Goal: Transaction & Acquisition: Purchase product/service

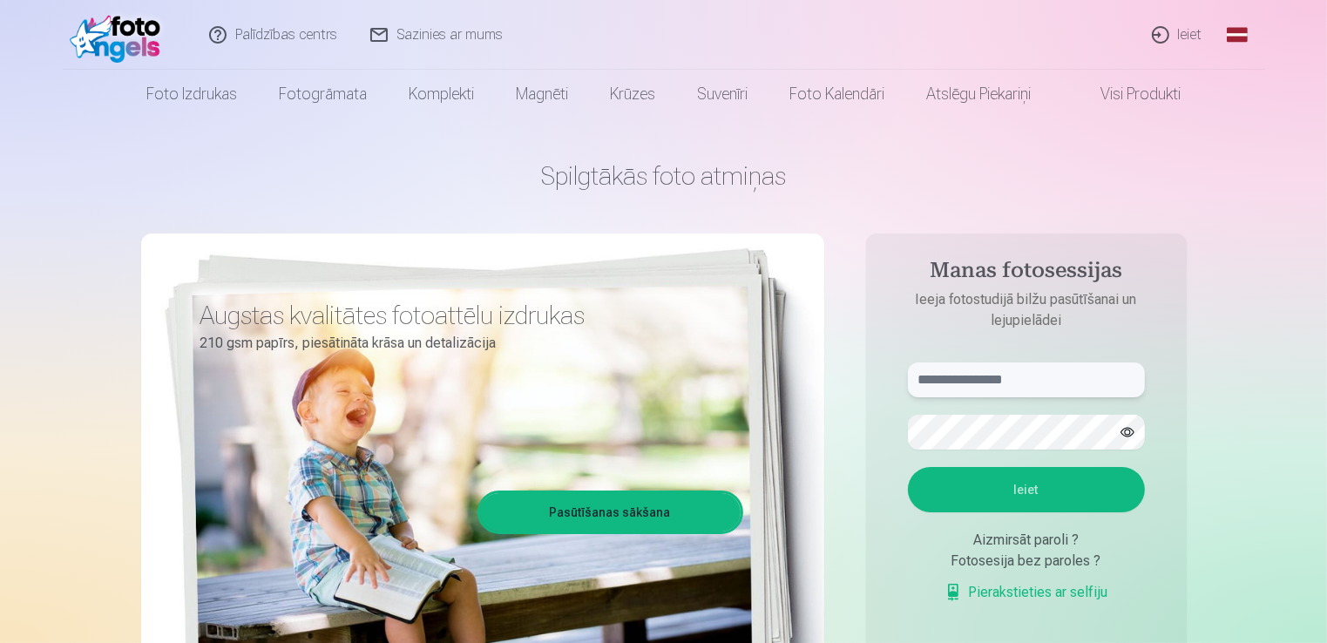
click at [1034, 387] on input "text" at bounding box center [1026, 379] width 237 height 35
type input "**********"
click at [908, 467] on button "Ieiet" at bounding box center [1026, 489] width 237 height 45
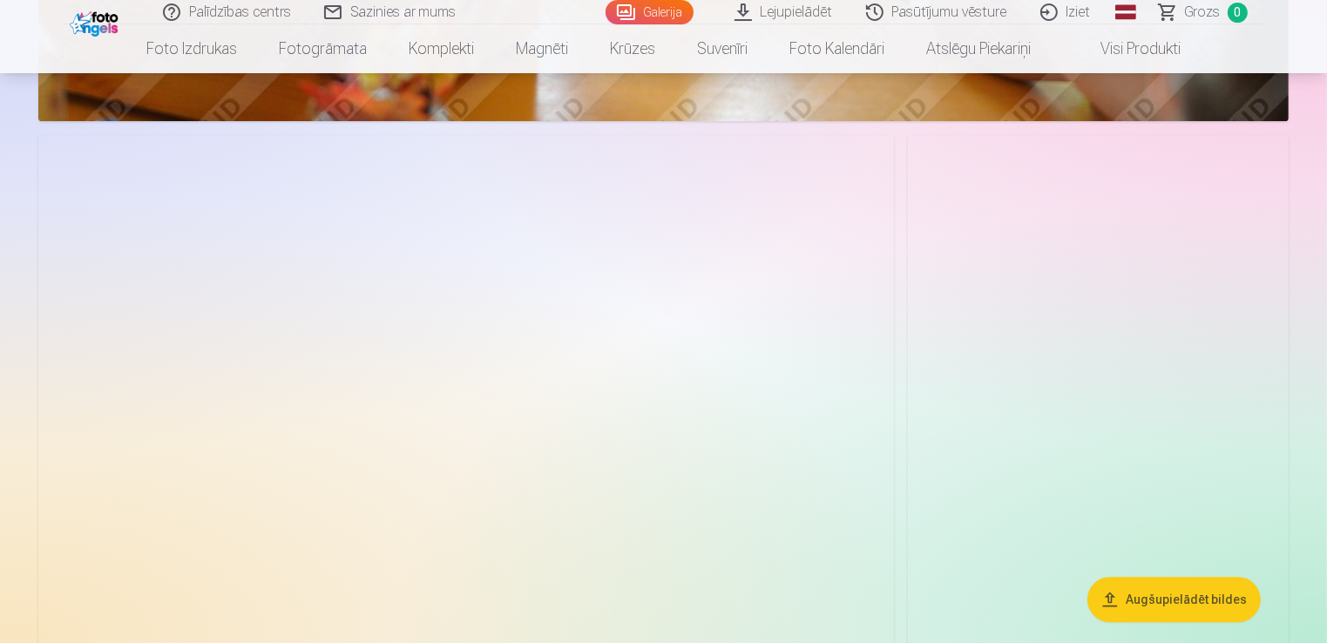
scroll to position [5189, 0]
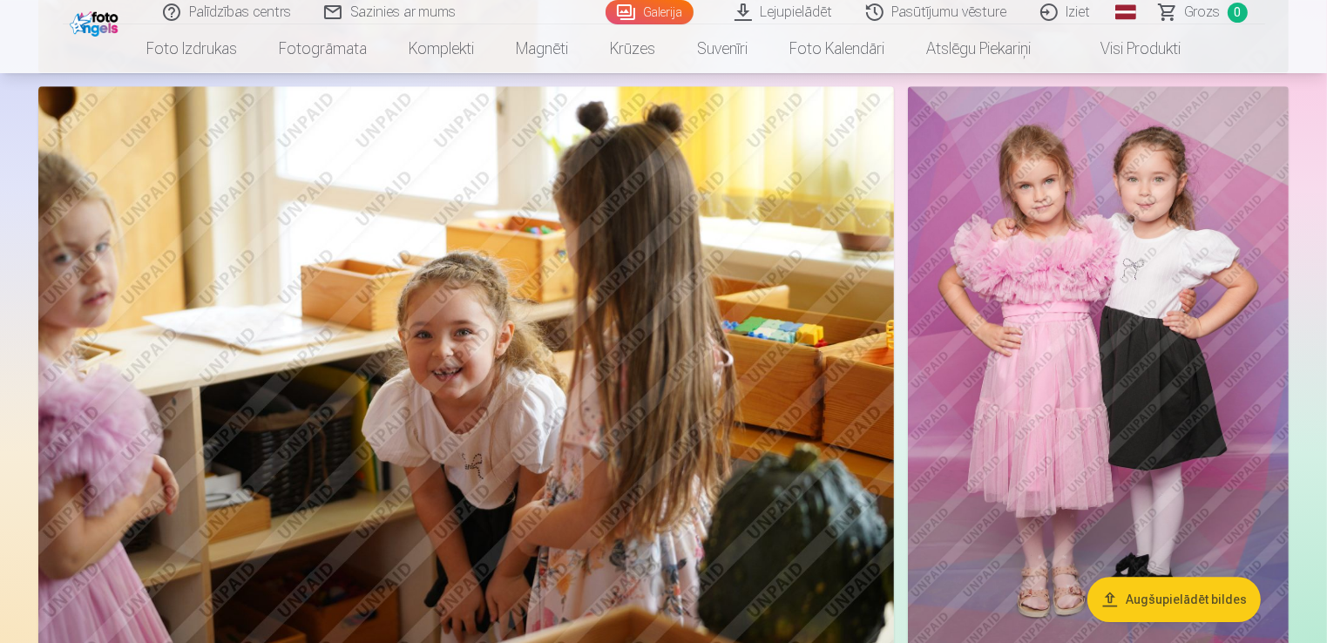
click at [1106, 275] on img at bounding box center [1098, 371] width 381 height 571
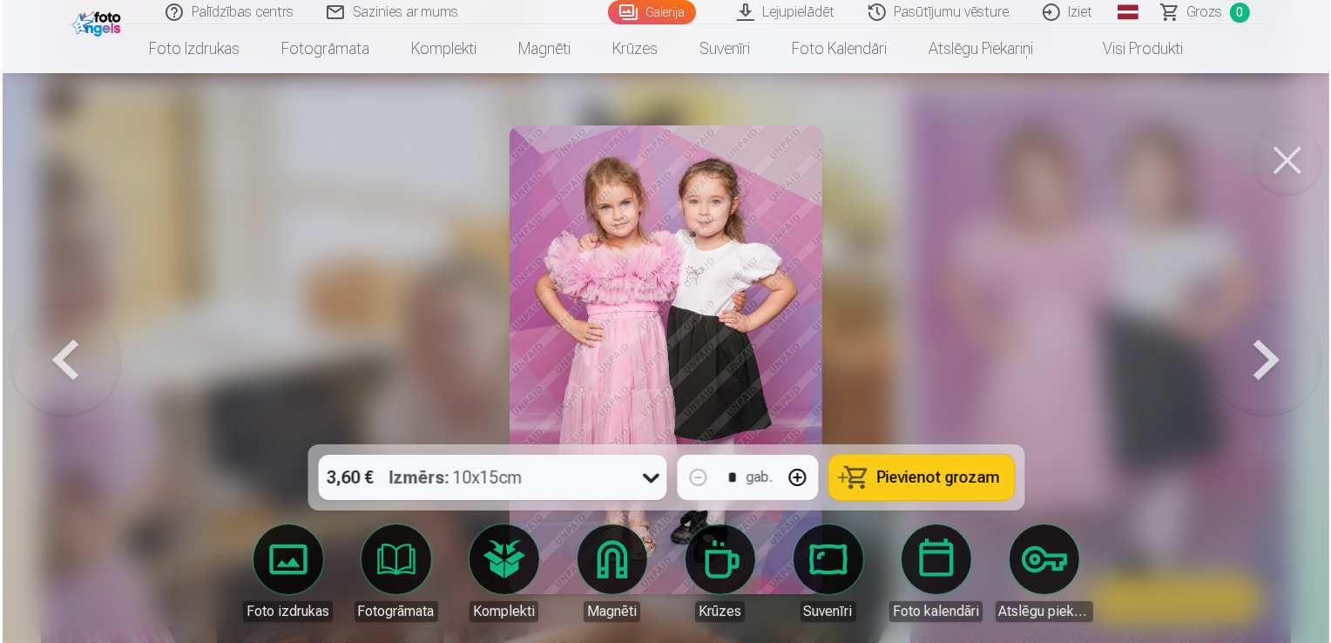
scroll to position [5203, 0]
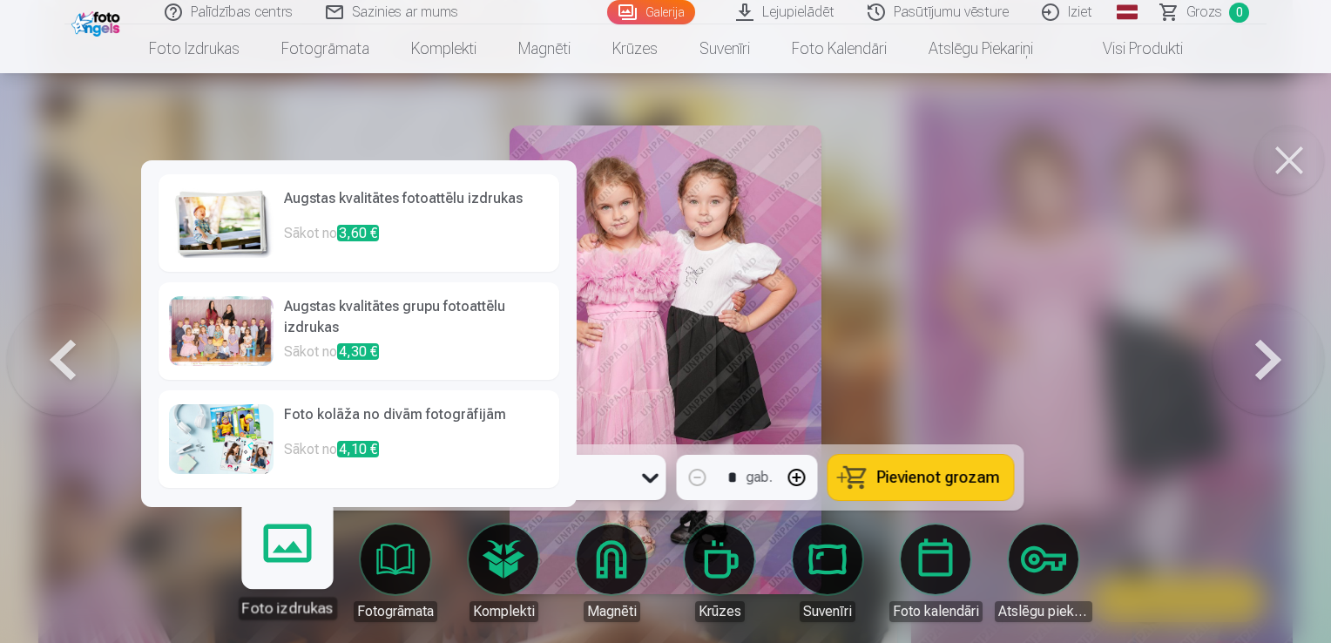
click at [290, 574] on link "Foto izdrukas" at bounding box center [286, 565] width 107 height 107
click at [456, 195] on h6 "Augstas kvalitātes fotoattēlu izdrukas" at bounding box center [416, 205] width 265 height 35
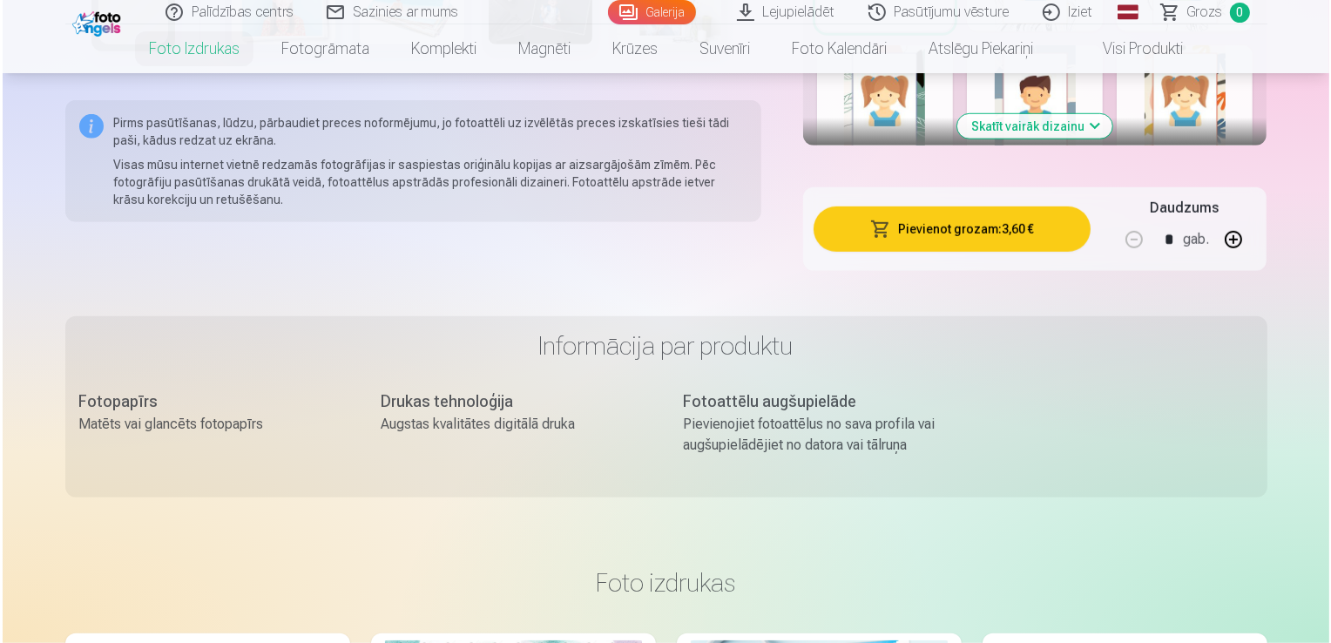
scroll to position [1347, 0]
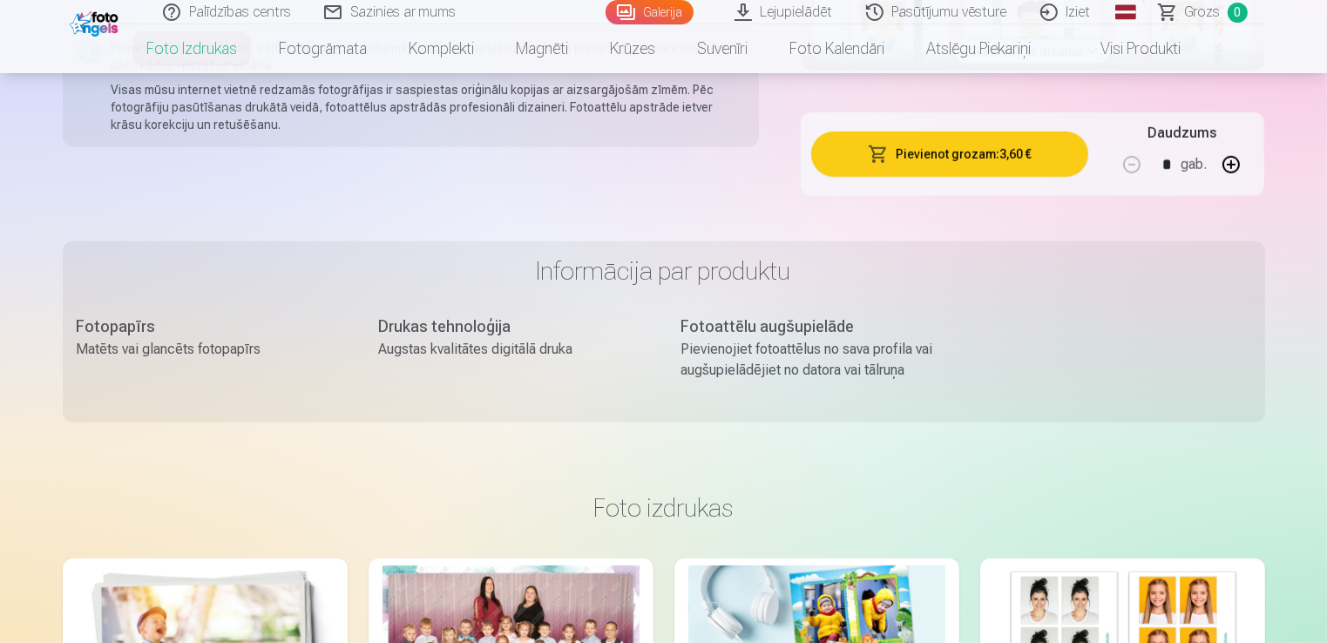
click at [1238, 166] on button "button" at bounding box center [1231, 165] width 42 height 42
type input "*"
click at [944, 145] on button "Pievienot grozam : 7,20 €" at bounding box center [950, 154] width 278 height 45
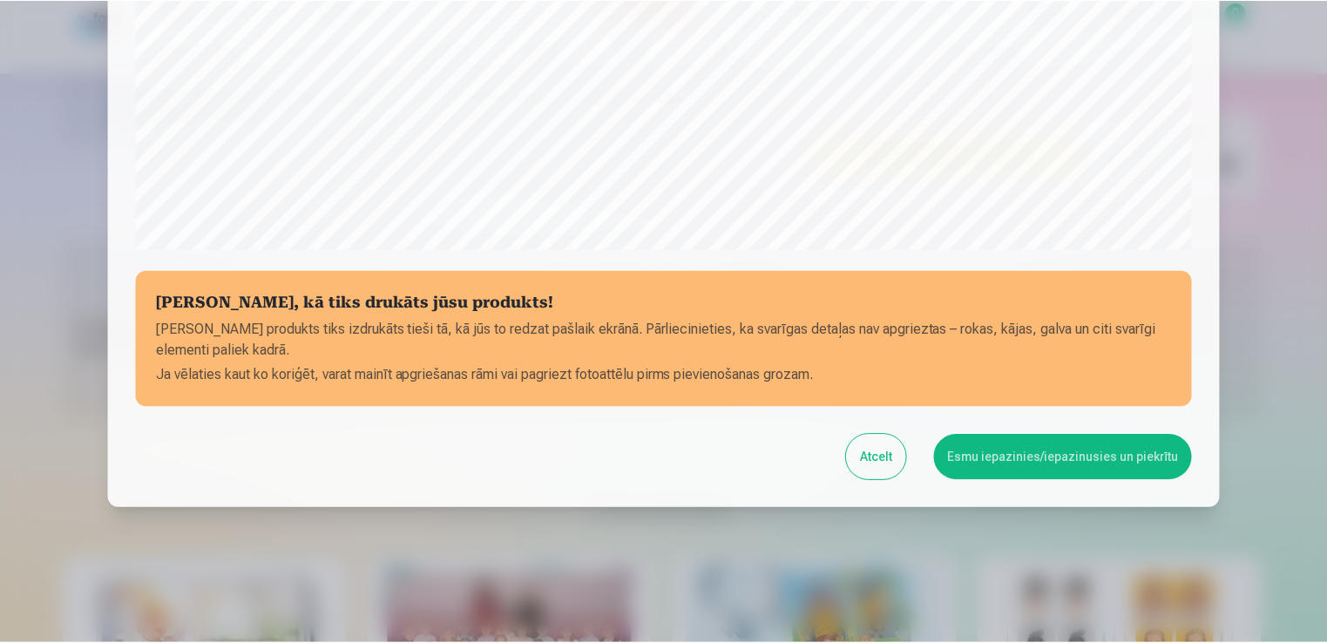
scroll to position [611, 0]
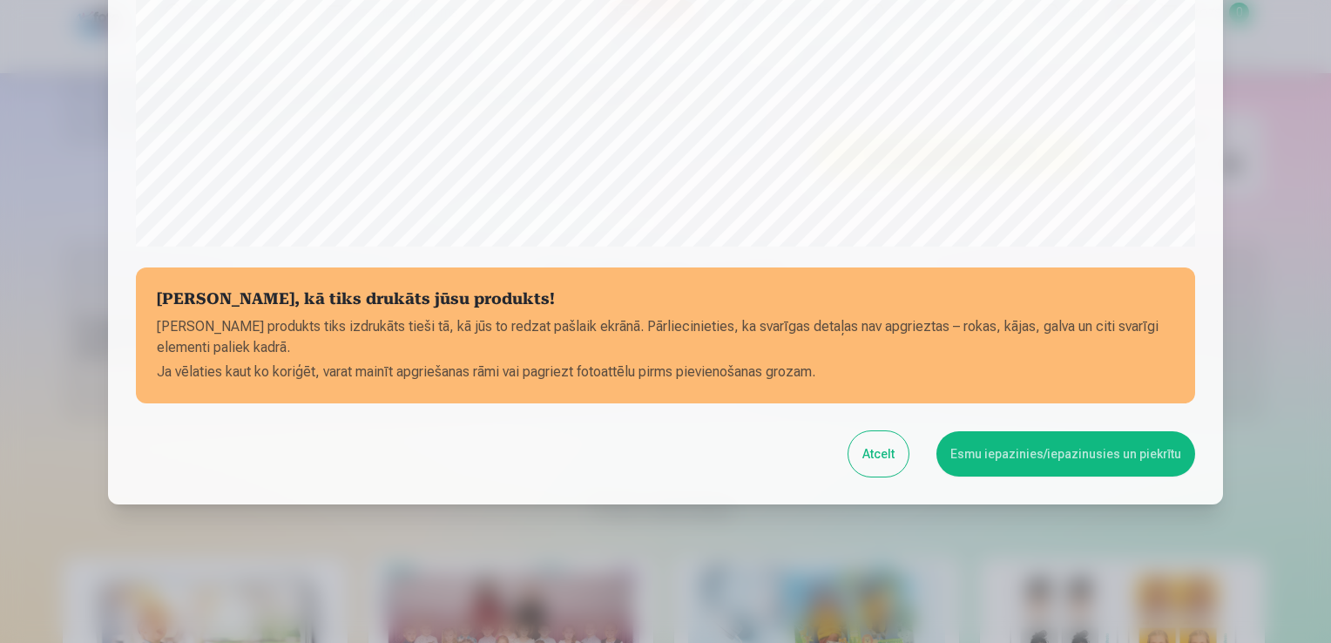
click at [1106, 453] on button "Esmu iepazinies/iepazinusies un piekrītu" at bounding box center [1066, 453] width 259 height 45
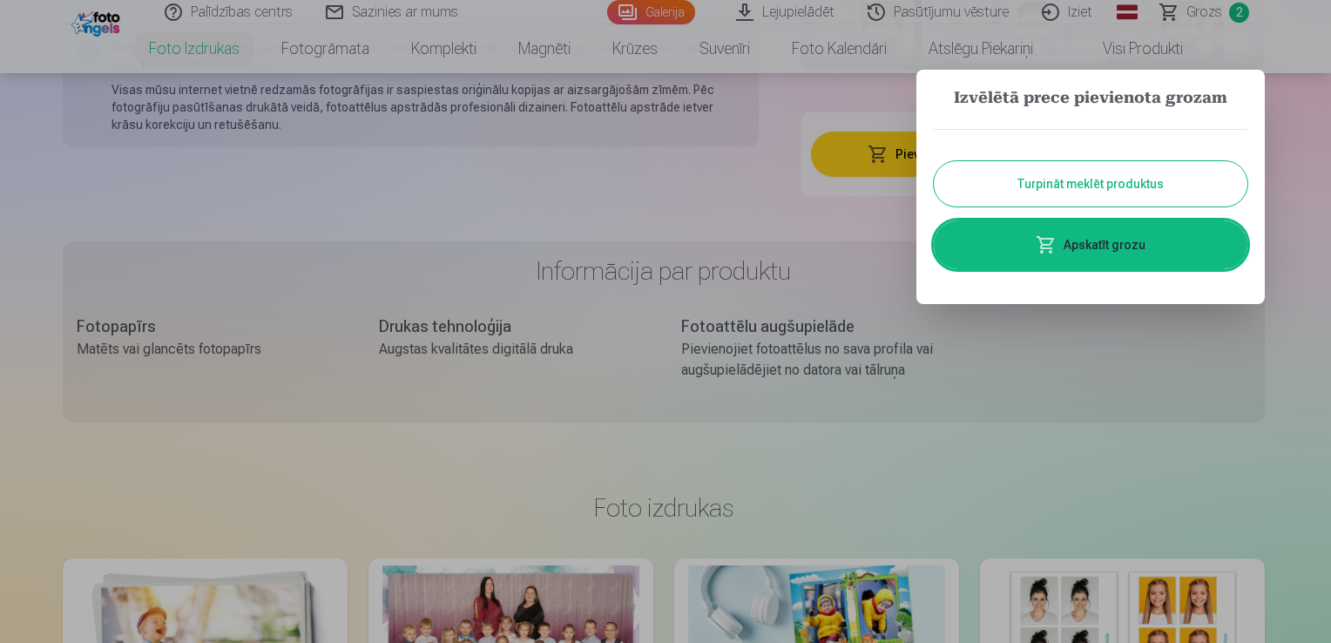
click at [1135, 190] on button "Turpināt meklēt produktus" at bounding box center [1091, 183] width 314 height 45
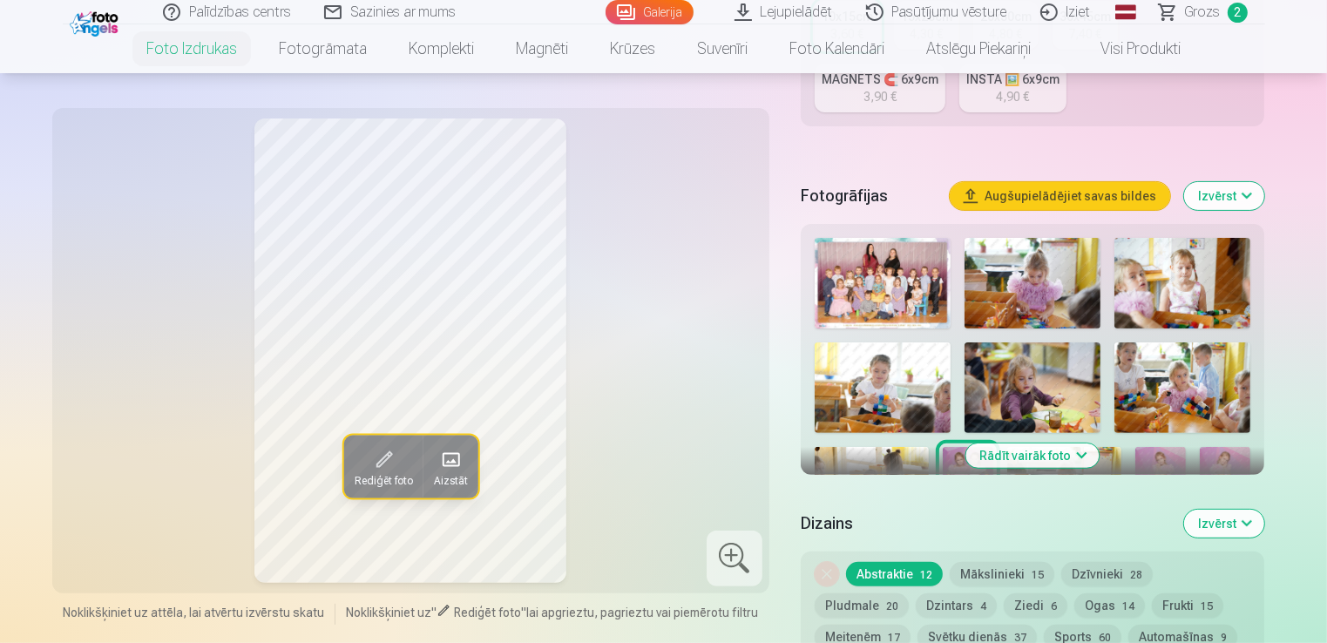
scroll to position [544, 0]
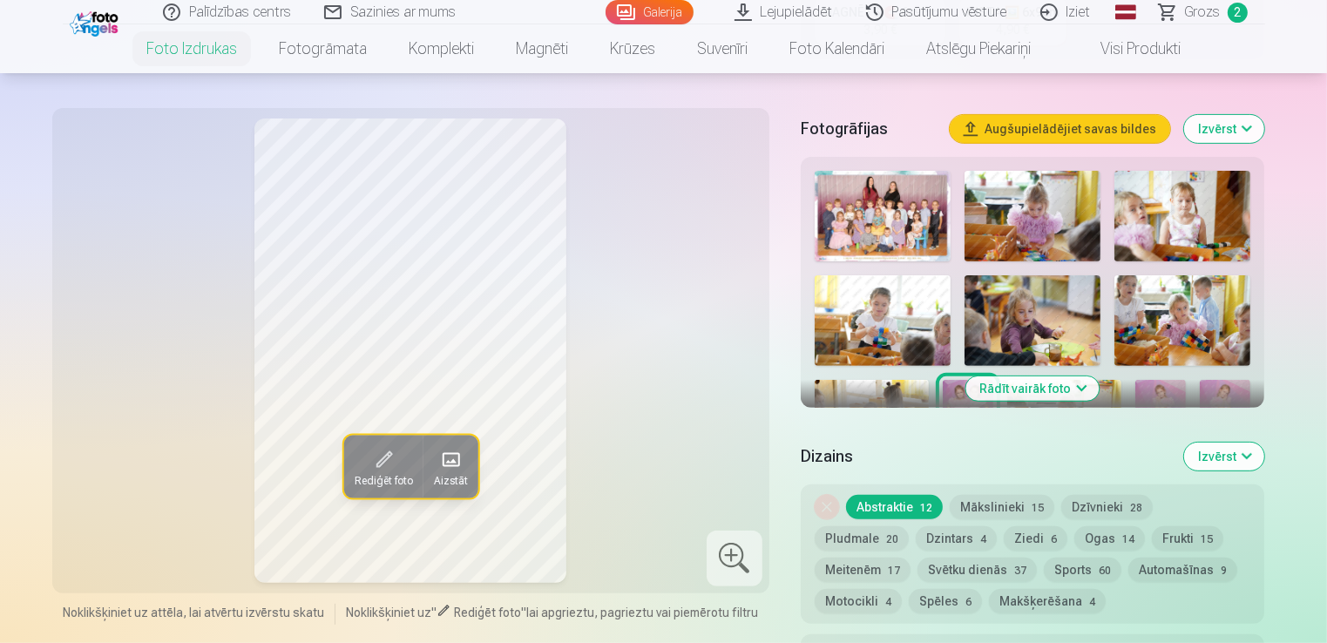
click at [905, 197] on img at bounding box center [883, 216] width 136 height 91
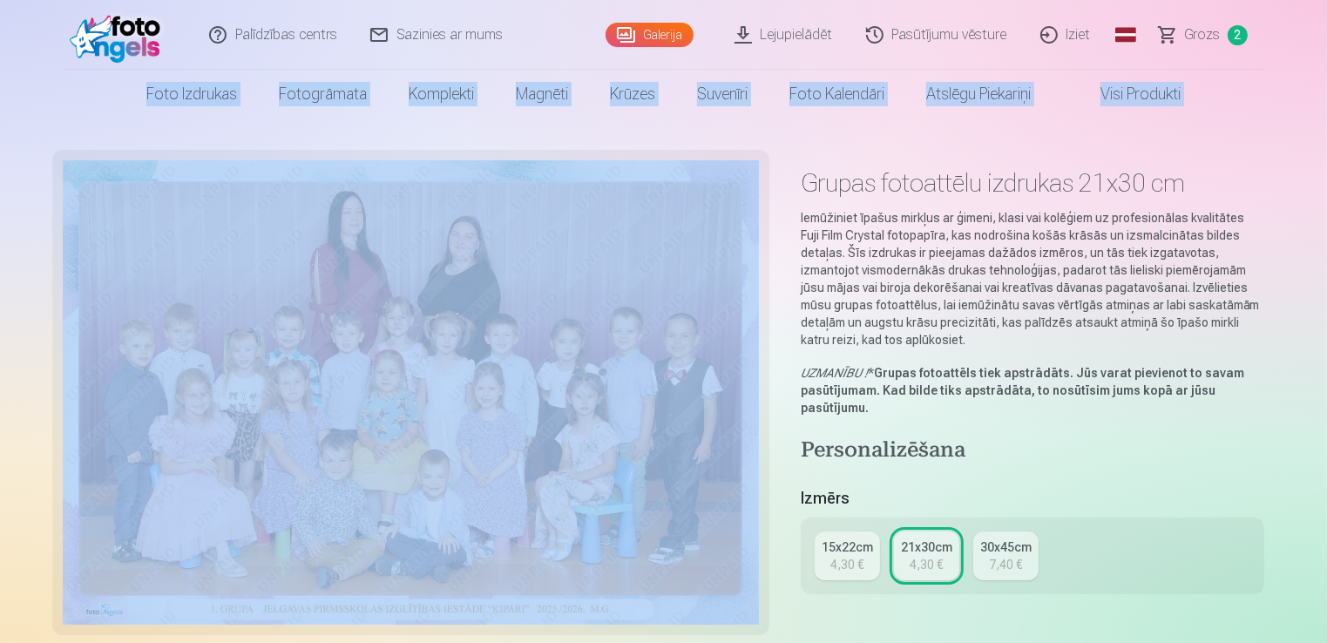
drag, startPoint x: 1324, startPoint y: 35, endPoint x: 1334, endPoint y: 117, distance: 82.5
click at [1326, 117] on html "Palīdzības centrs Sazinies ar mums Galerija Lejupielādēt Pasūtījumu vēsture Izi…" at bounding box center [663, 321] width 1327 height 643
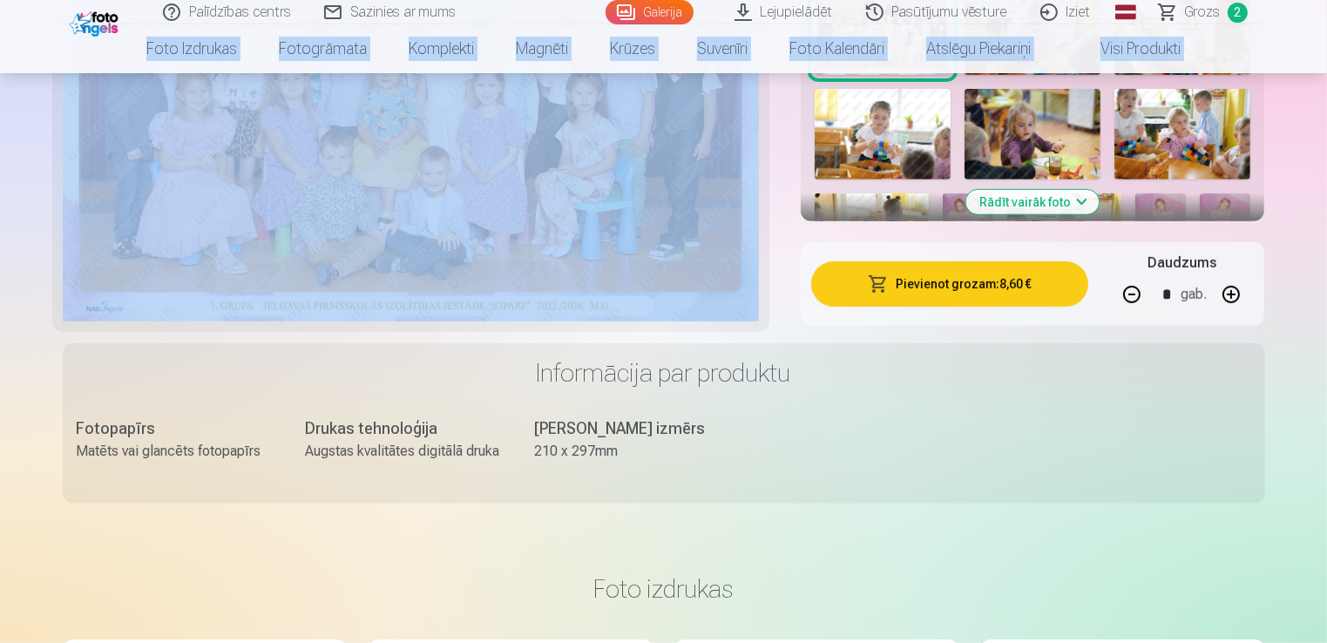
scroll to position [729, 0]
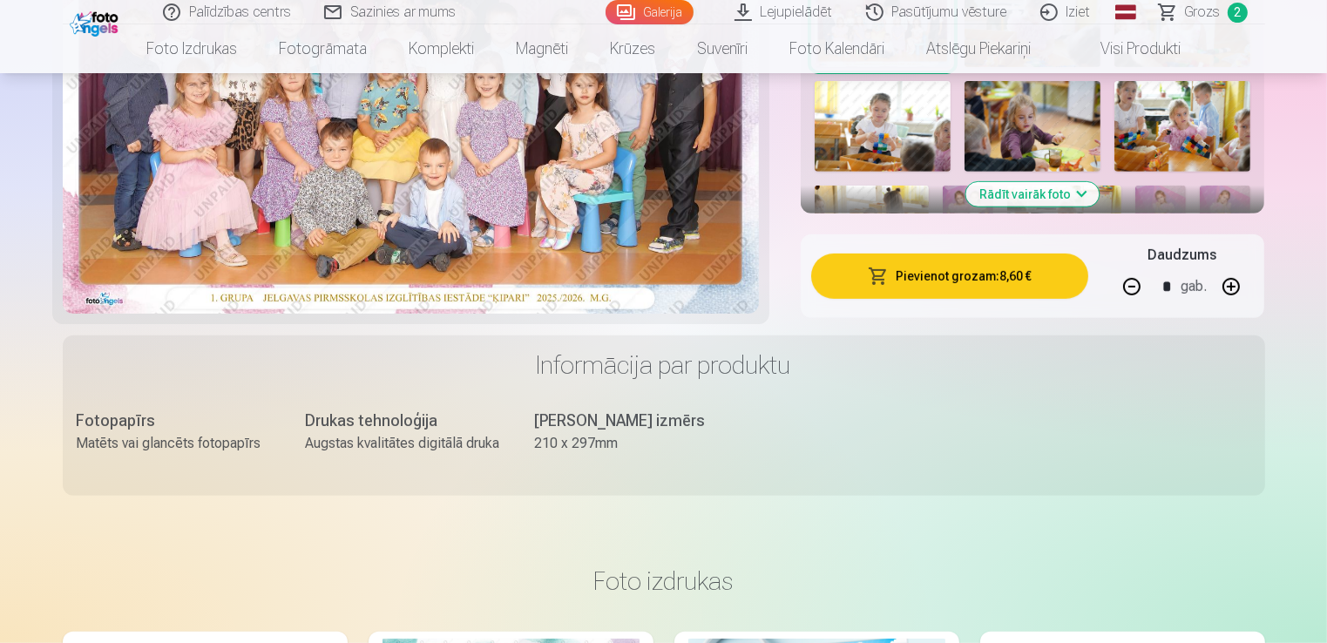
drag, startPoint x: 1326, startPoint y: 98, endPoint x: 1328, endPoint y: 77, distance: 21.8
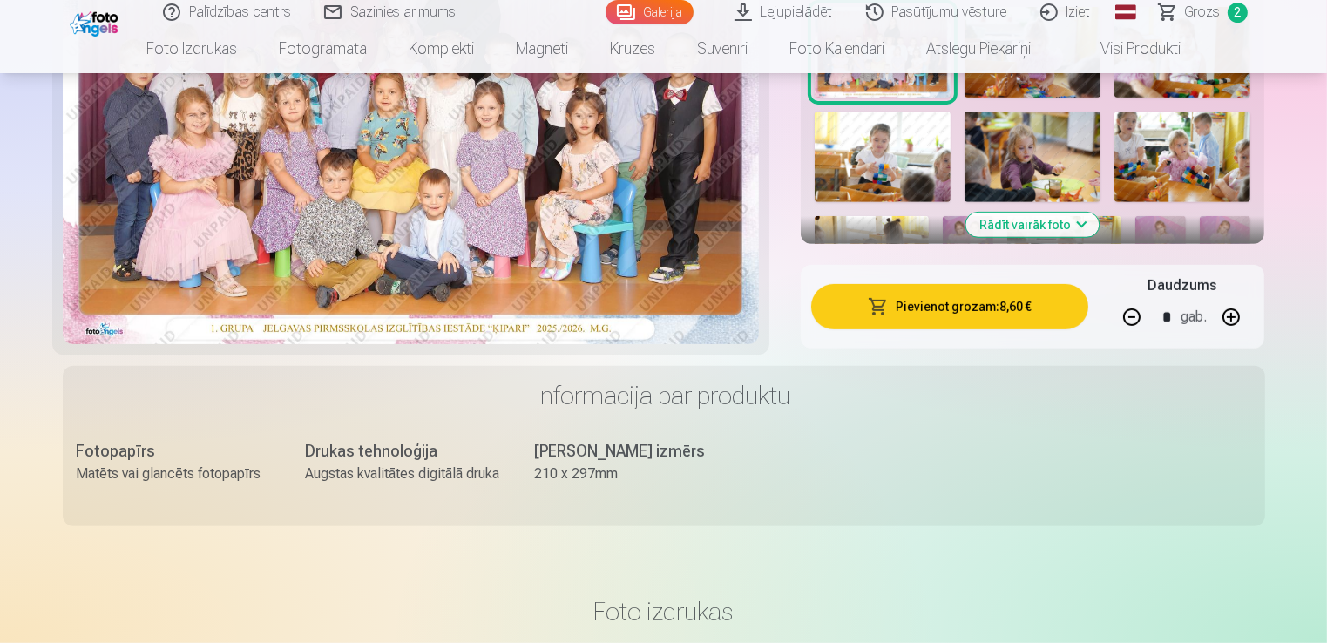
scroll to position [706, 0]
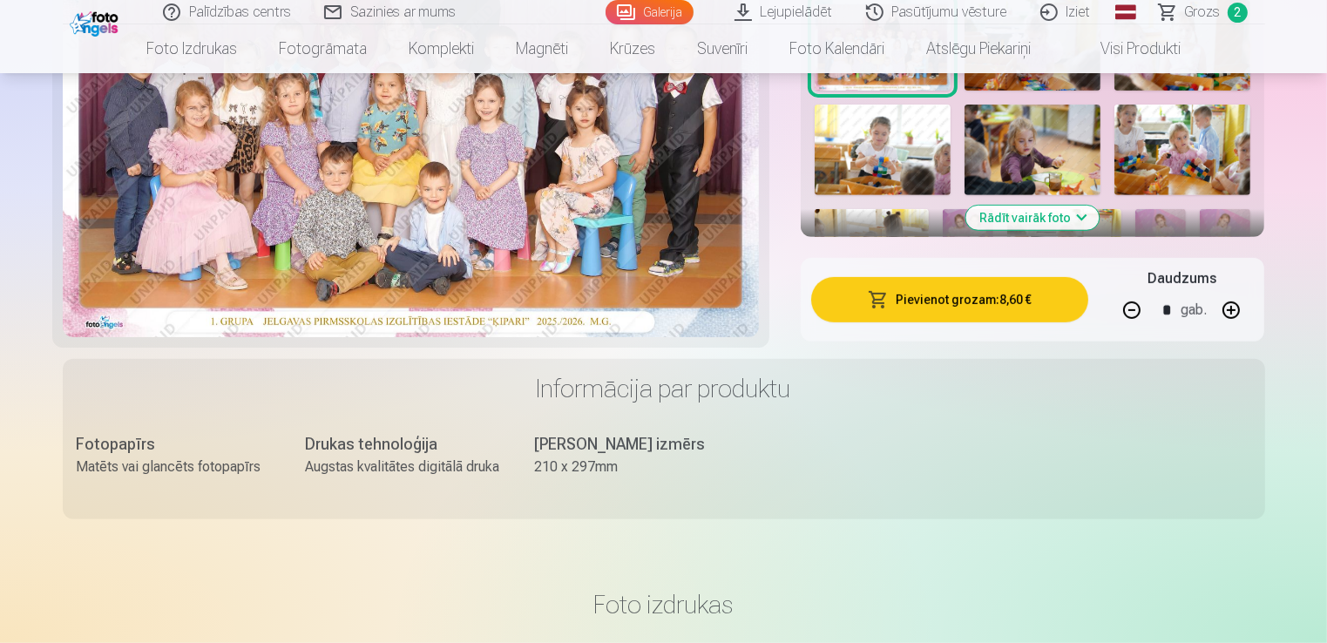
click at [1133, 310] on button "button" at bounding box center [1132, 310] width 42 height 42
type input "*"
click at [1045, 305] on button "Pievienot grozam : 4,30 €" at bounding box center [950, 299] width 278 height 45
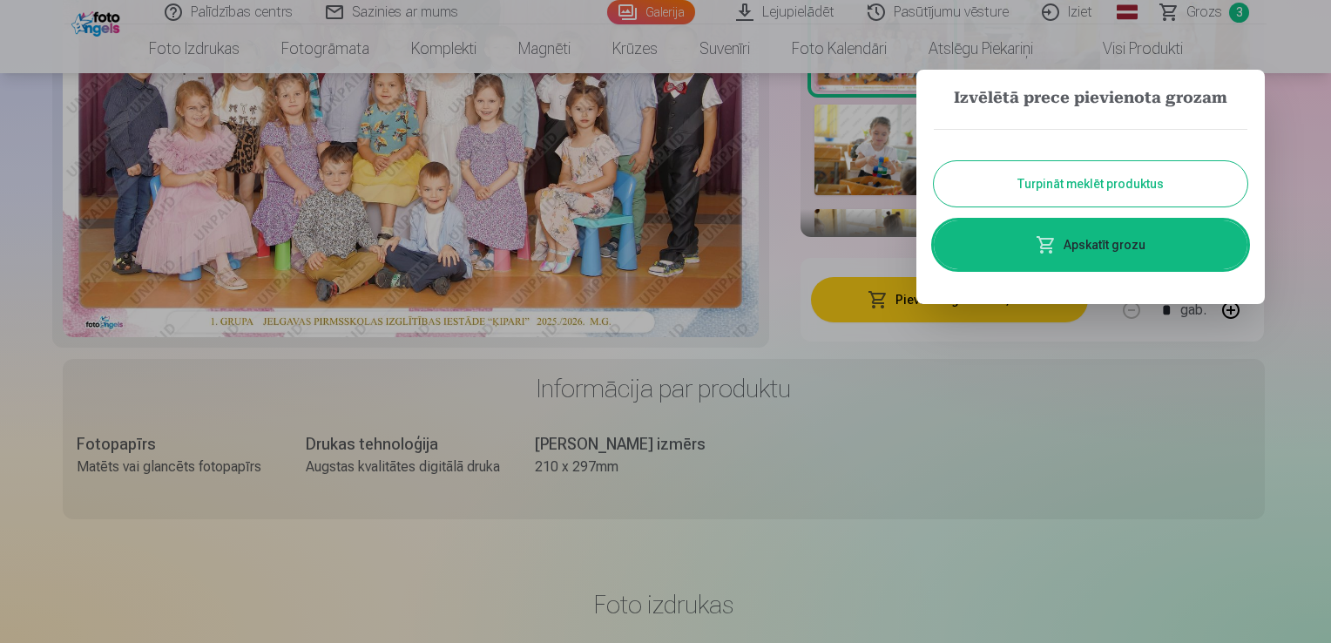
click at [1090, 174] on button "Turpināt meklēt produktus" at bounding box center [1091, 183] width 314 height 45
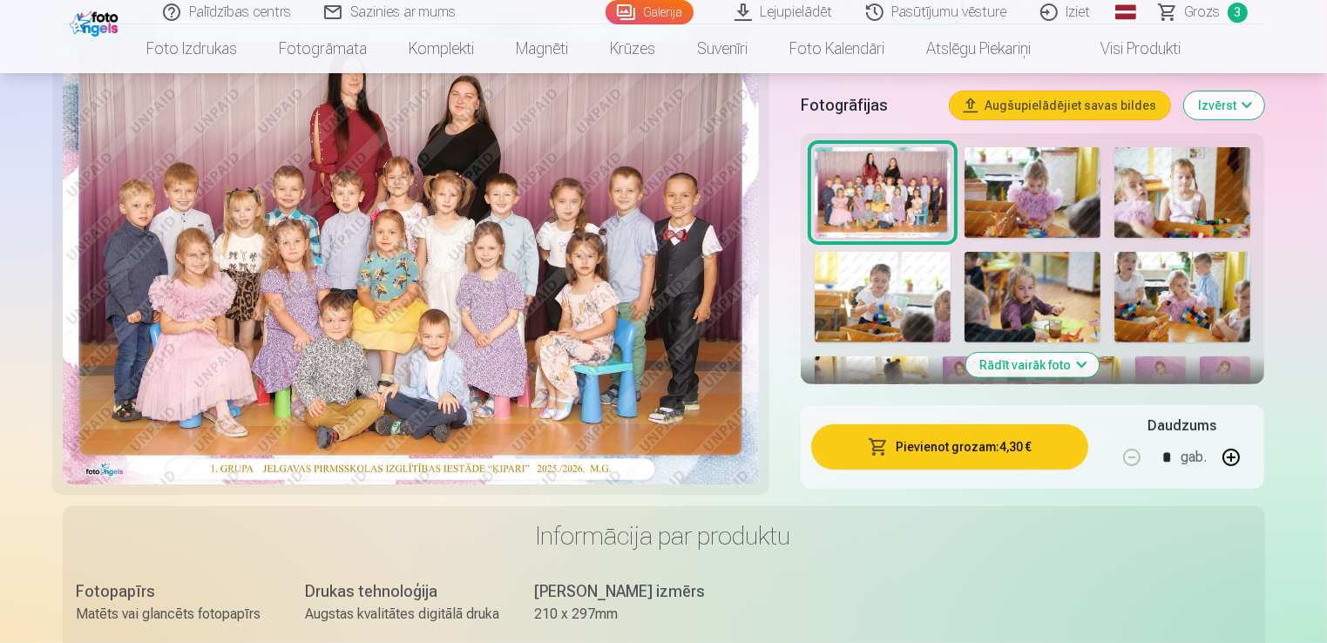
scroll to position [551, 0]
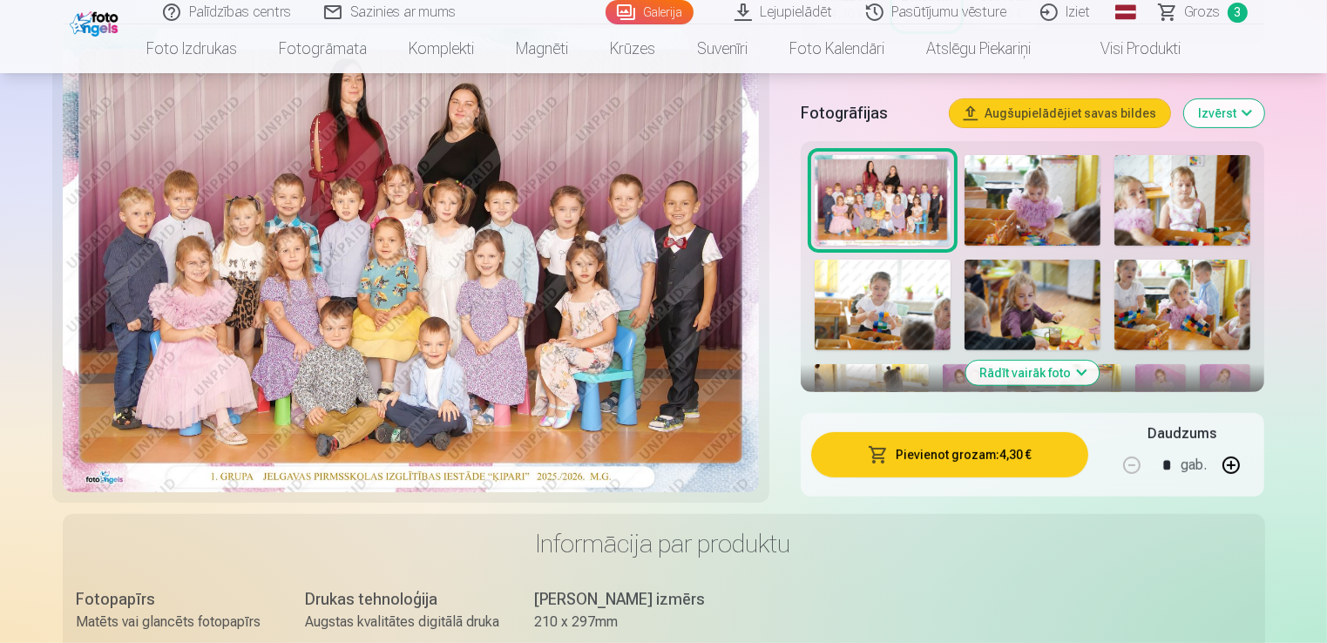
click at [1014, 228] on img at bounding box center [1032, 200] width 136 height 91
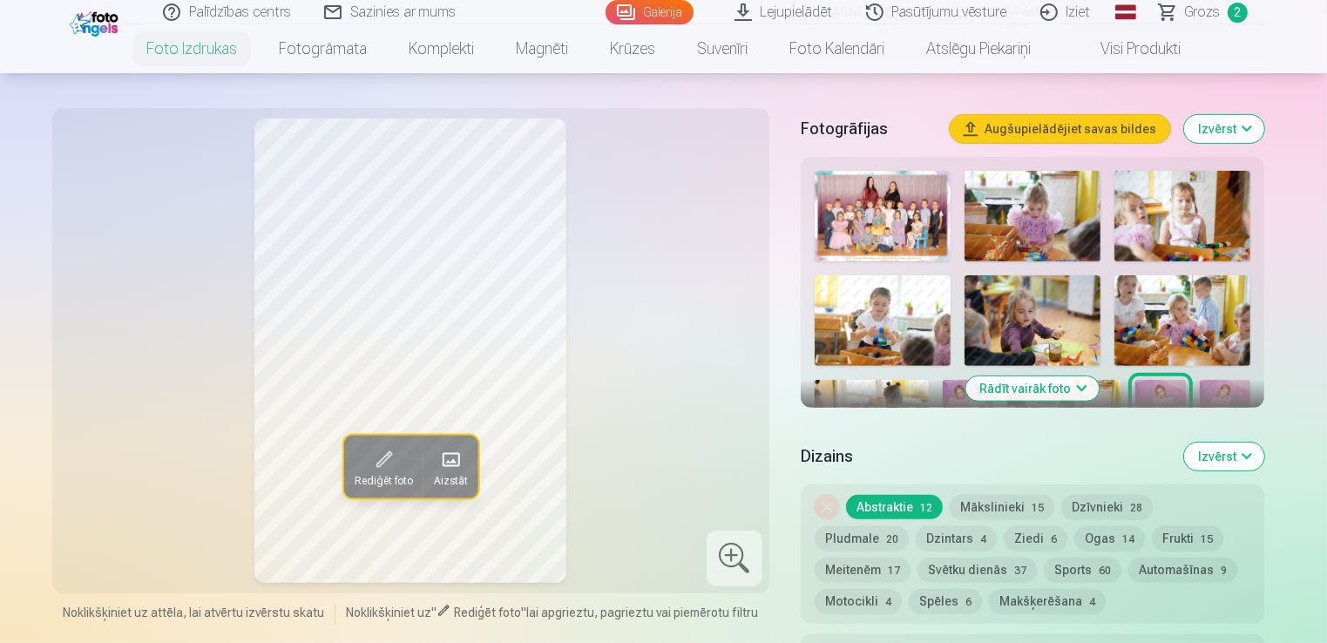
scroll to position [569, 0]
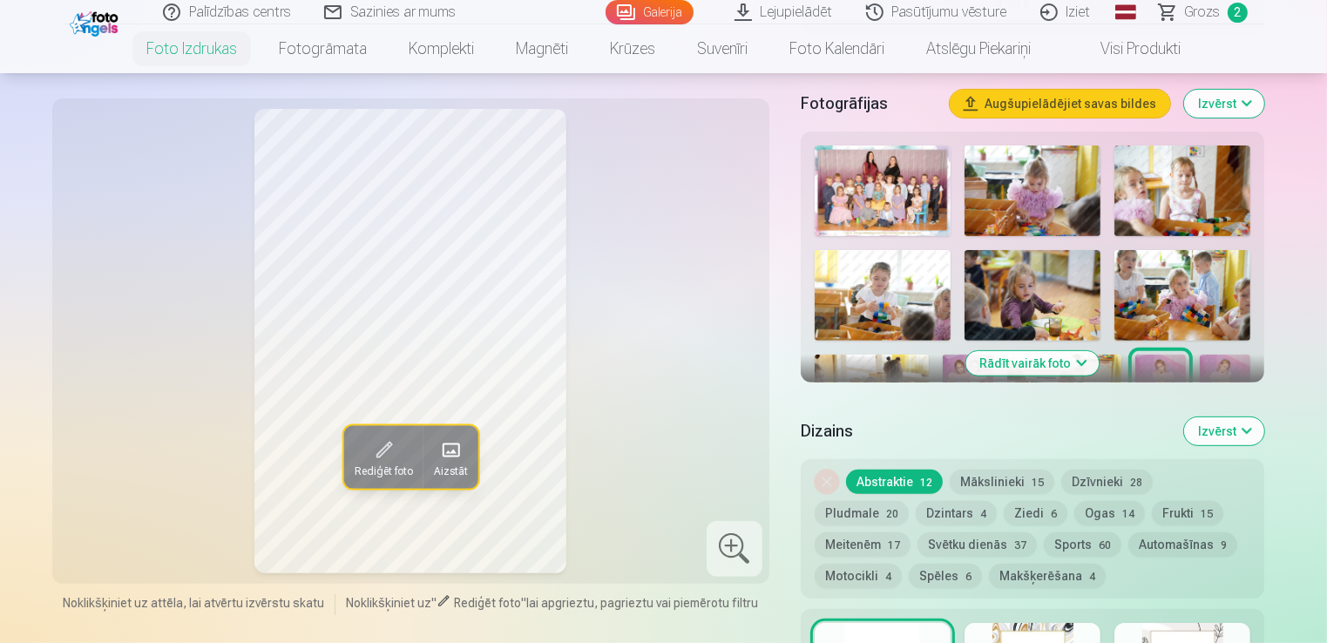
click at [1085, 362] on button "Rādīt vairāk foto" at bounding box center [1032, 363] width 133 height 24
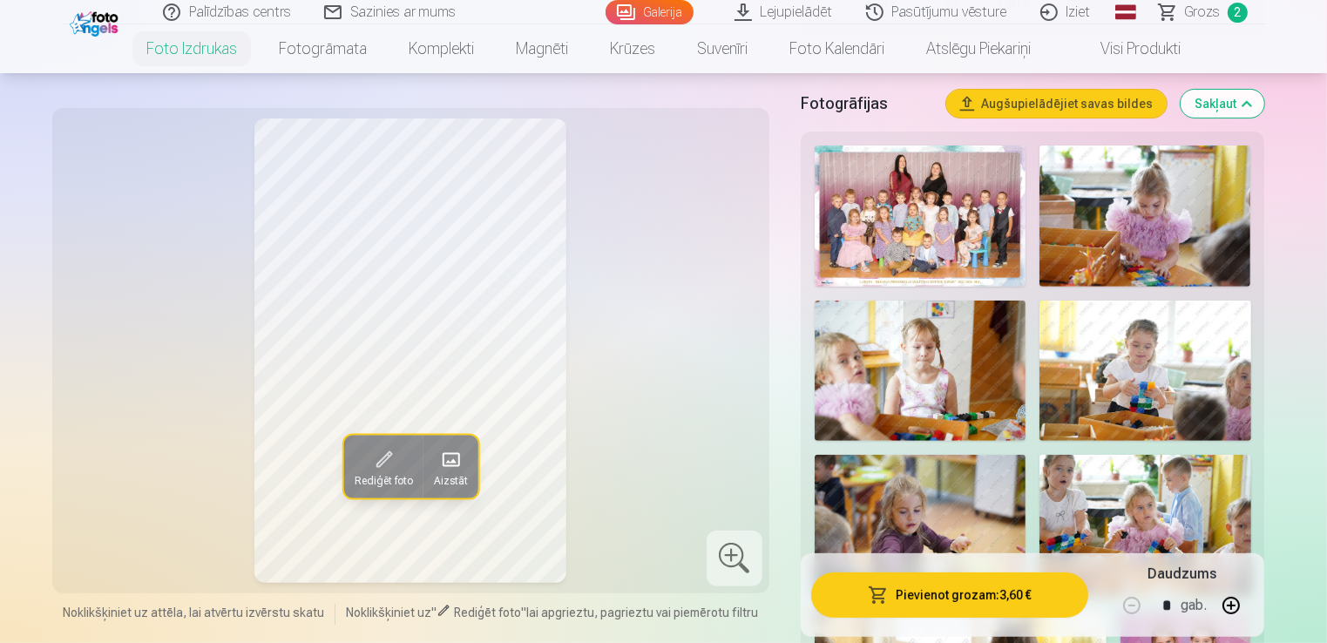
click at [972, 510] on img at bounding box center [920, 525] width 211 height 141
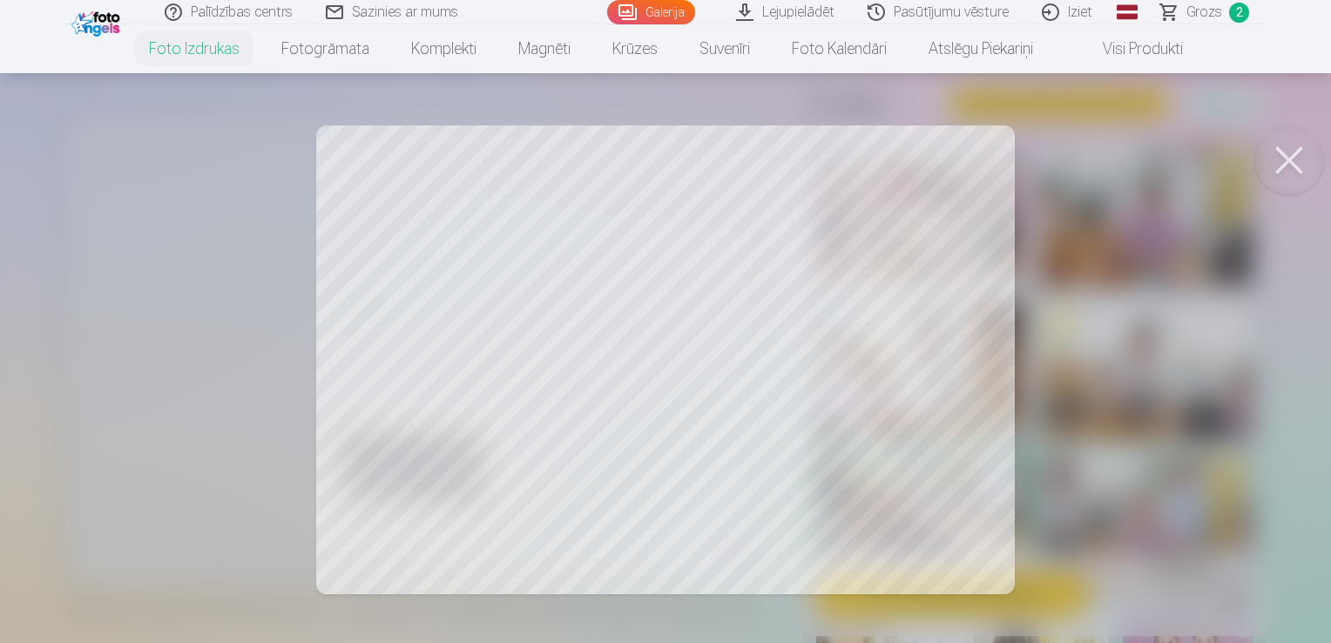
click at [1185, 335] on div at bounding box center [665, 321] width 1331 height 643
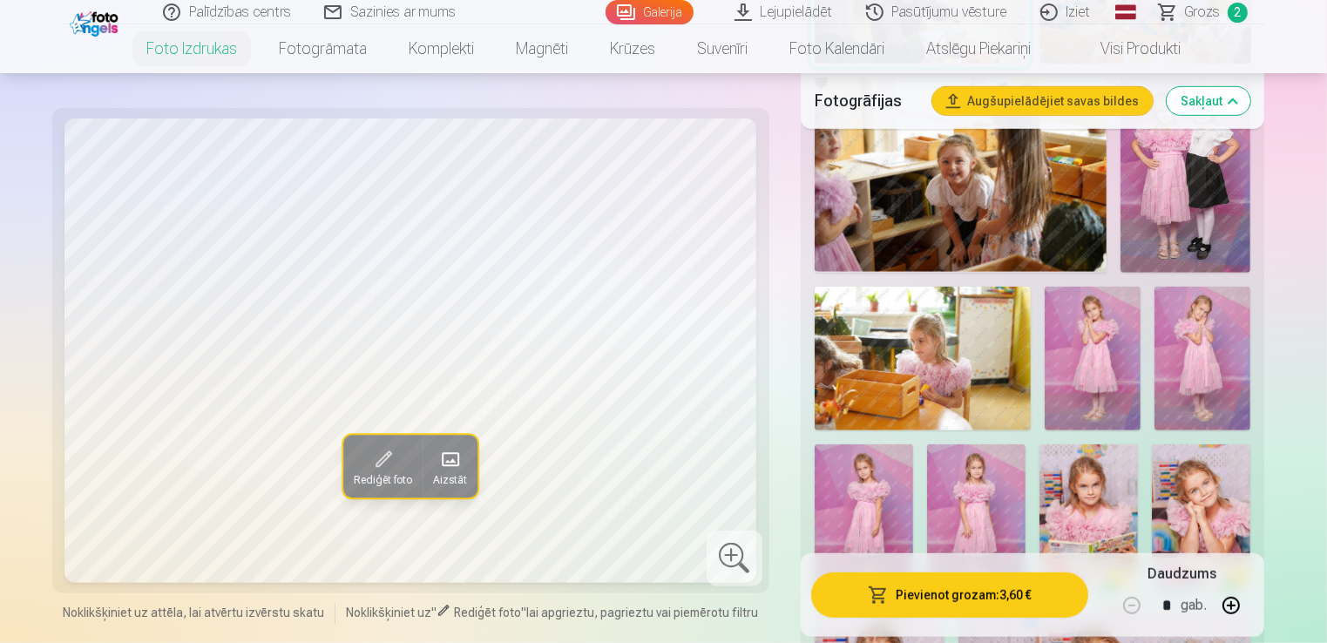
scroll to position [1216, 0]
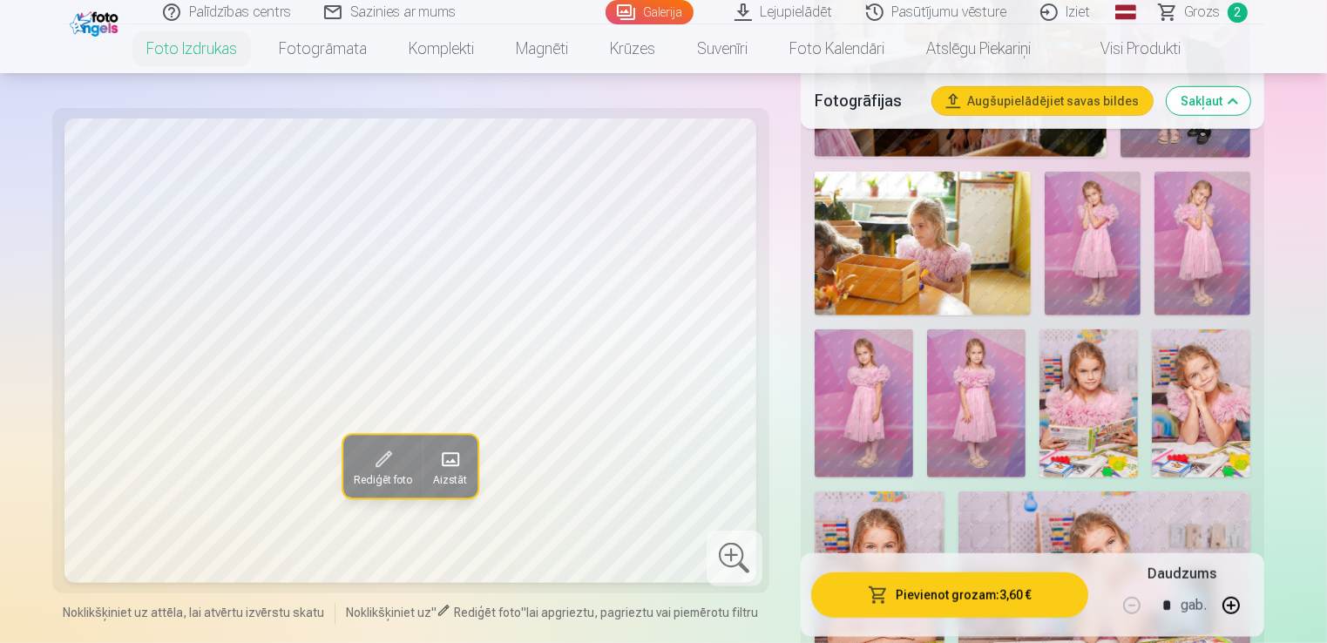
click at [1233, 380] on img at bounding box center [1201, 403] width 98 height 148
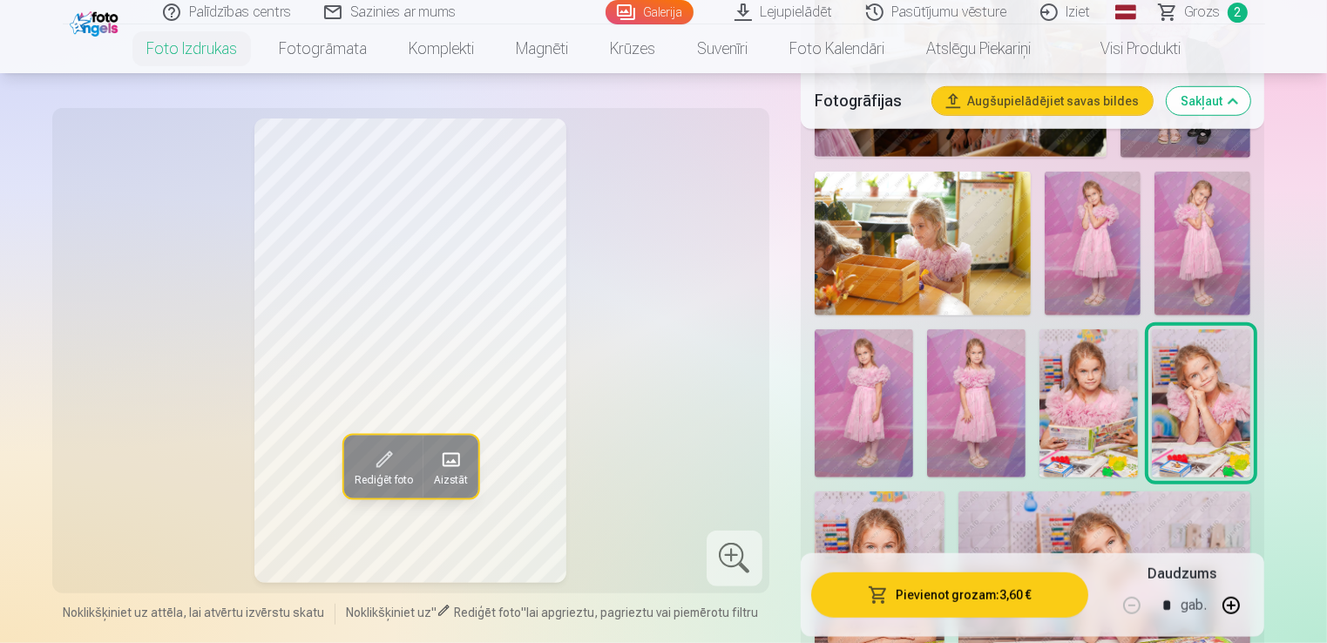
click at [1097, 384] on img at bounding box center [1088, 403] width 98 height 148
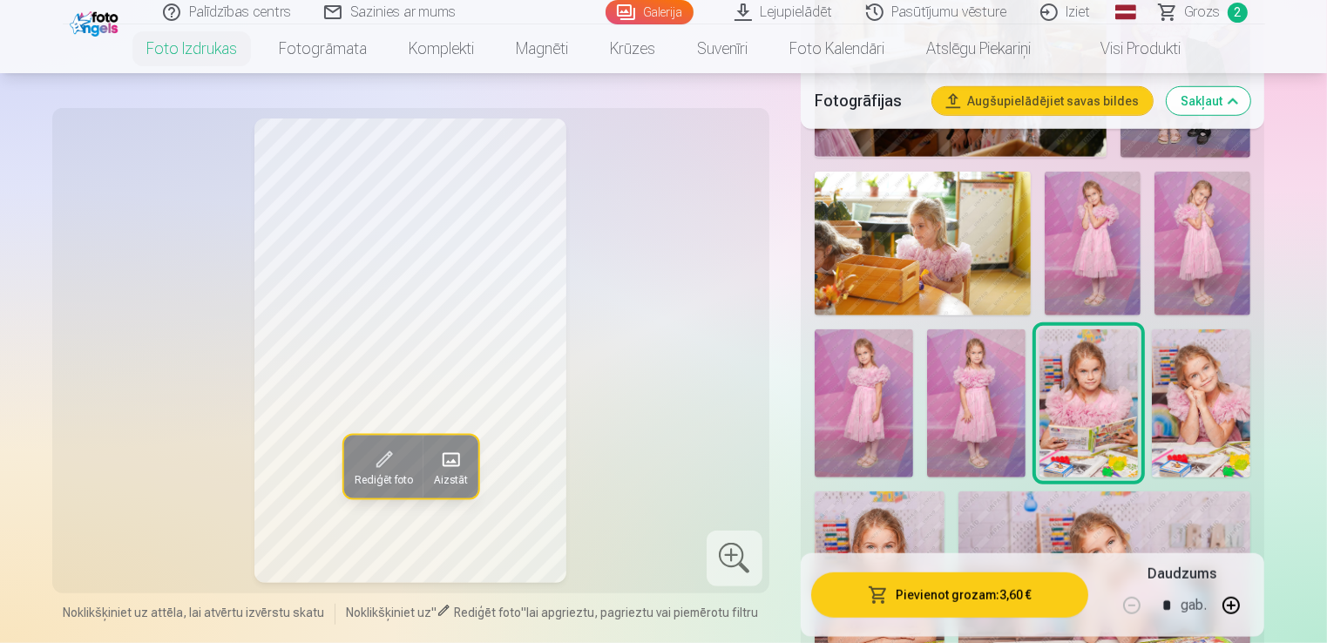
click at [920, 531] on img at bounding box center [880, 588] width 130 height 195
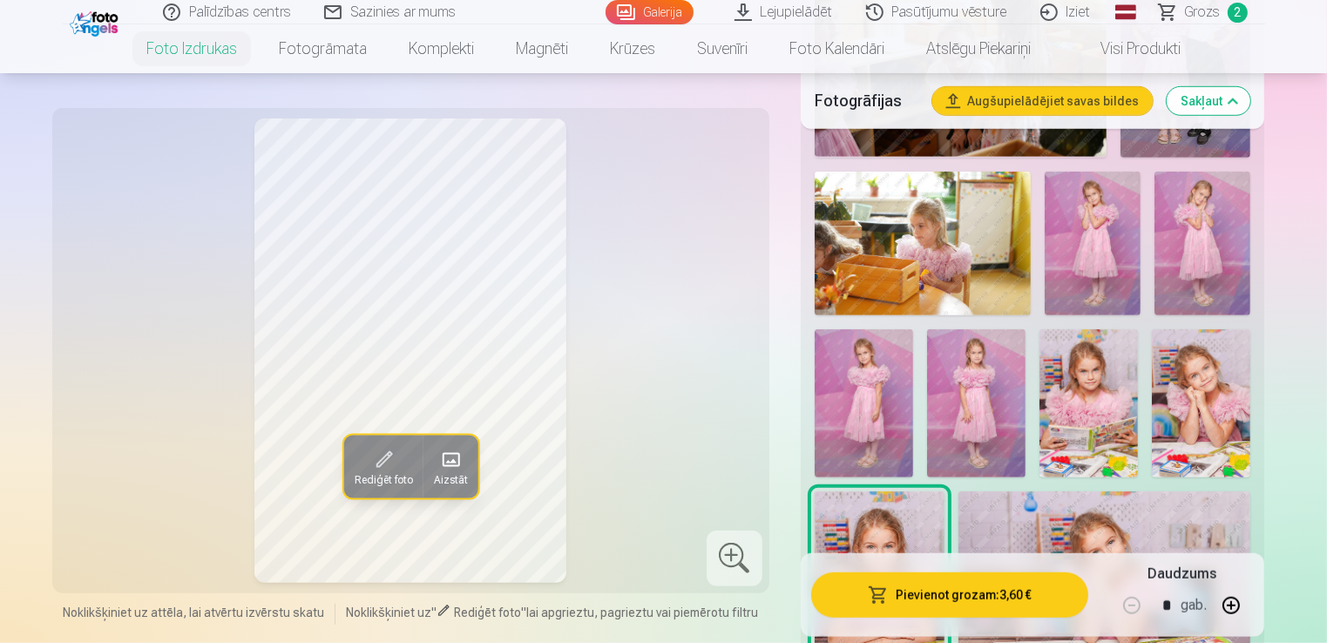
click at [1102, 532] on img at bounding box center [1104, 588] width 293 height 195
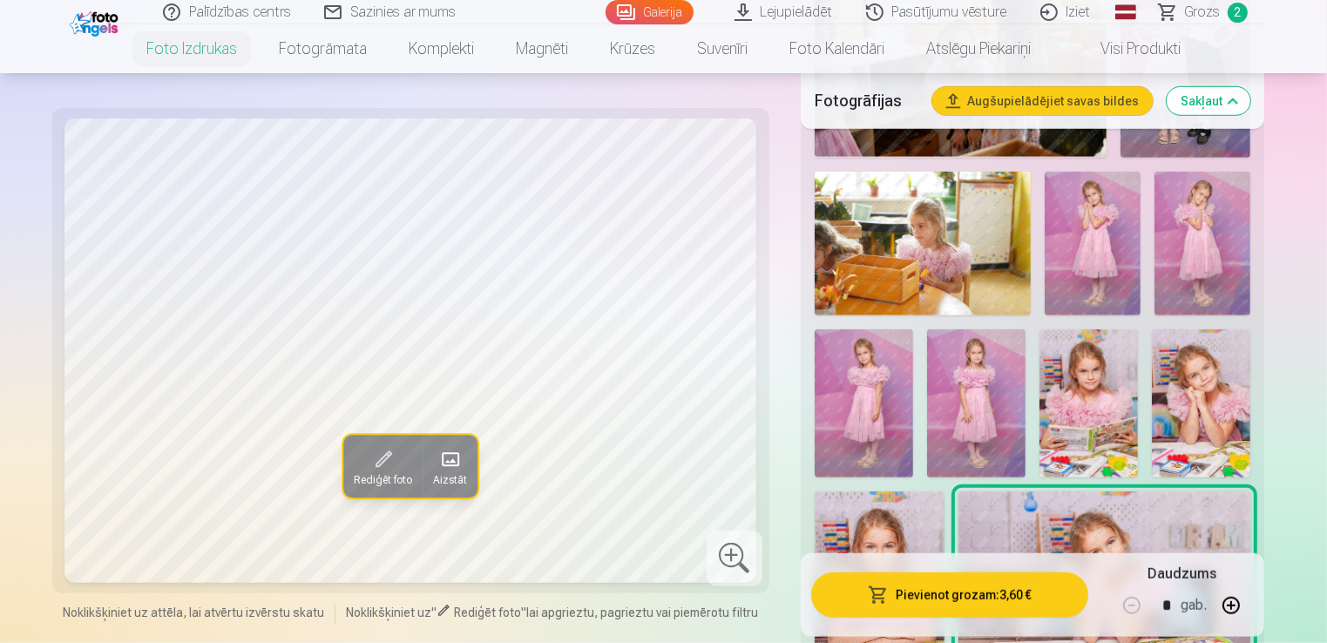
drag, startPoint x: 1324, startPoint y: 84, endPoint x: 1330, endPoint y: 116, distance: 32.8
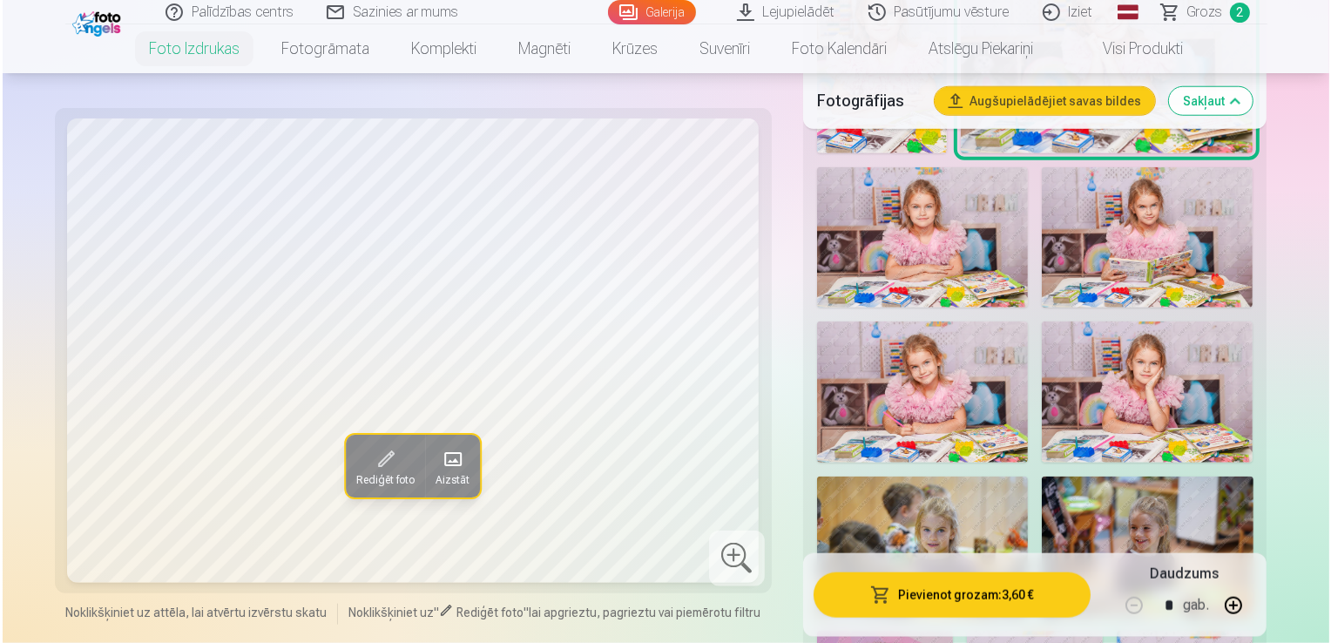
scroll to position [1784, 0]
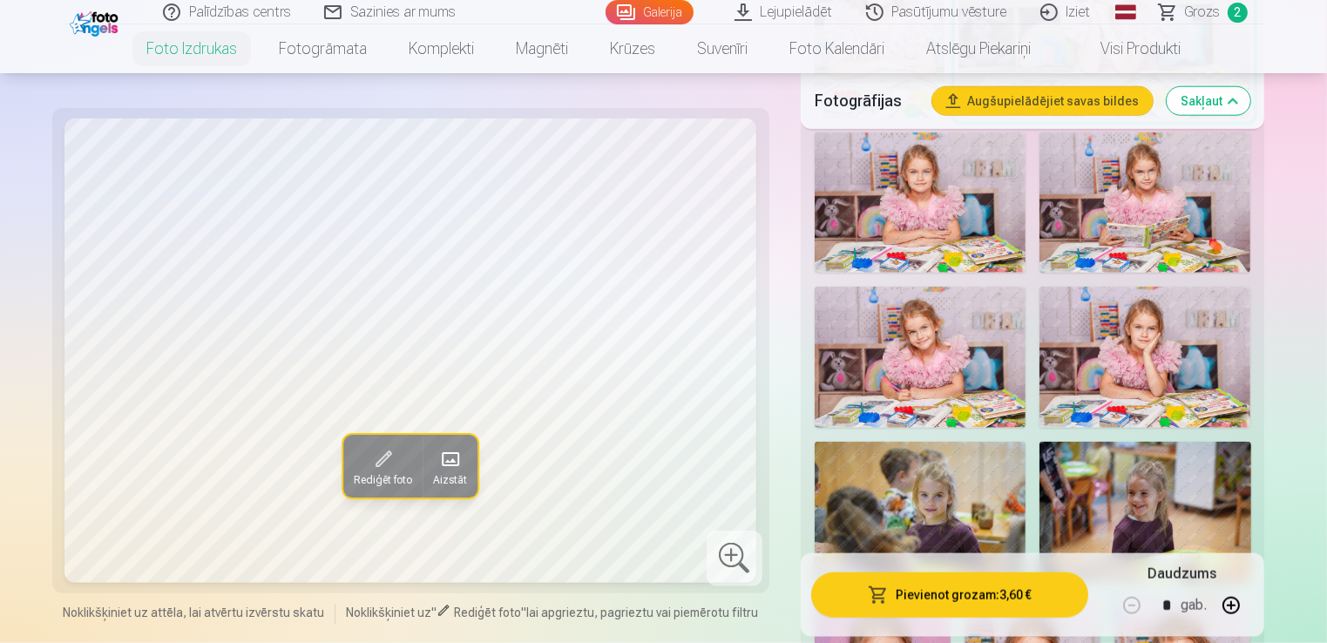
click at [1143, 379] on img at bounding box center [1144, 357] width 211 height 141
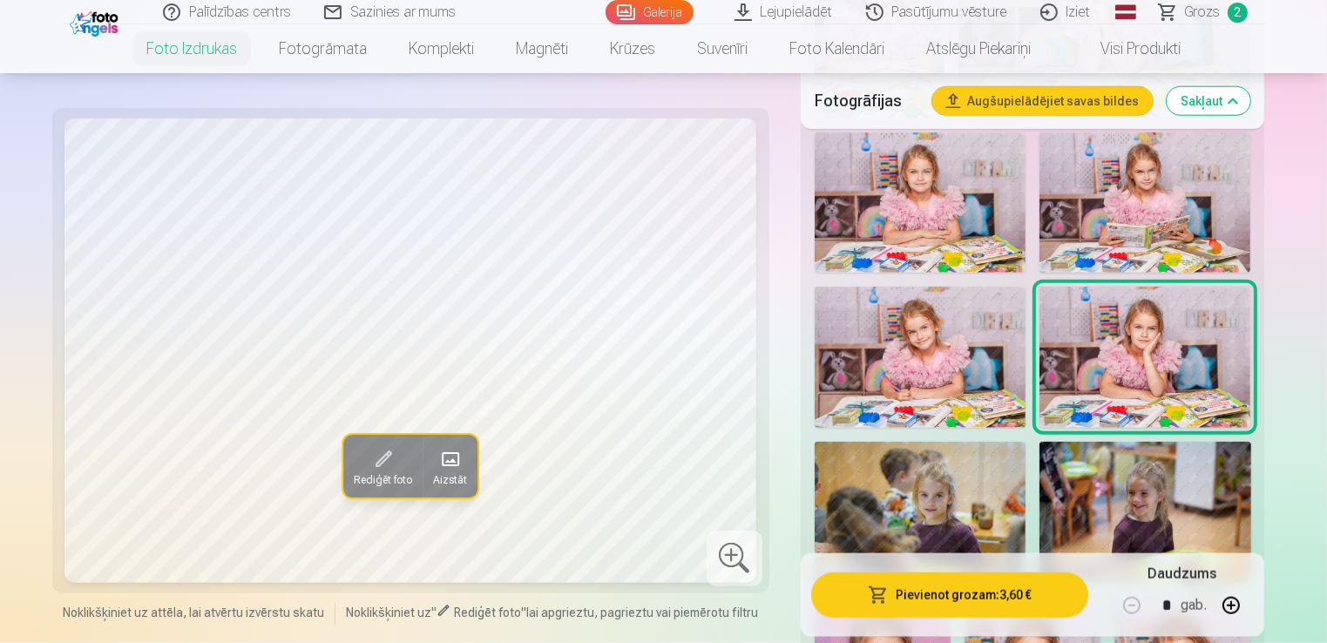
click at [892, 211] on img at bounding box center [920, 202] width 211 height 141
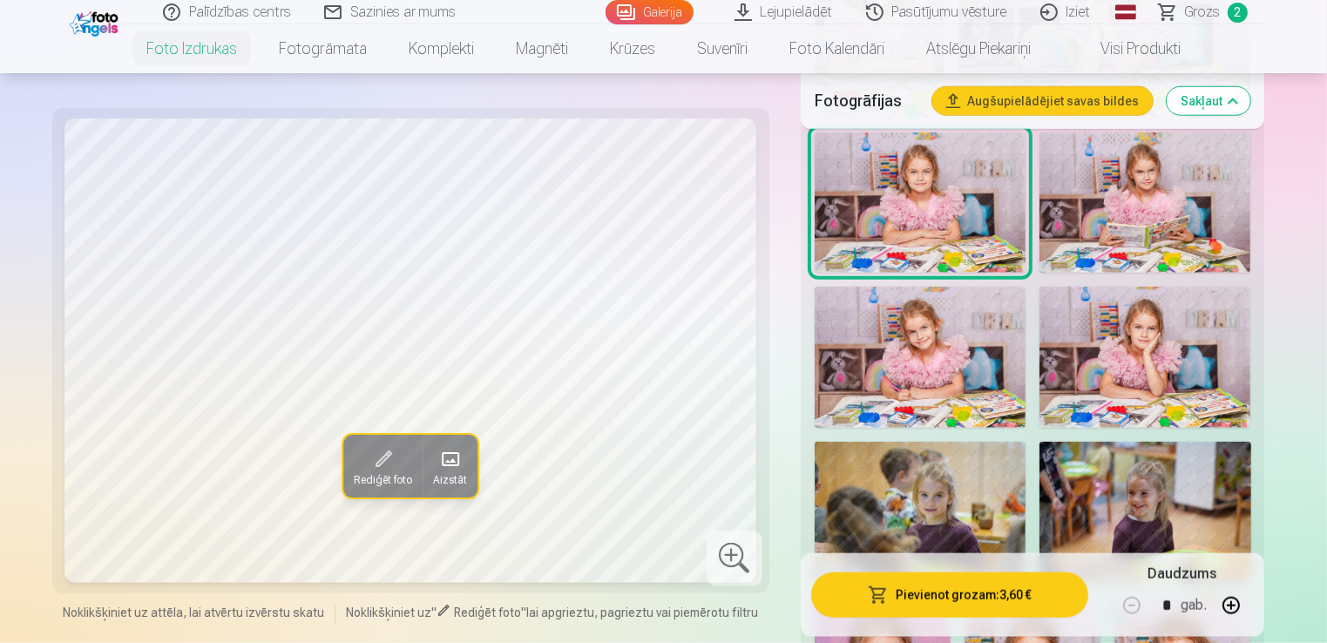
click at [998, 597] on button "Pievienot grozam : 3,60 €" at bounding box center [950, 594] width 278 height 45
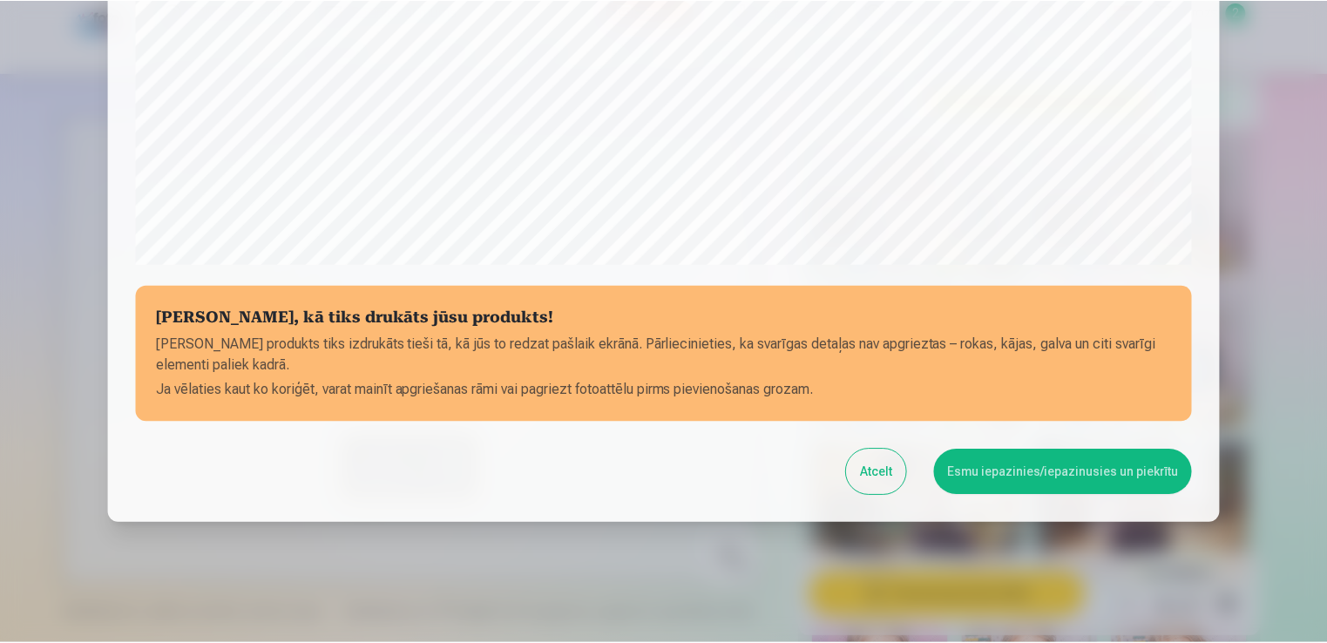
scroll to position [611, 0]
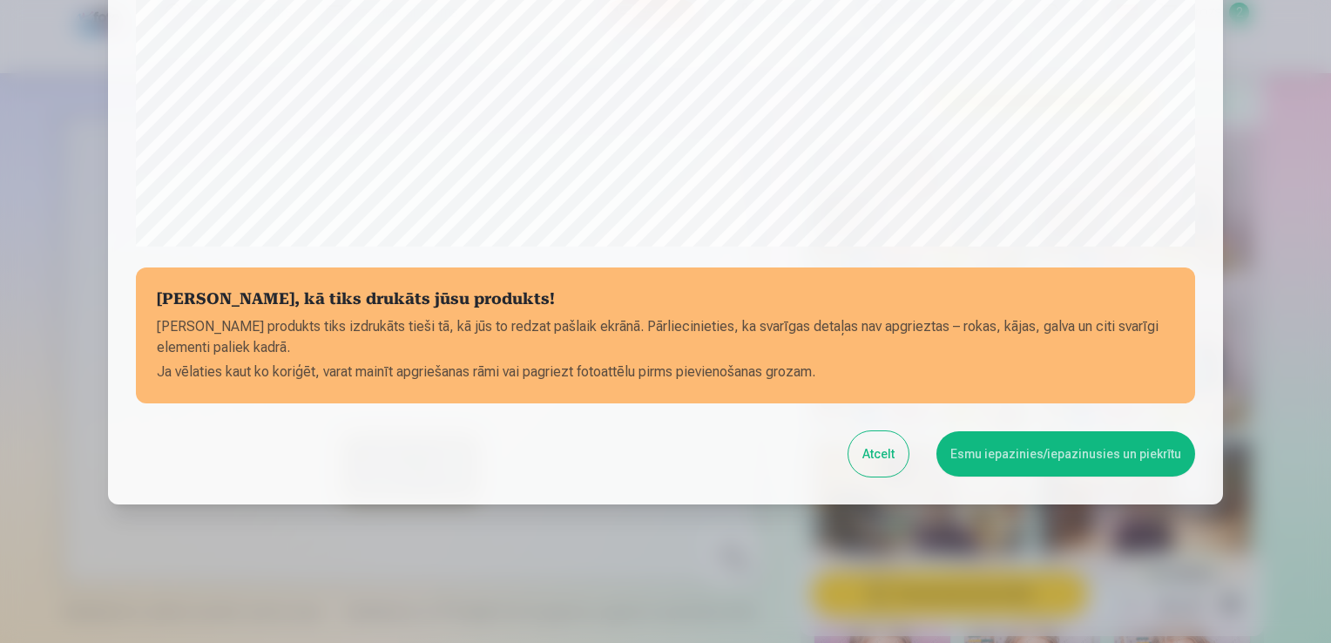
click at [1004, 461] on button "Esmu iepazinies/iepazinusies un piekrītu" at bounding box center [1066, 453] width 259 height 45
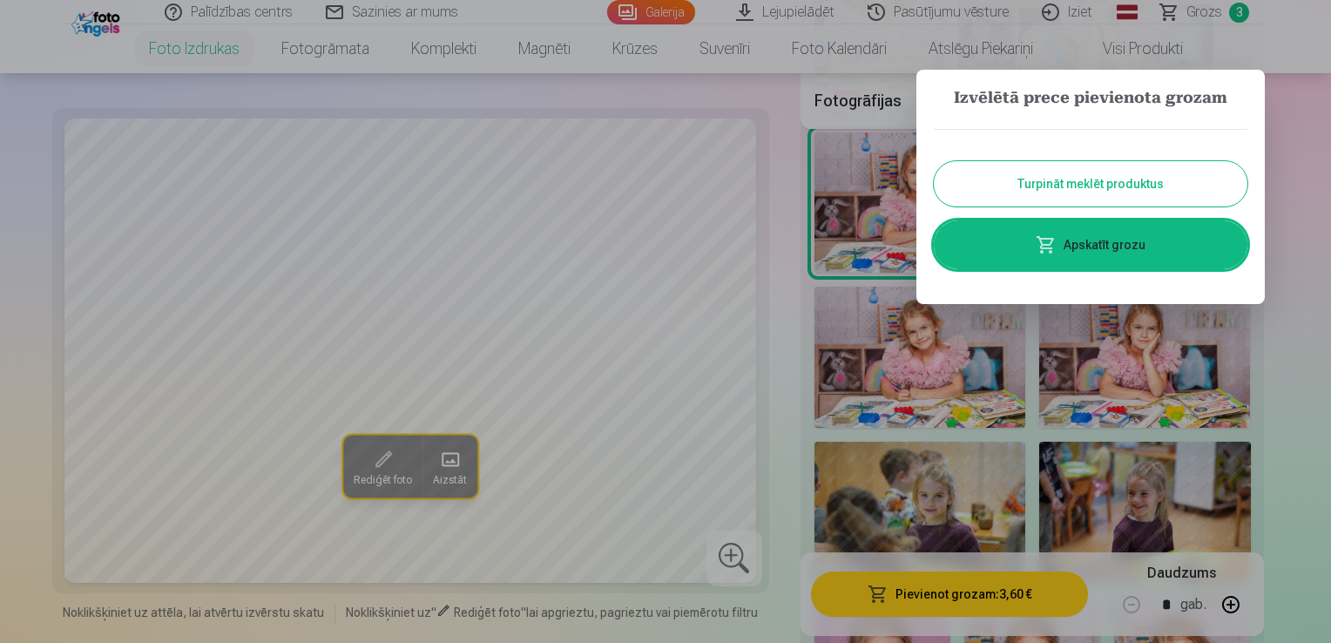
click at [1140, 172] on button "Turpināt meklēt produktus" at bounding box center [1091, 183] width 314 height 45
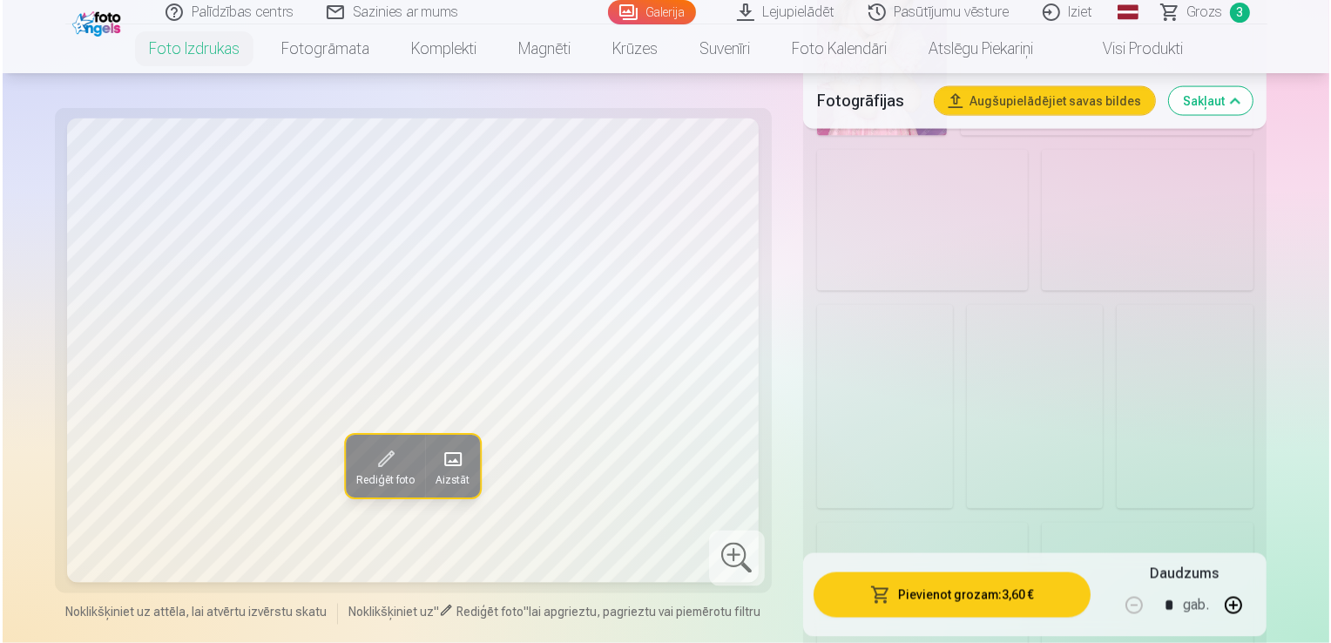
scroll to position [2781, 0]
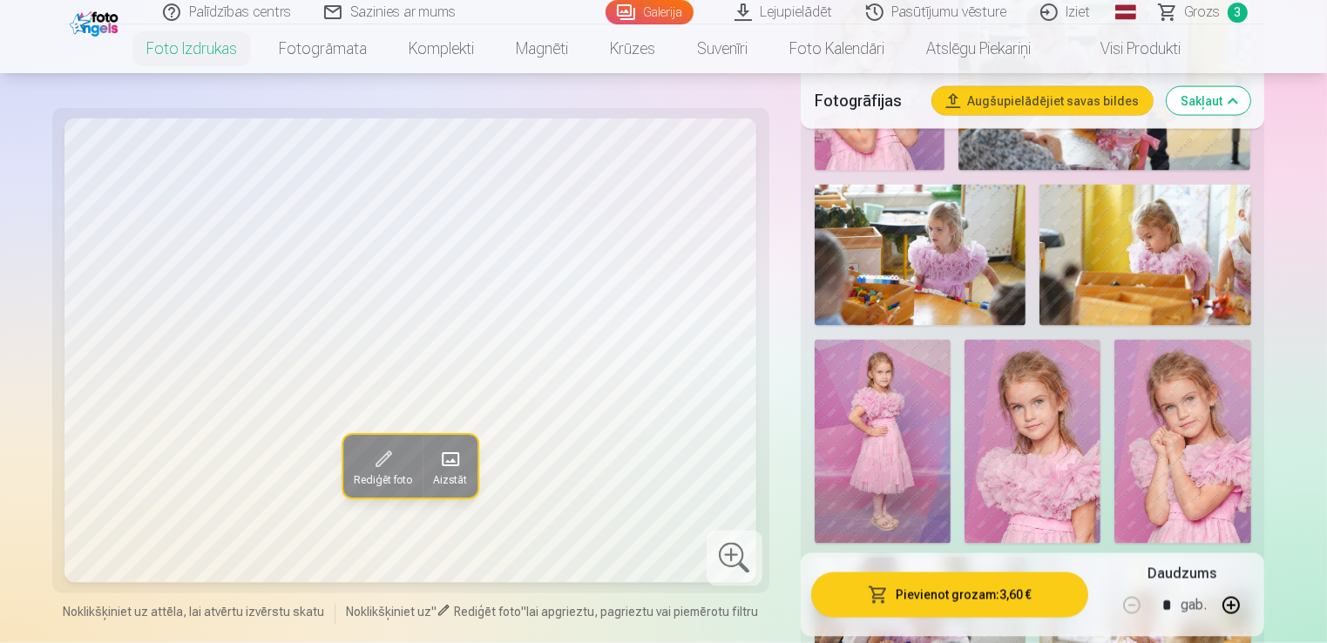
click at [1173, 486] on img at bounding box center [1182, 442] width 136 height 204
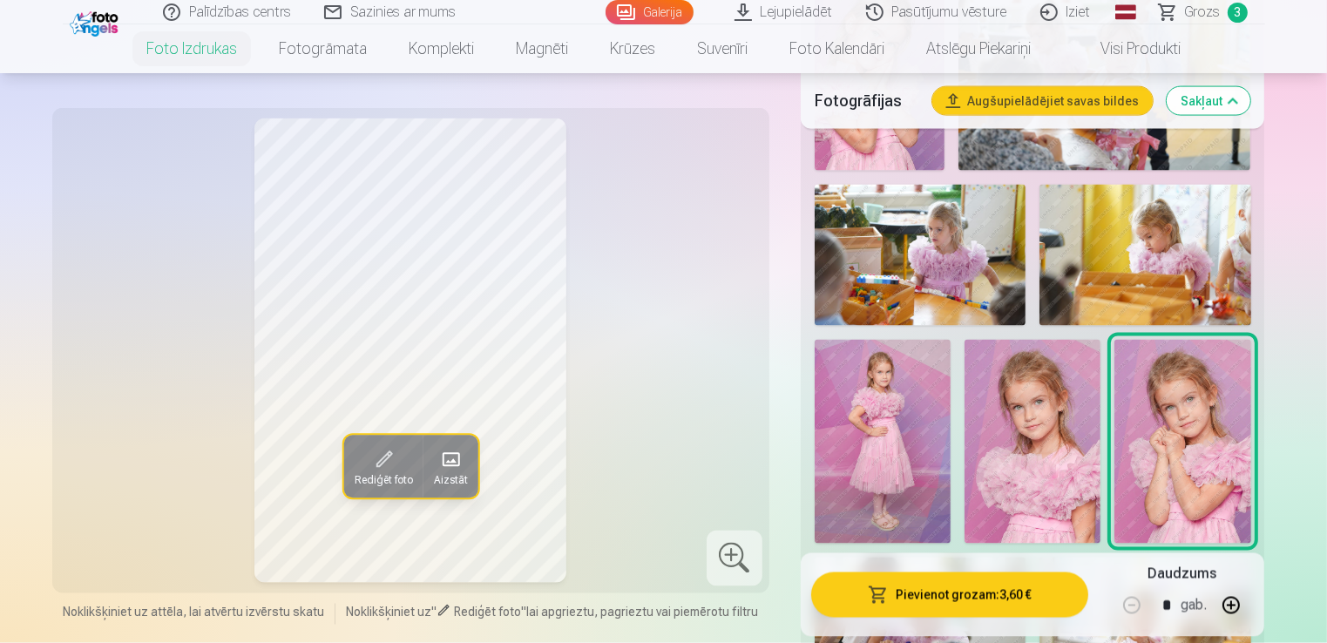
click at [955, 593] on button "Pievienot grozam : 3,60 €" at bounding box center [950, 594] width 278 height 45
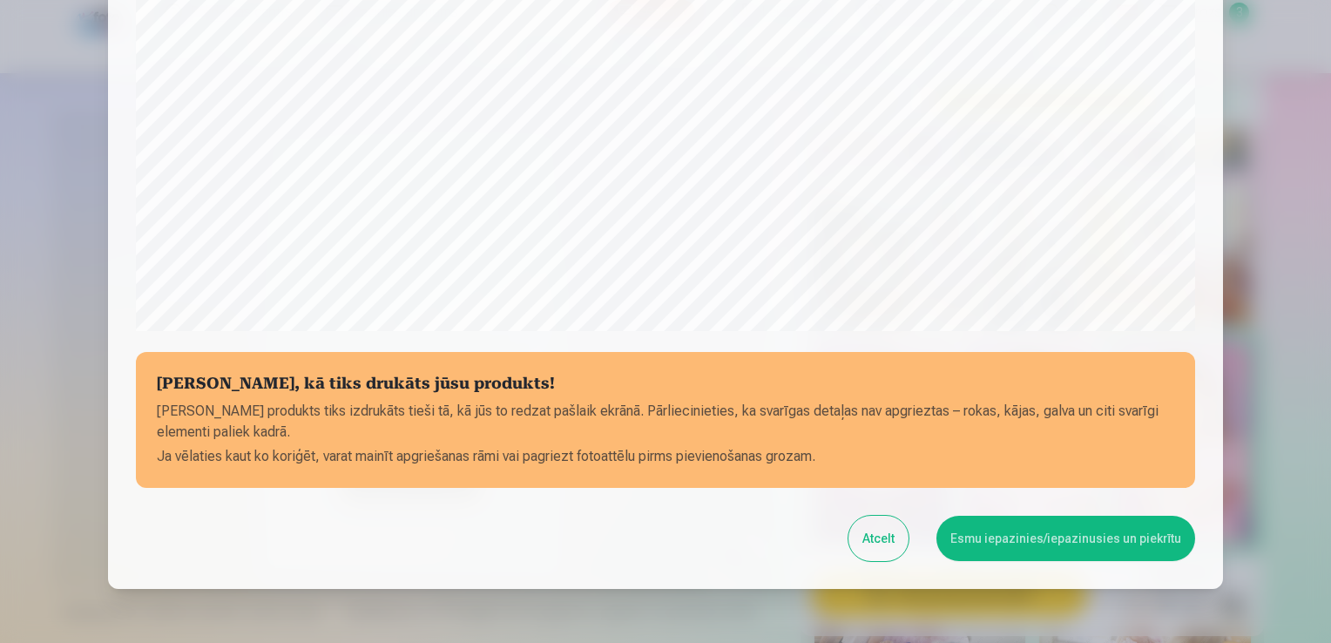
scroll to position [611, 0]
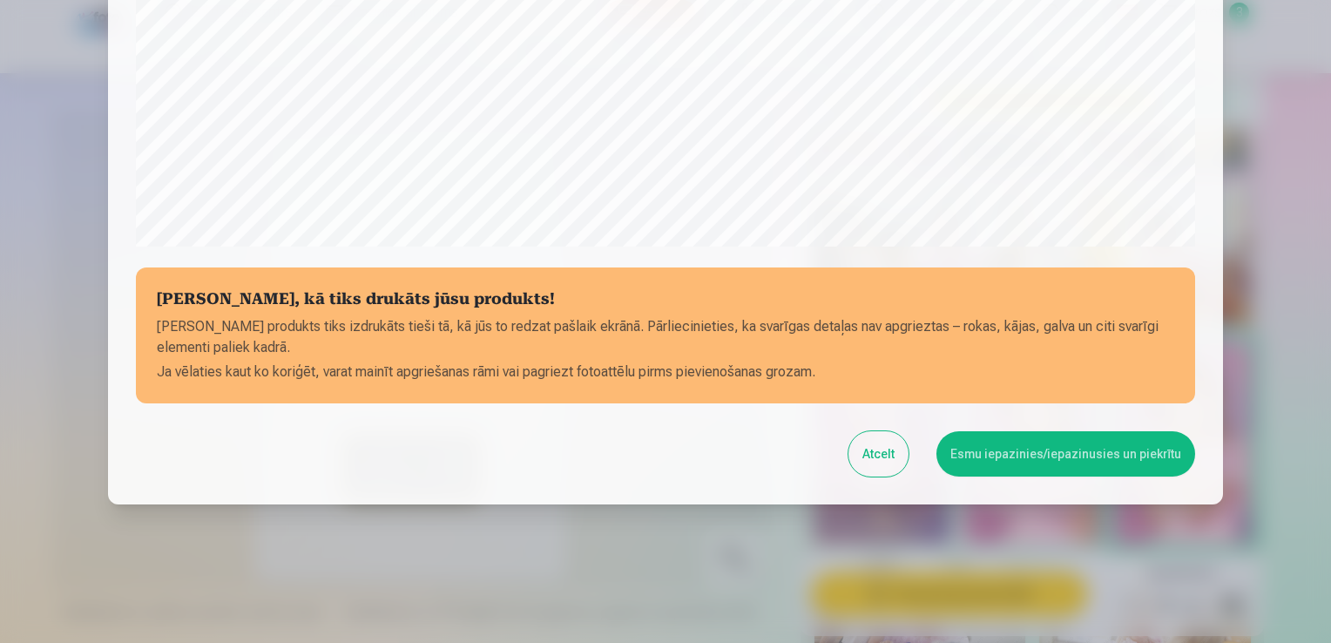
click at [1035, 454] on button "Esmu iepazinies/iepazinusies un piekrītu" at bounding box center [1066, 453] width 259 height 45
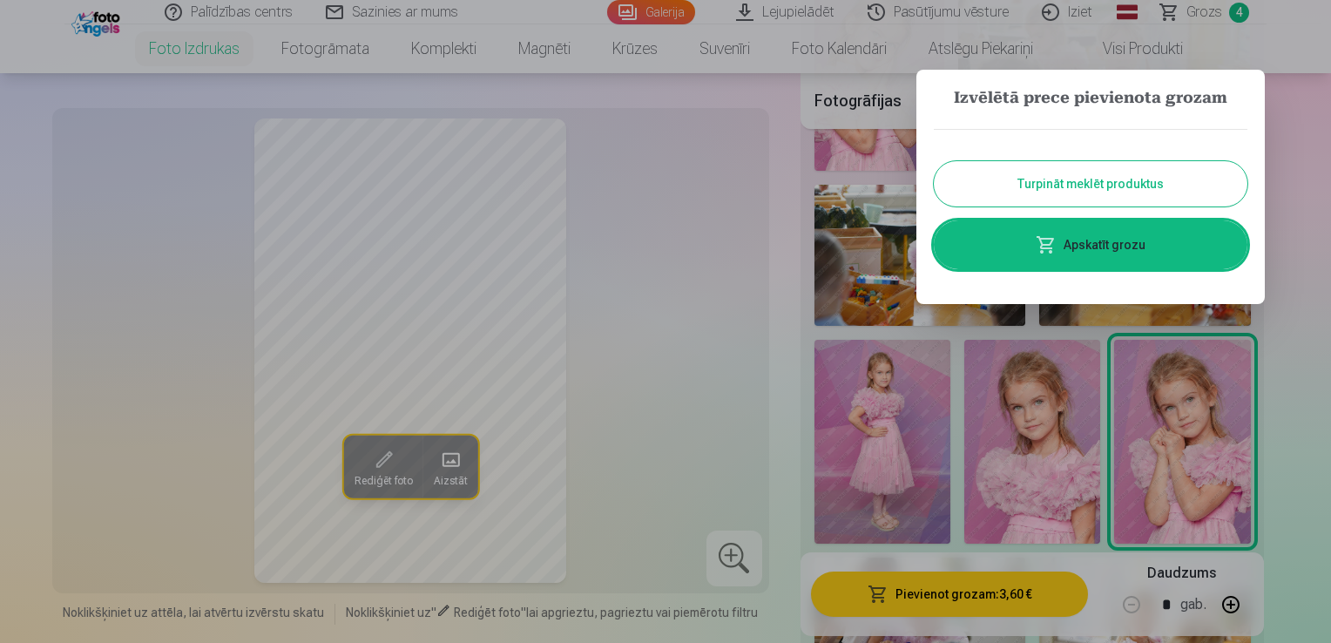
click at [1114, 181] on button "Turpināt meklēt produktus" at bounding box center [1091, 183] width 314 height 45
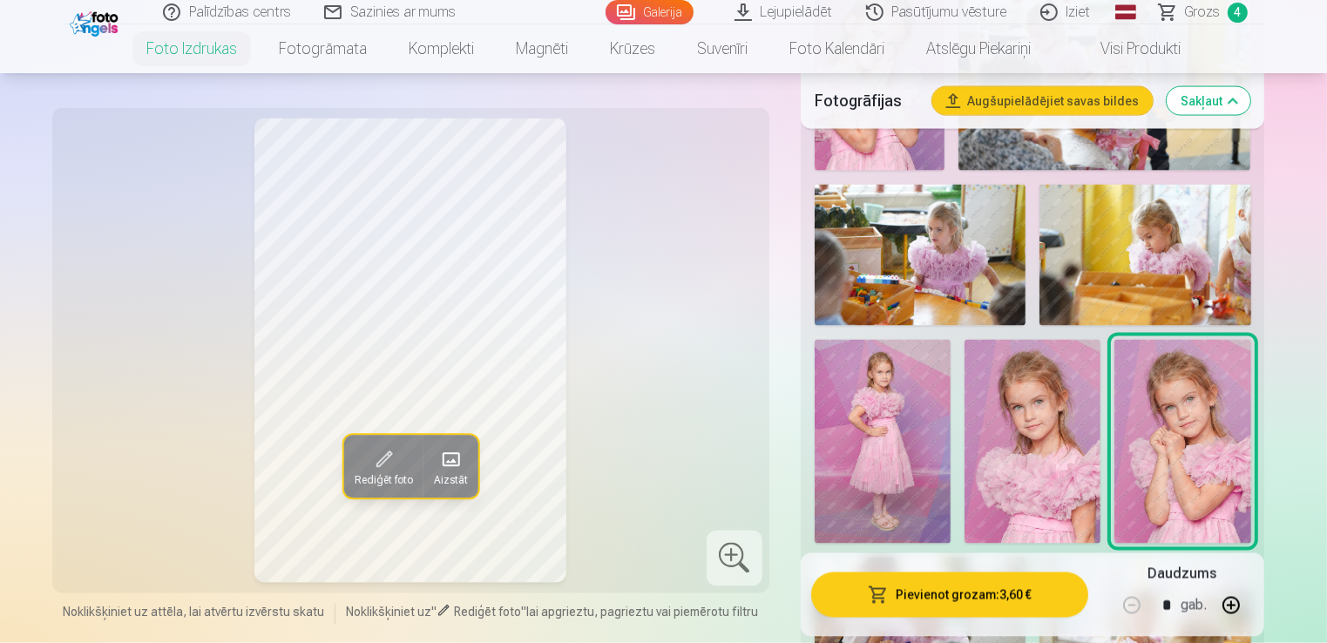
click at [944, 292] on img at bounding box center [920, 255] width 211 height 141
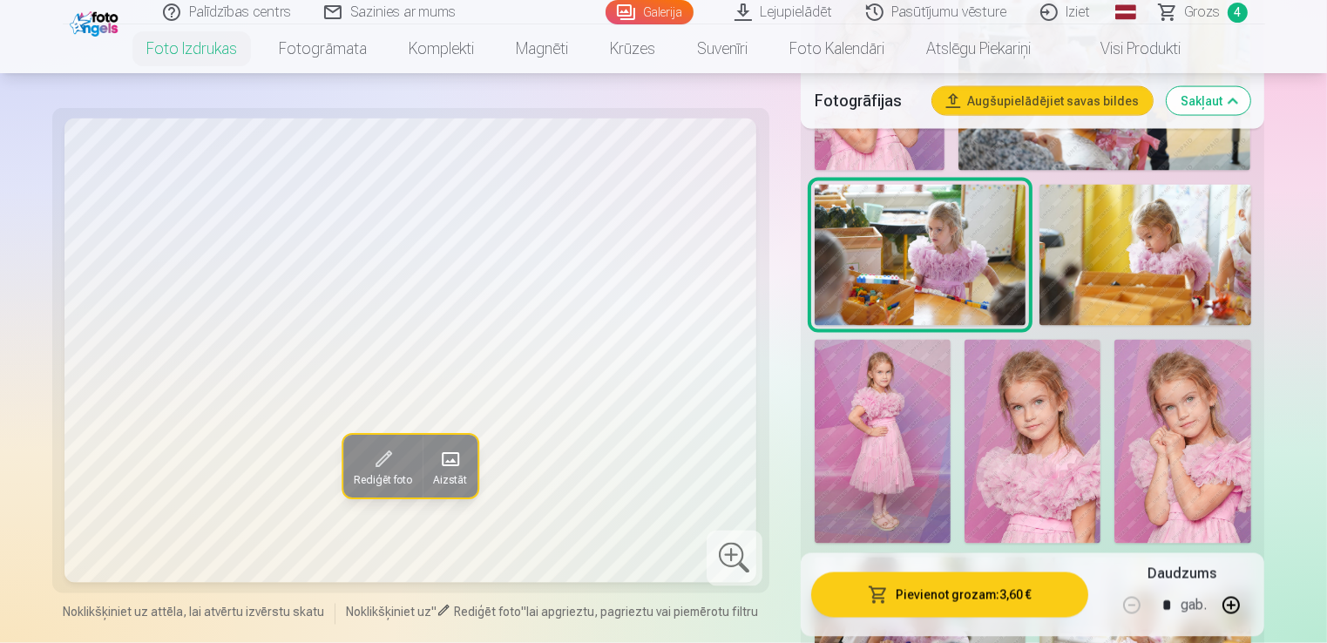
click at [848, 407] on img at bounding box center [883, 442] width 136 height 205
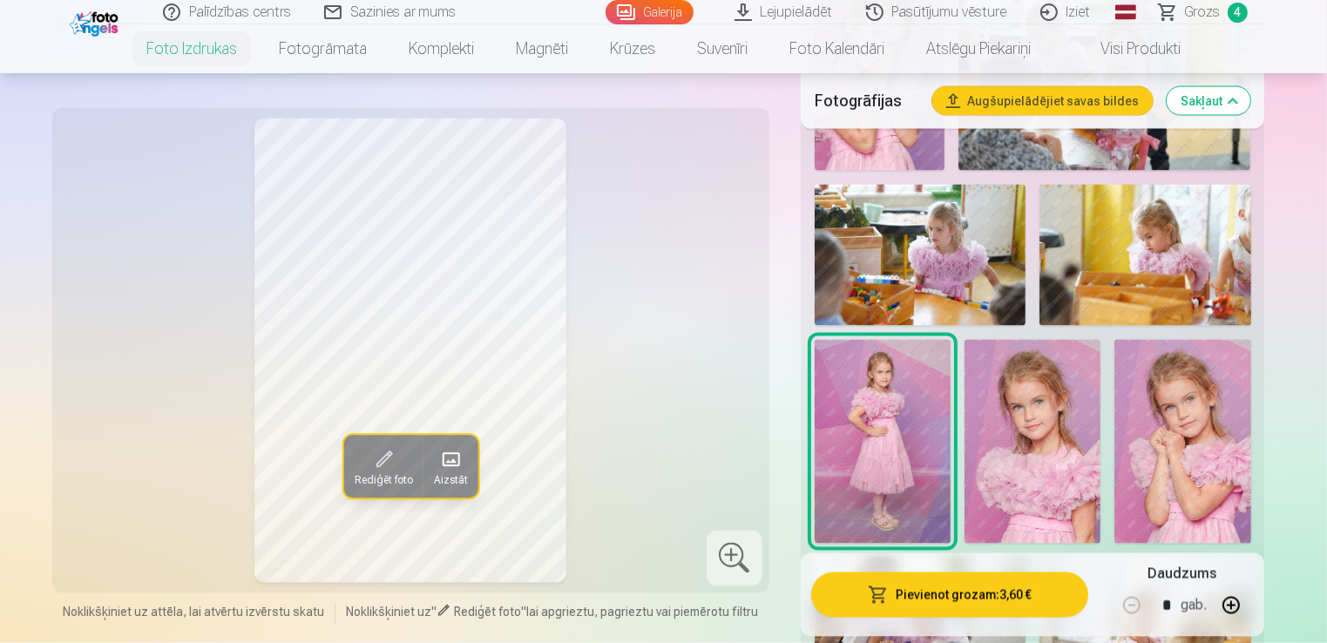
click at [940, 586] on button "Pievienot grozam : 3,60 €" at bounding box center [950, 594] width 278 height 45
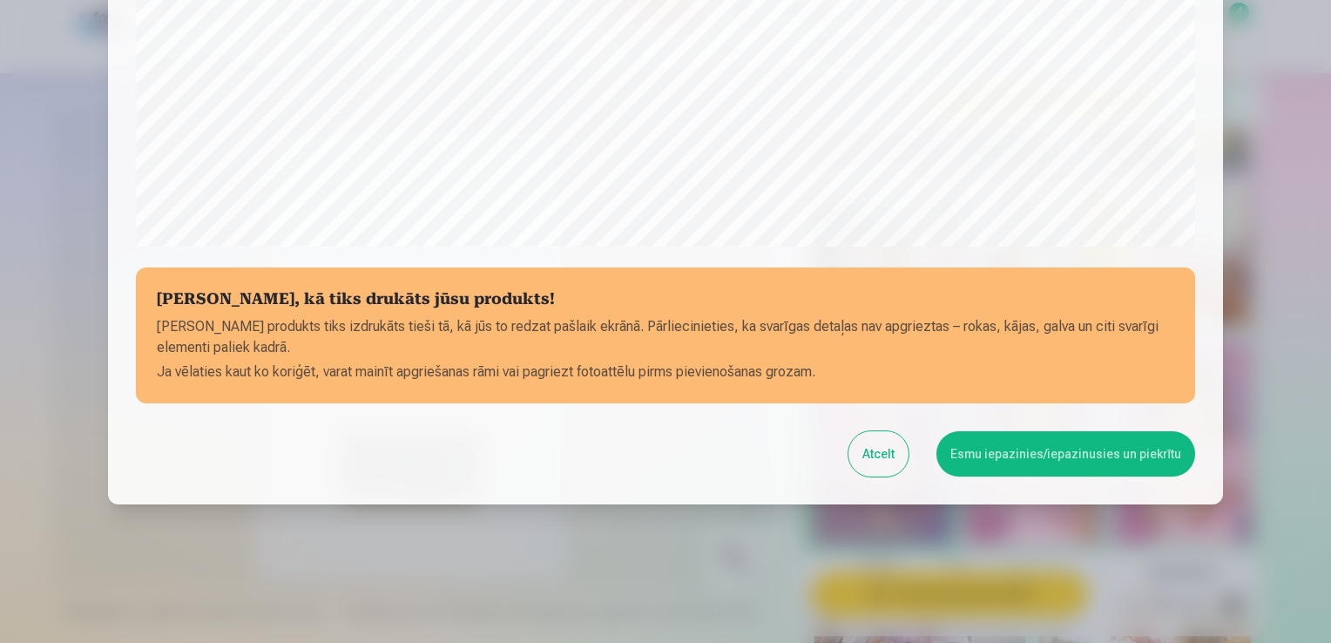
click at [1049, 451] on button "Esmu iepazinies/iepazinusies un piekrītu" at bounding box center [1066, 453] width 259 height 45
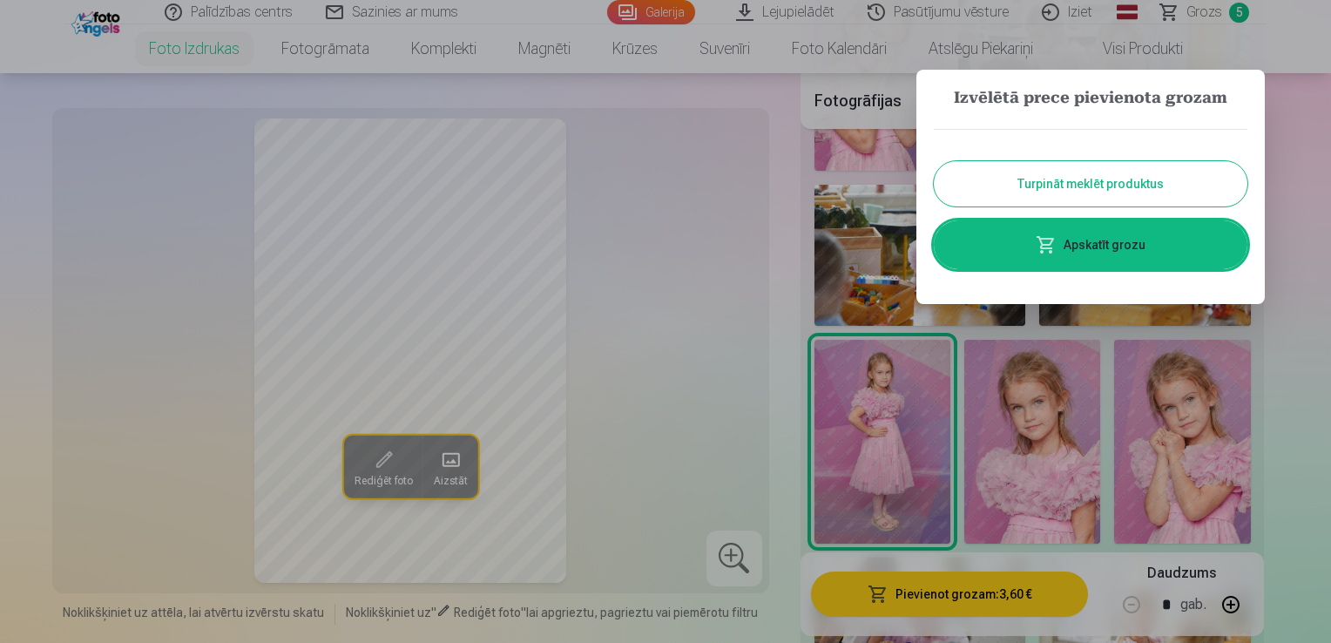
click at [1136, 174] on button "Turpināt meklēt produktus" at bounding box center [1091, 183] width 314 height 45
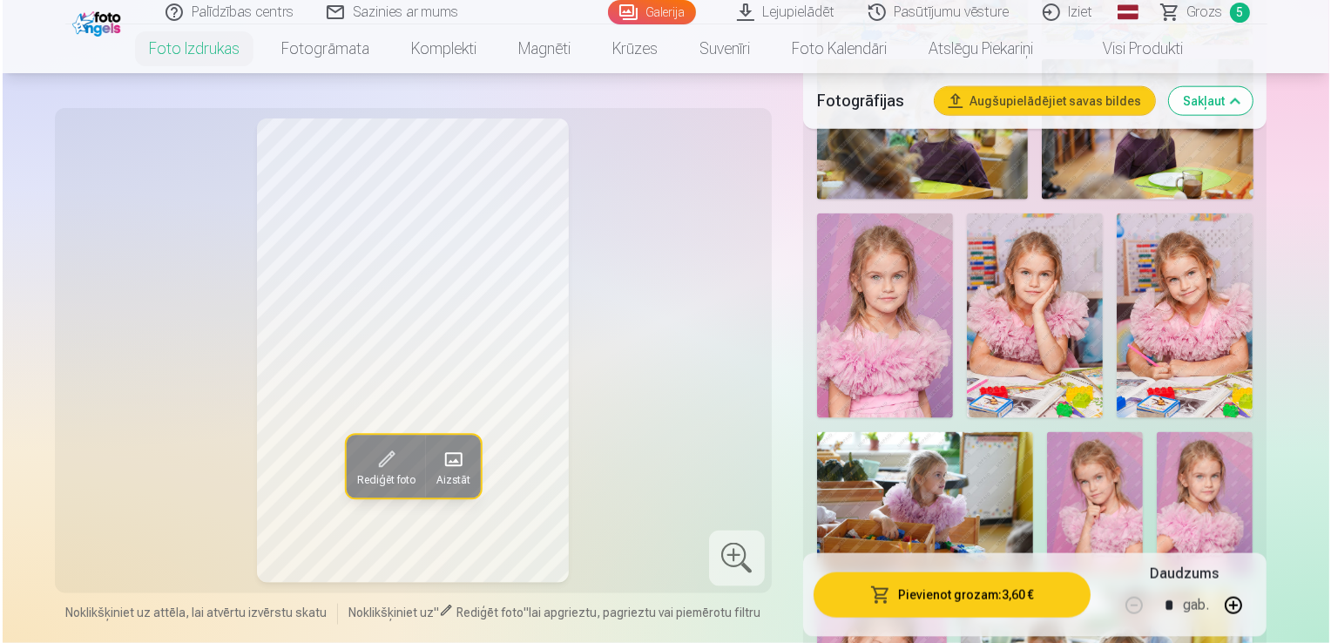
scroll to position [2133, 0]
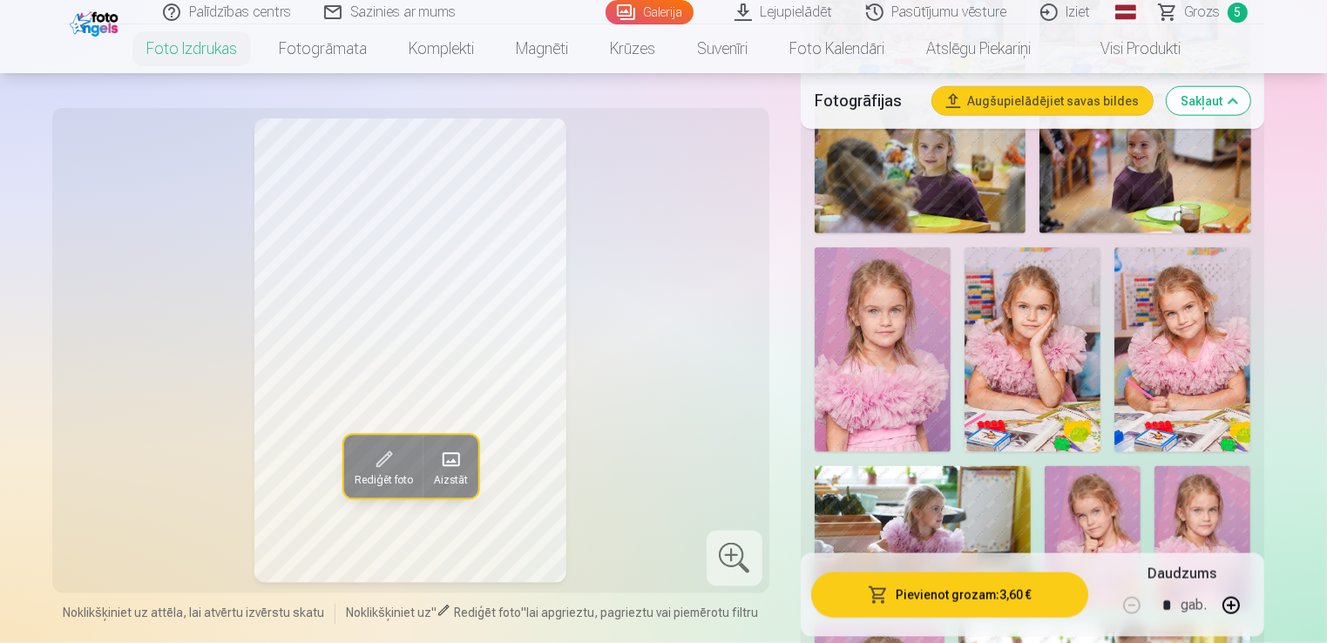
click at [1148, 172] on img at bounding box center [1144, 163] width 211 height 141
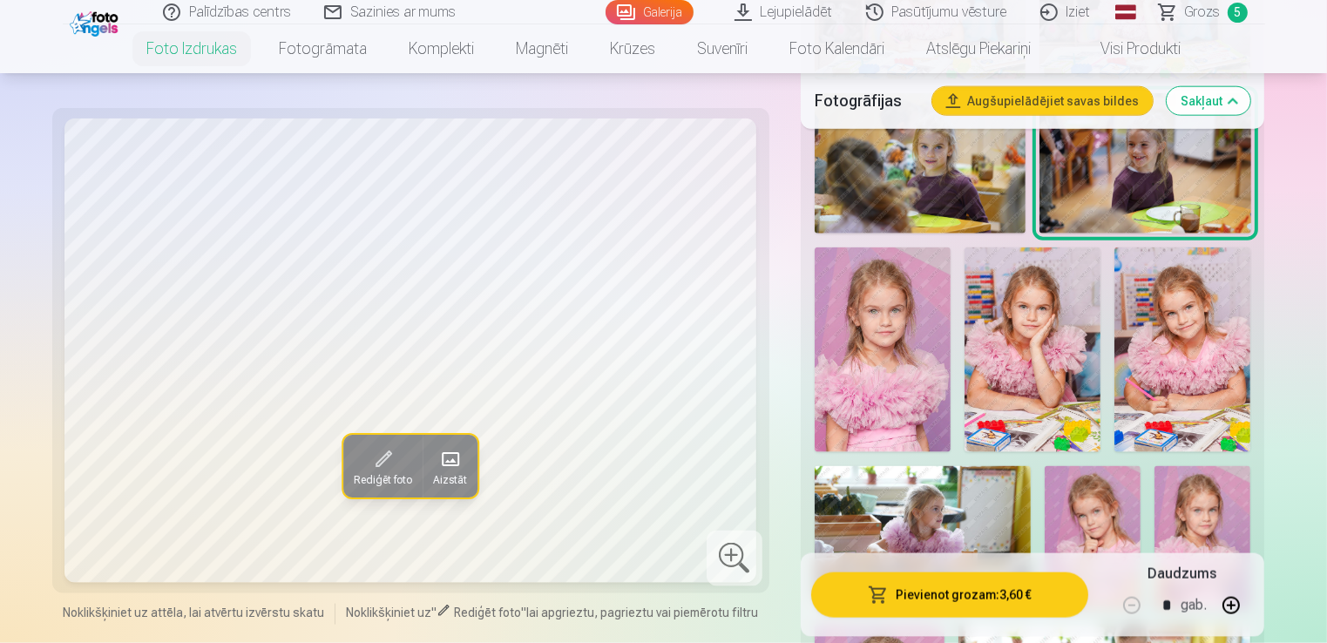
click at [979, 586] on button "Pievienot grozam : 3,60 €" at bounding box center [950, 594] width 278 height 45
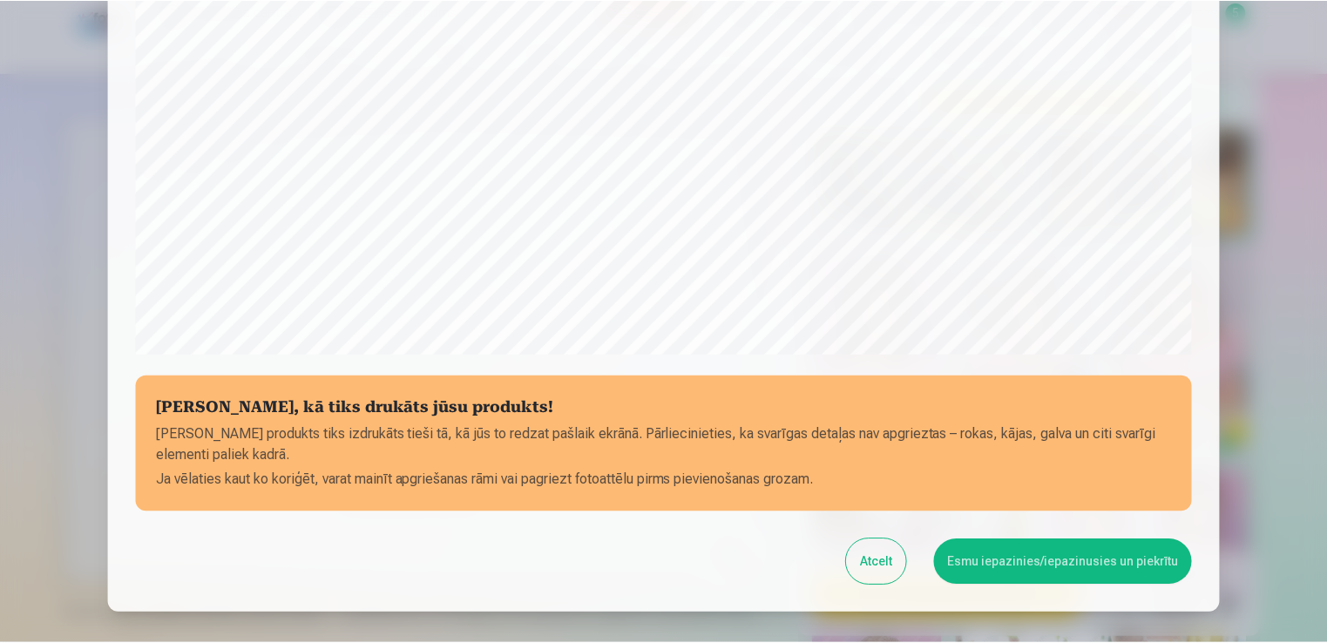
scroll to position [611, 0]
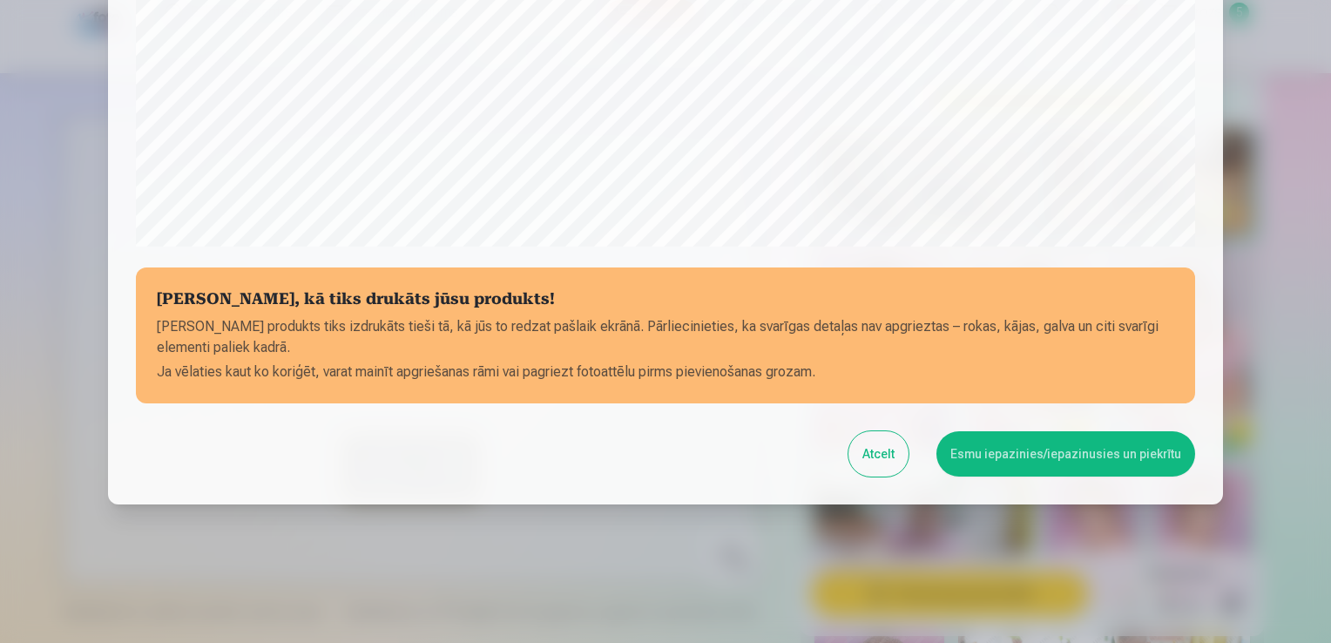
click at [1075, 457] on button "Esmu iepazinies/iepazinusies un piekrītu" at bounding box center [1066, 453] width 259 height 45
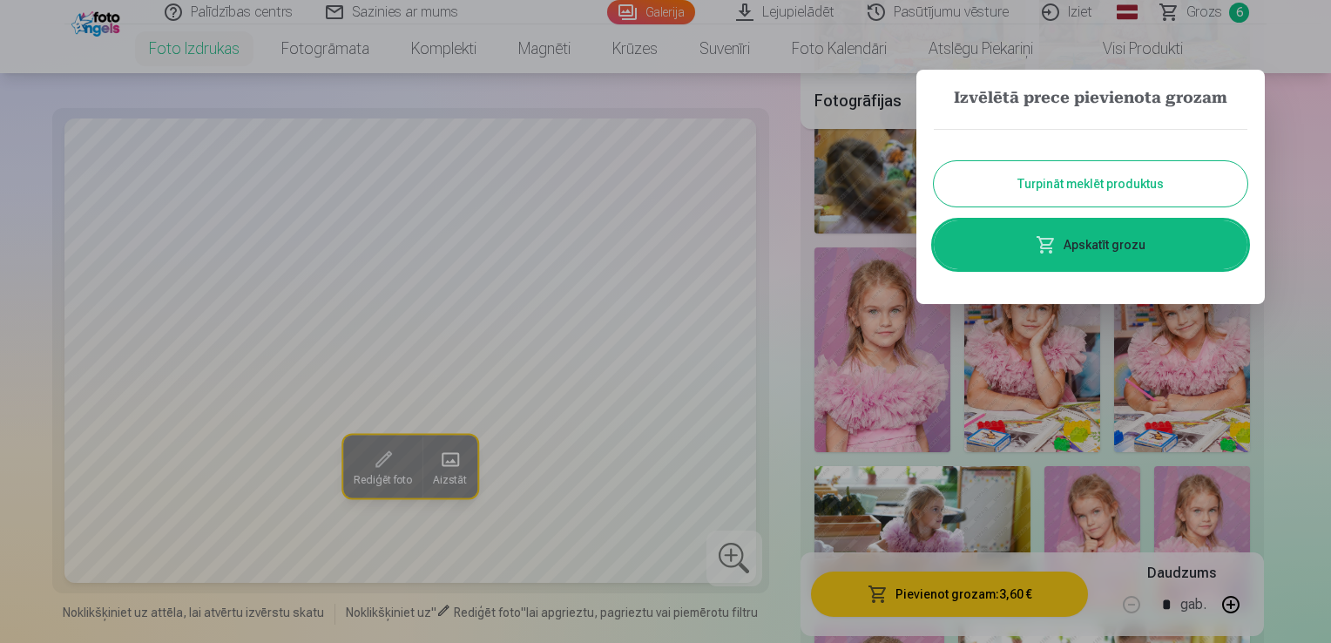
click at [1119, 187] on button "Turpināt meklēt produktus" at bounding box center [1091, 183] width 314 height 45
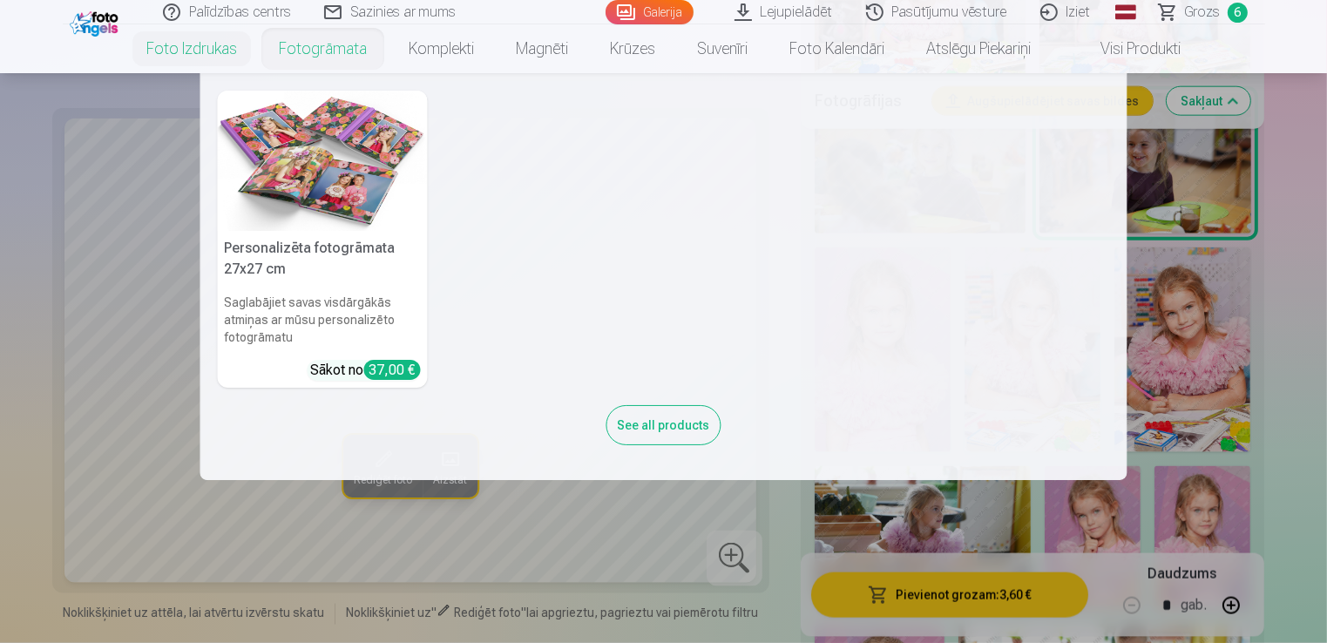
click at [335, 43] on link "Fotogrāmata" at bounding box center [323, 48] width 130 height 49
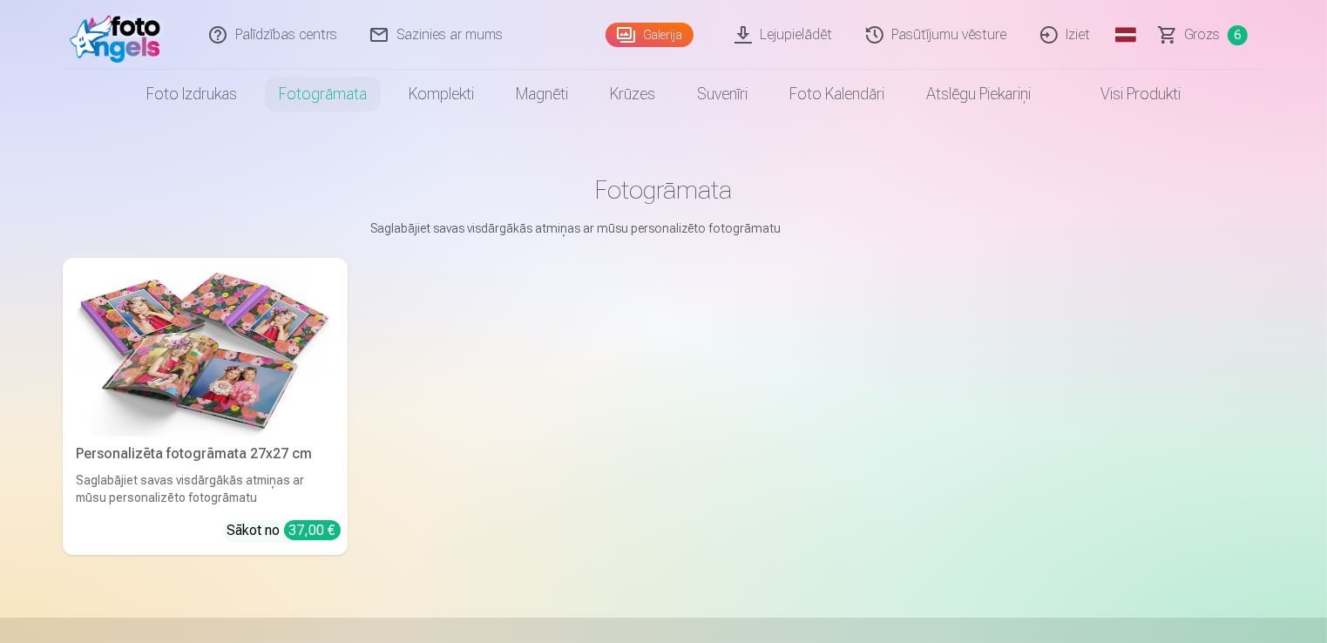
click at [227, 343] on img at bounding box center [205, 351] width 257 height 172
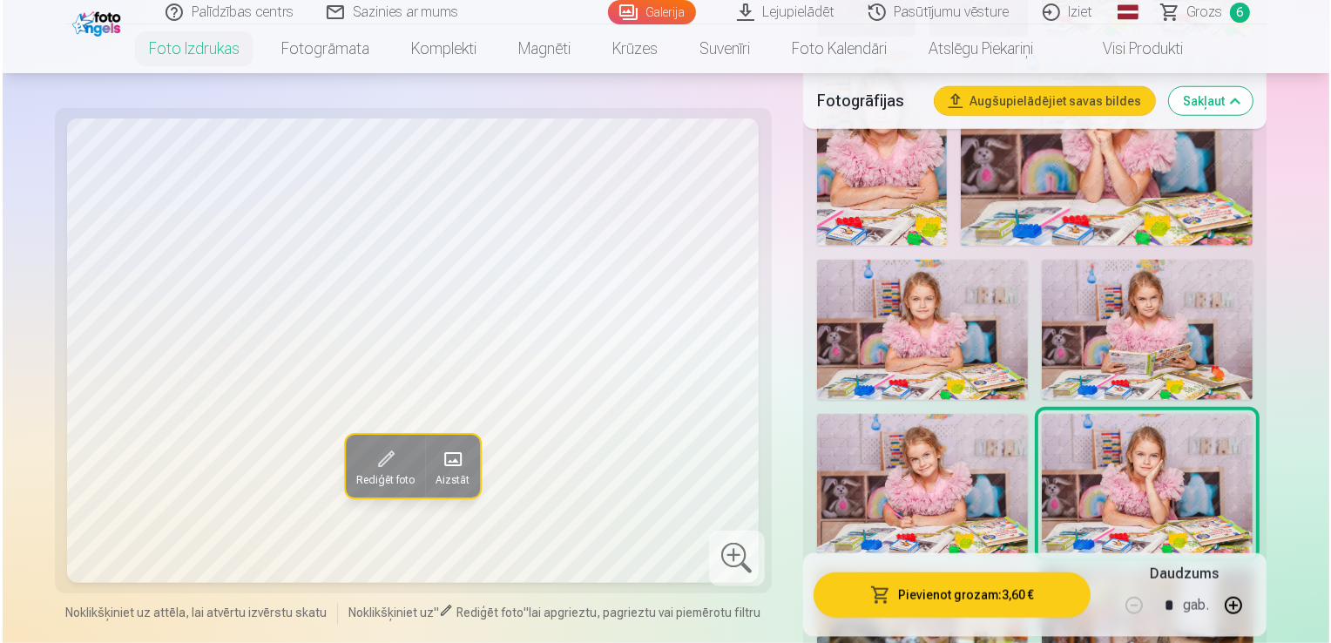
scroll to position [1738, 0]
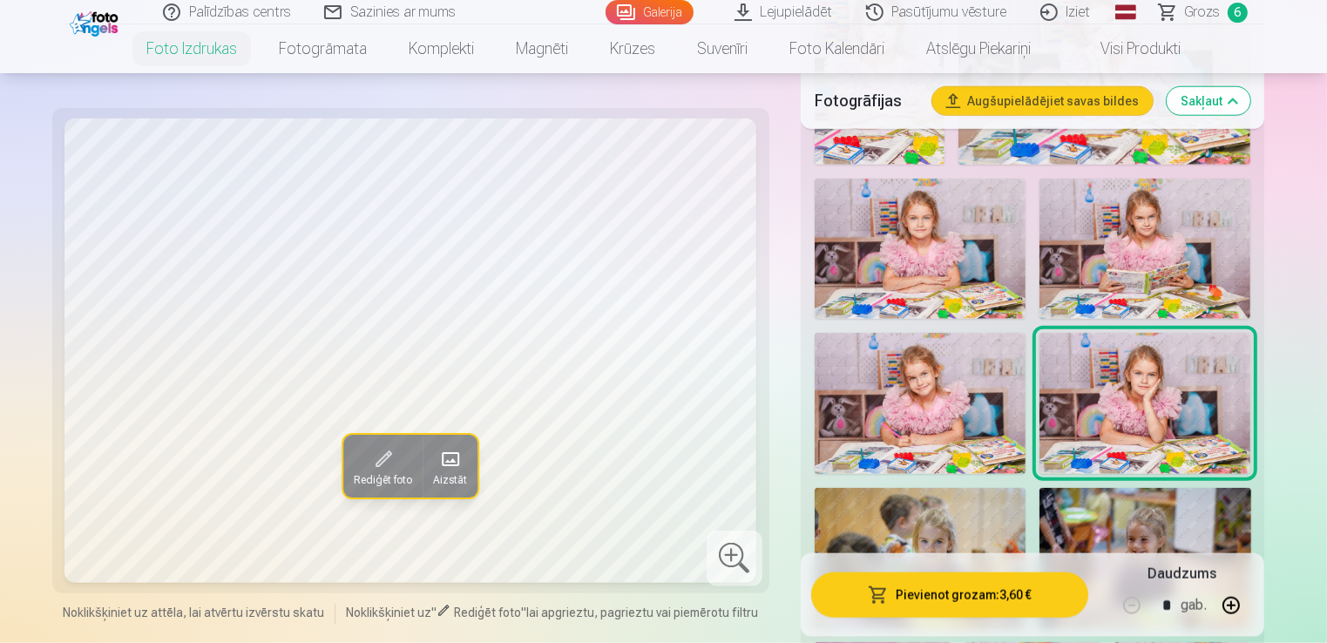
click at [948, 389] on img at bounding box center [920, 403] width 211 height 141
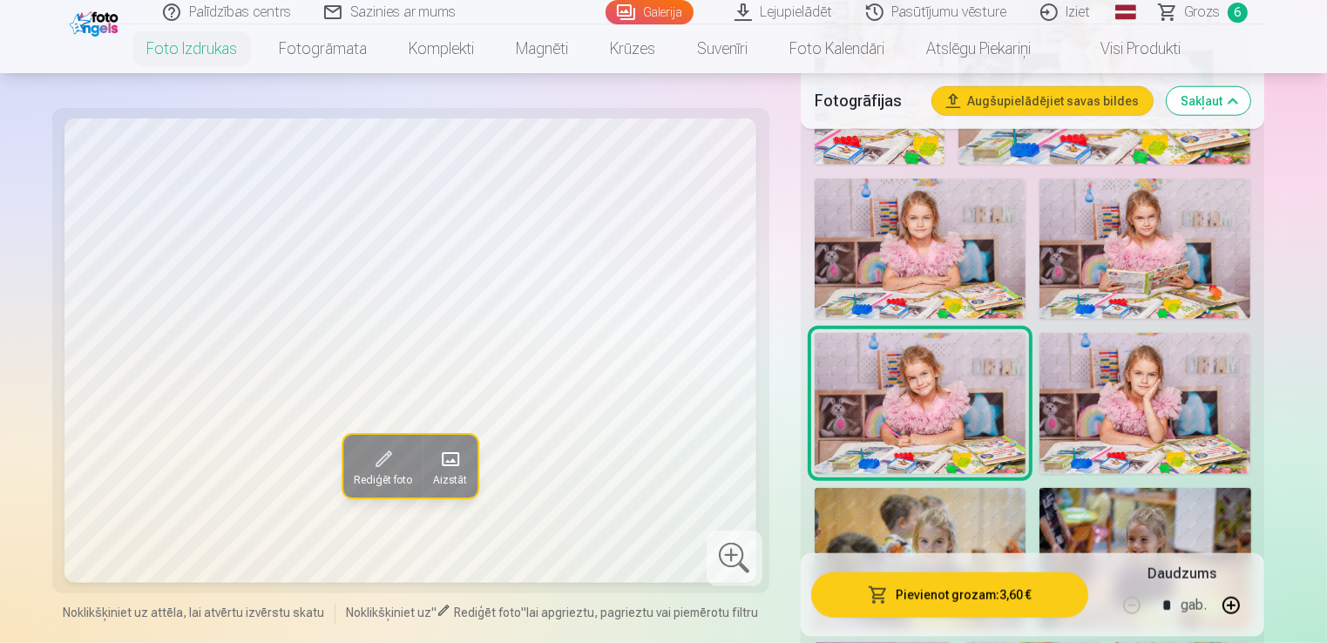
click at [989, 602] on button "Pievienot grozam : 3,60 €" at bounding box center [950, 594] width 278 height 45
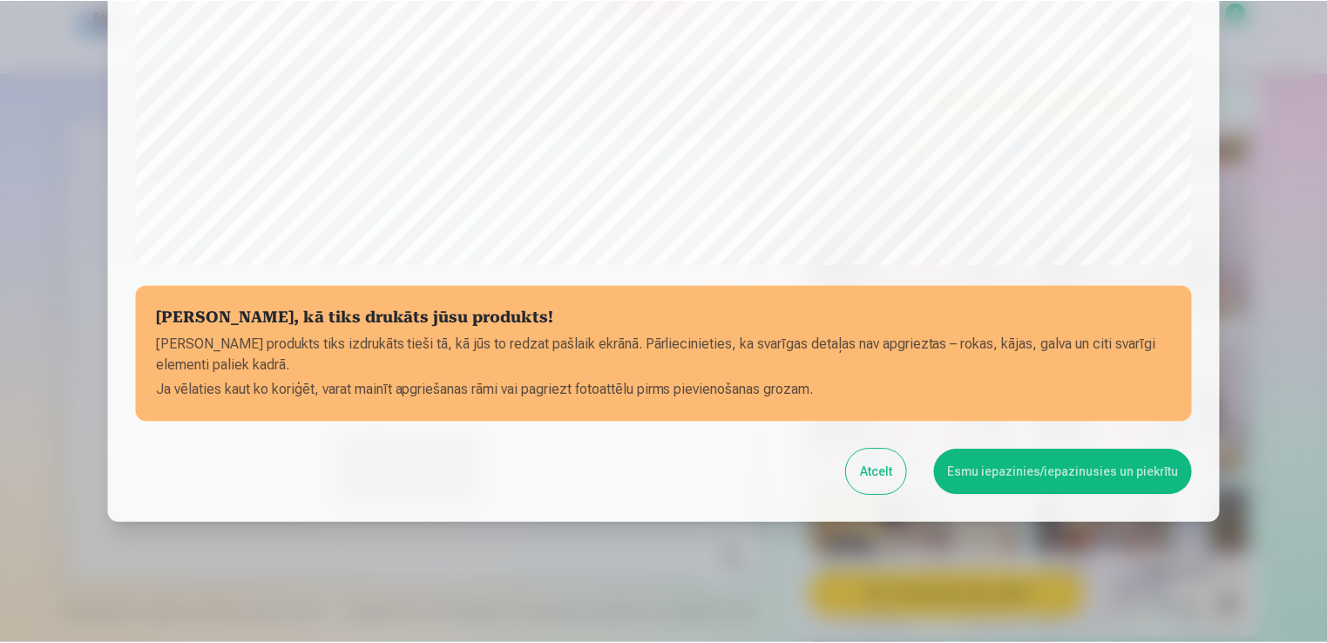
scroll to position [611, 0]
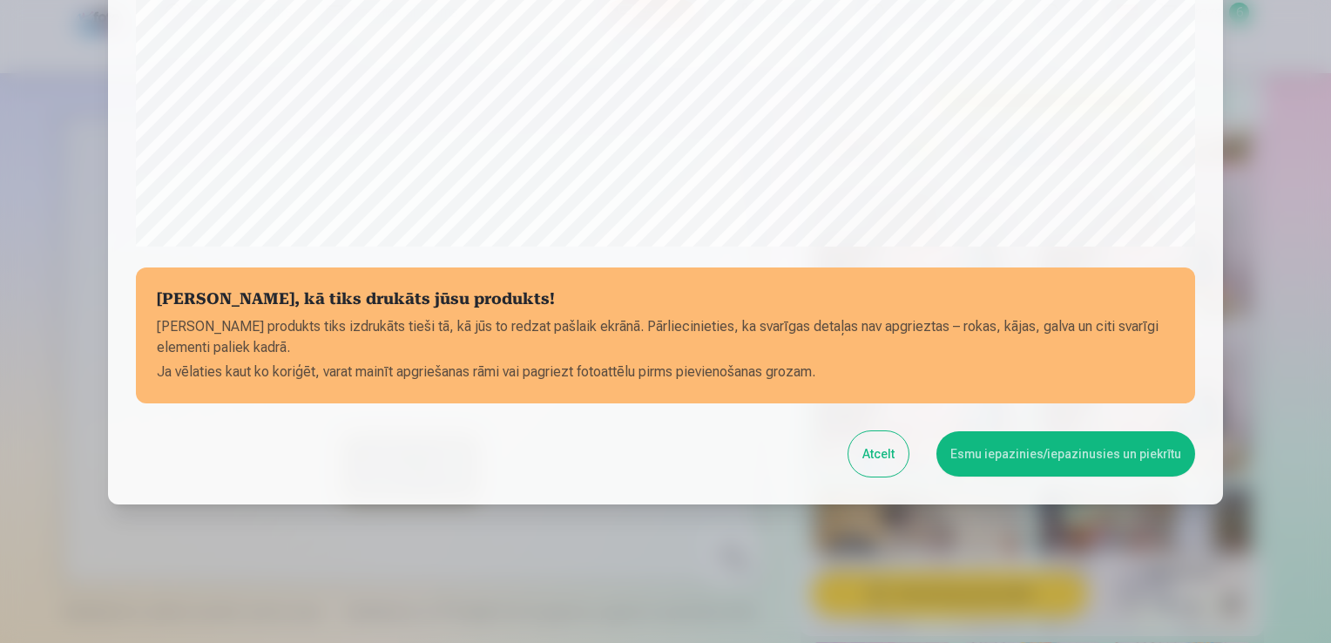
click at [1029, 469] on button "Esmu iepazinies/iepazinusies un piekrītu" at bounding box center [1066, 453] width 259 height 45
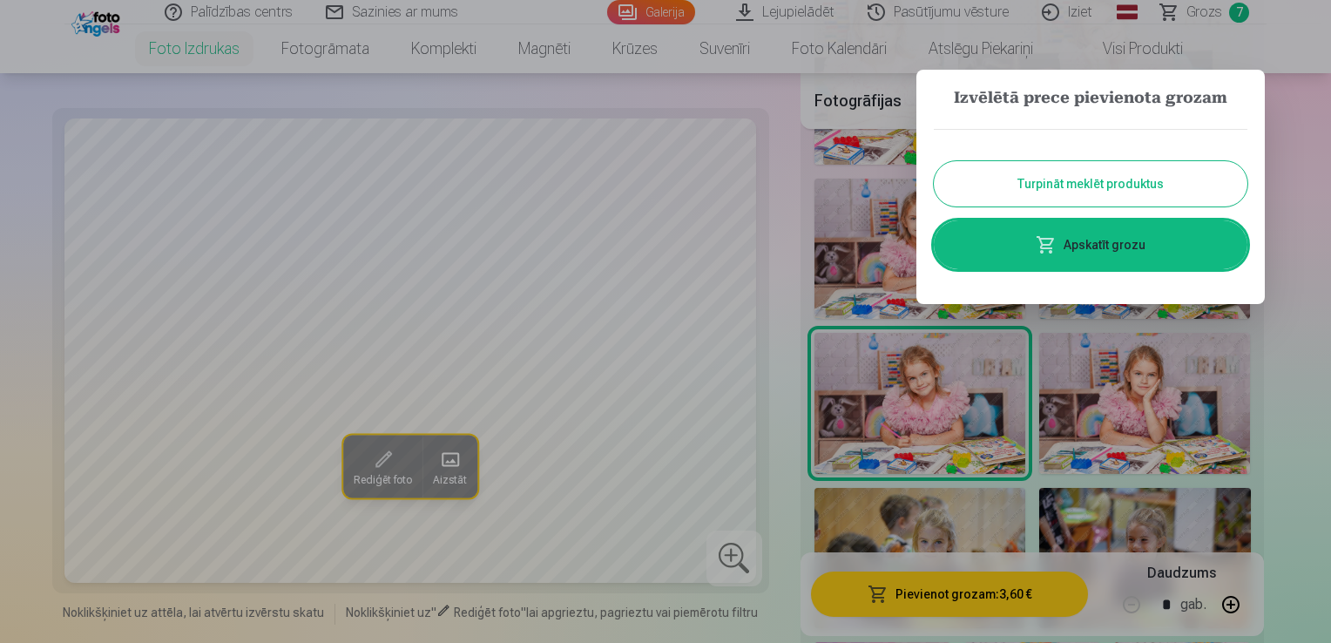
click at [1112, 190] on button "Turpināt meklēt produktus" at bounding box center [1091, 183] width 314 height 45
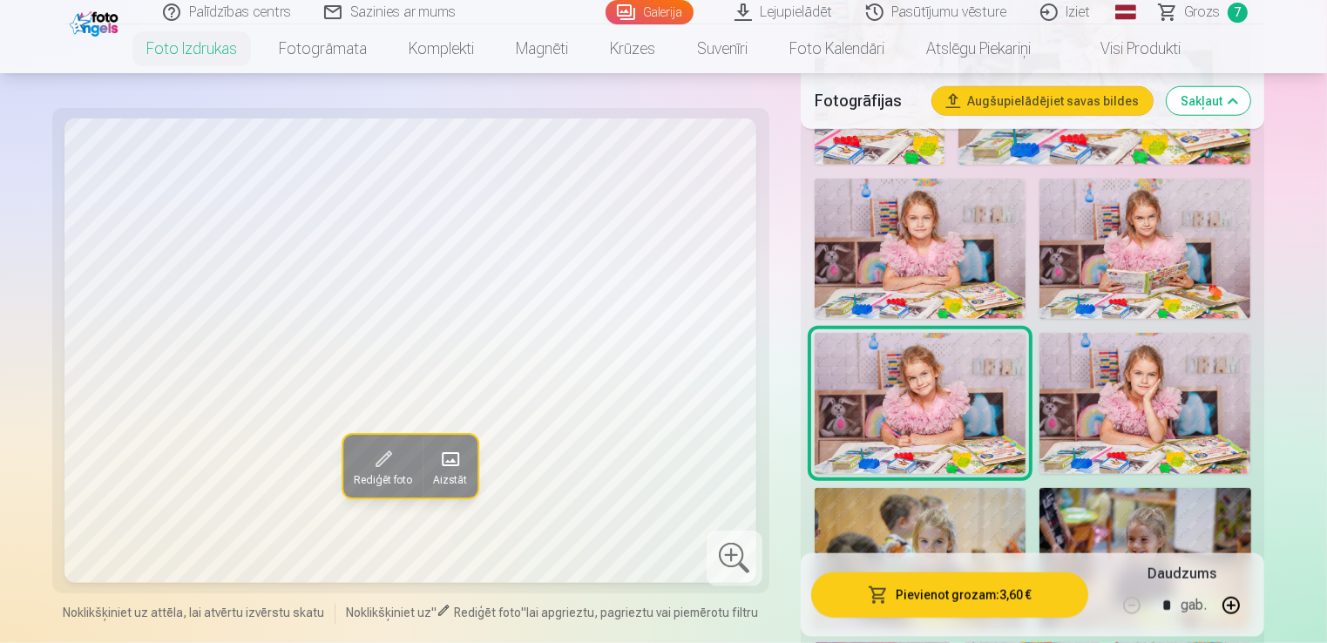
drag, startPoint x: 1329, startPoint y: 125, endPoint x: 1331, endPoint y: 157, distance: 32.3
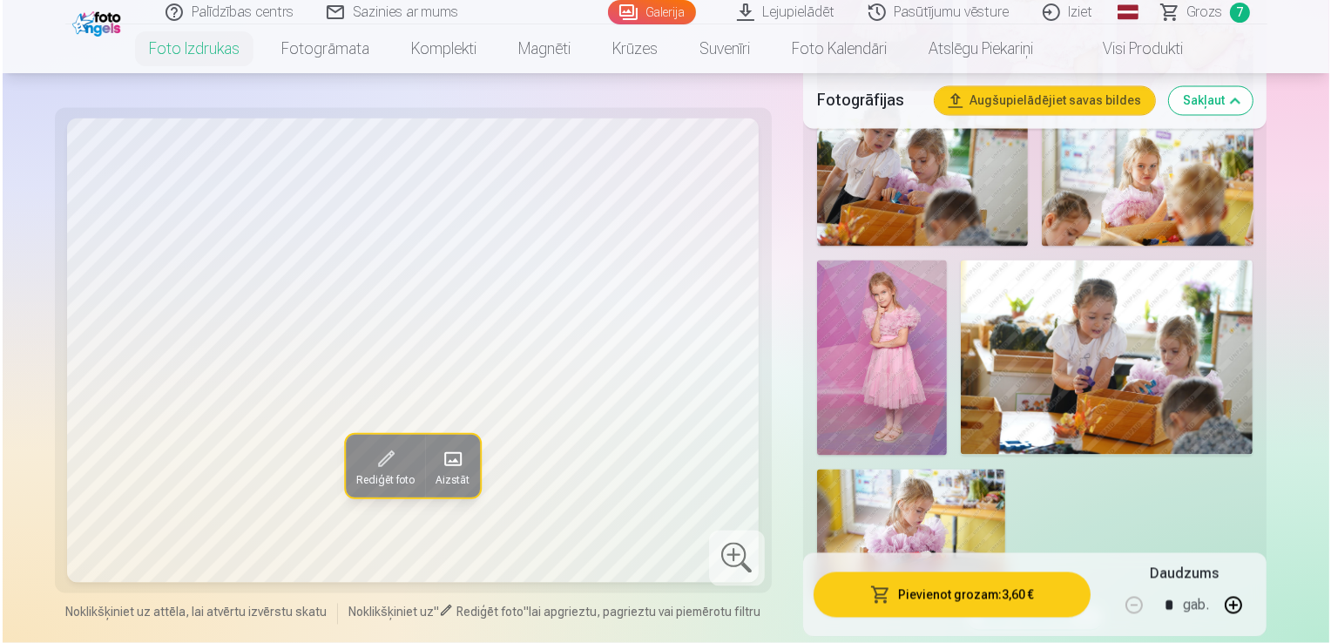
scroll to position [3257, 0]
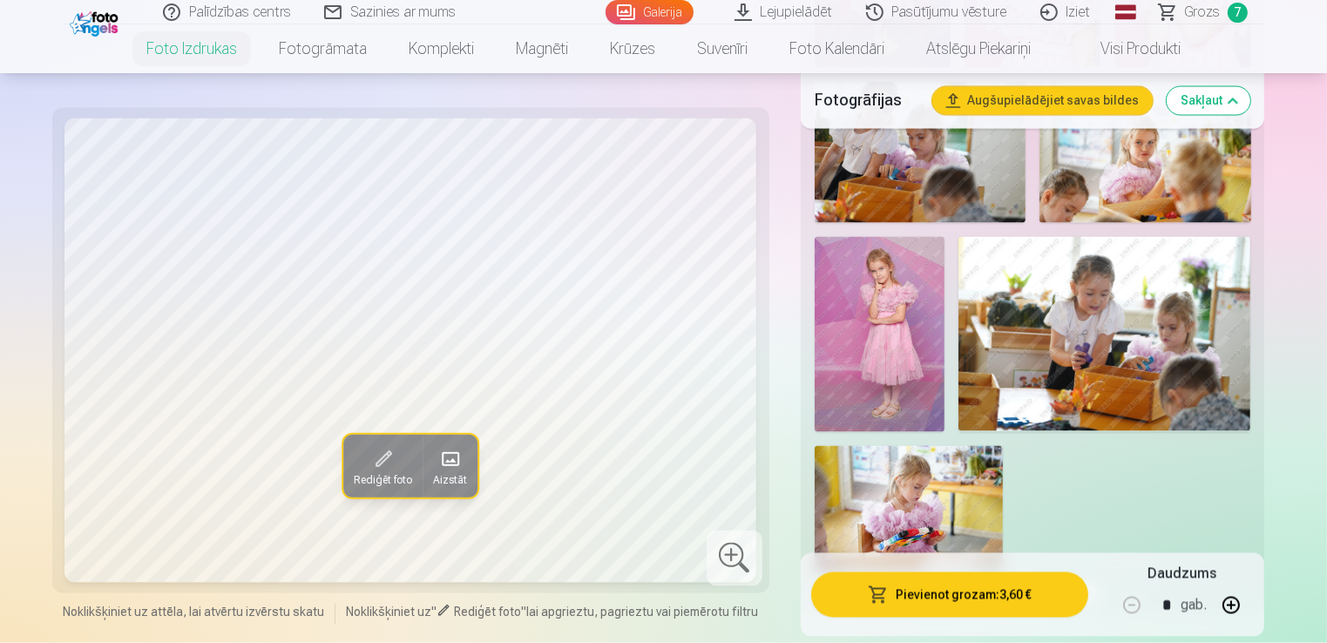
click at [935, 515] on img at bounding box center [909, 508] width 188 height 125
click at [1142, 160] on img at bounding box center [1144, 152] width 211 height 141
click at [1020, 581] on button "Pievienot grozam : 3,60 €" at bounding box center [950, 594] width 278 height 45
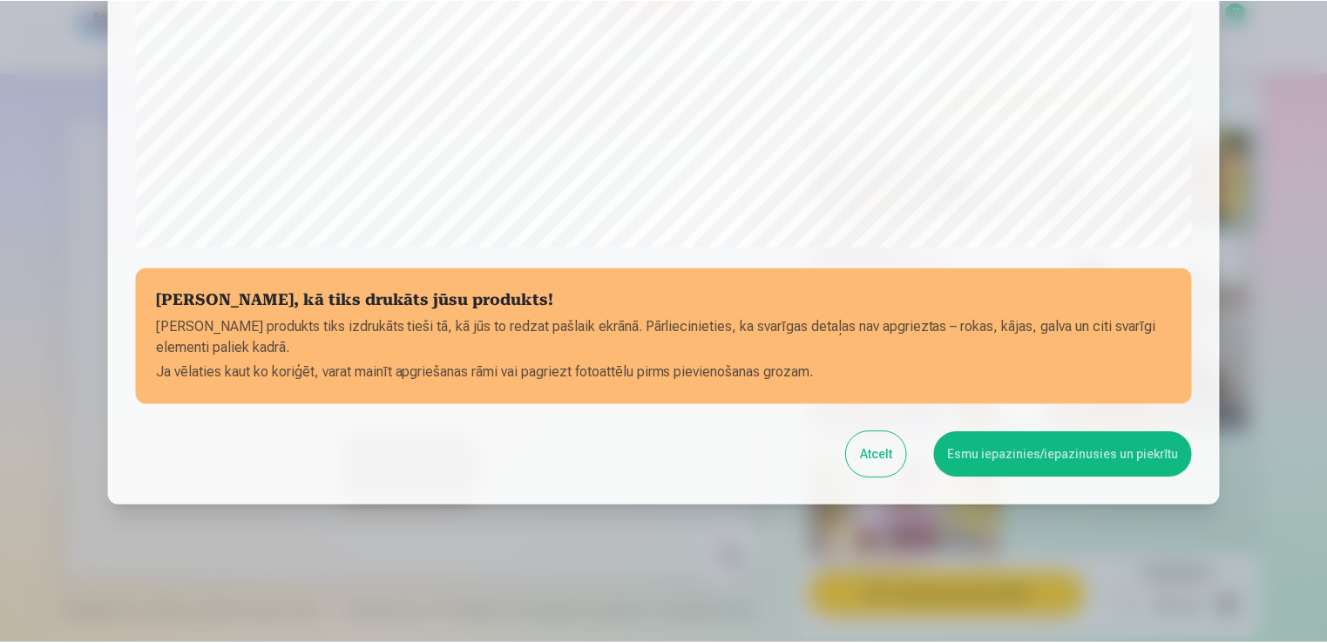
scroll to position [611, 0]
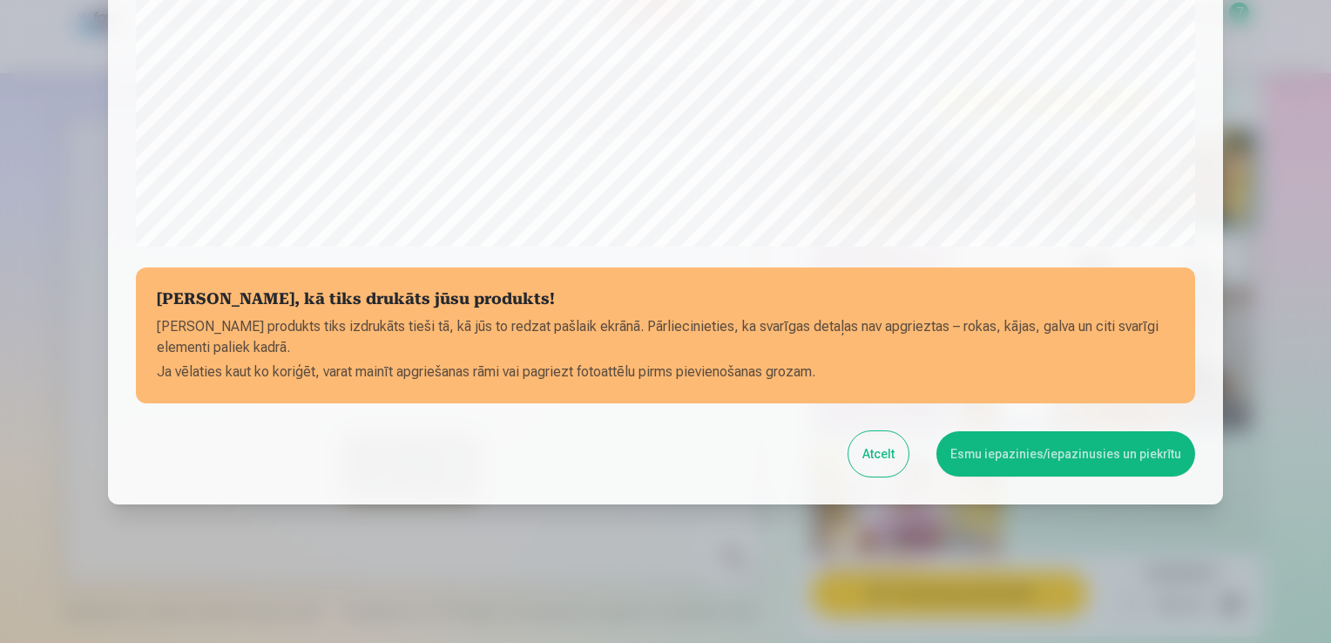
click at [1079, 436] on button "Esmu iepazinies/iepazinusies un piekrītu" at bounding box center [1066, 453] width 259 height 45
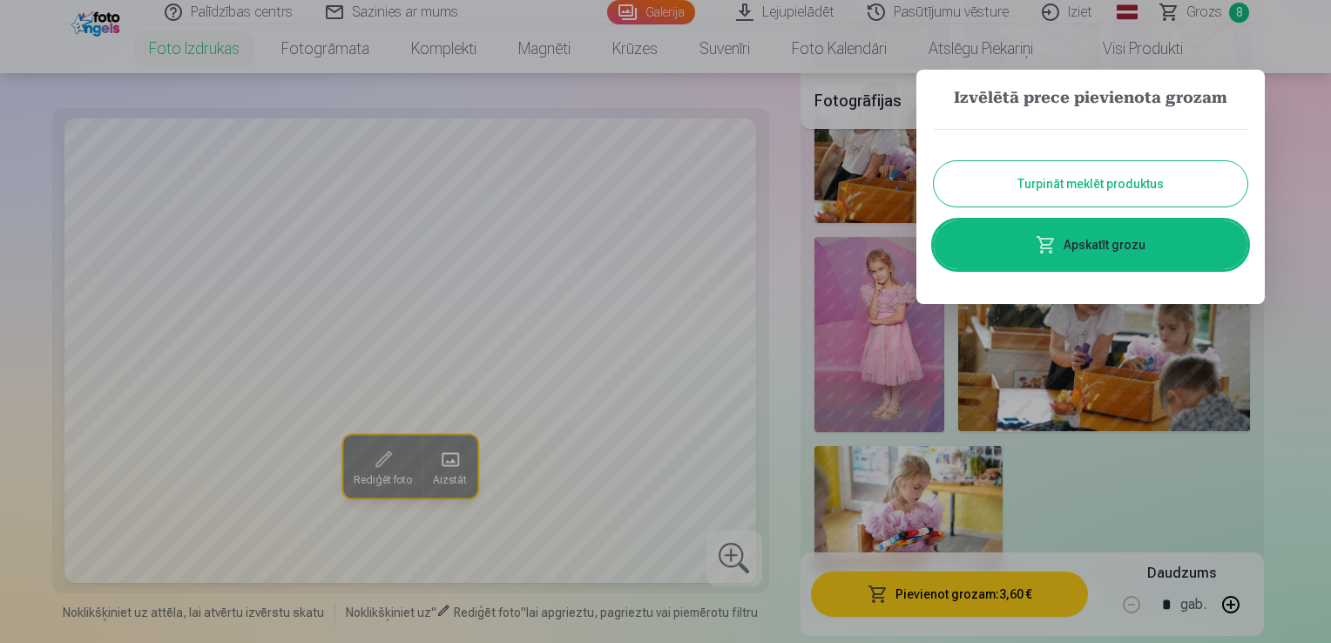
click at [1154, 226] on link "Apskatīt grozu" at bounding box center [1091, 244] width 314 height 49
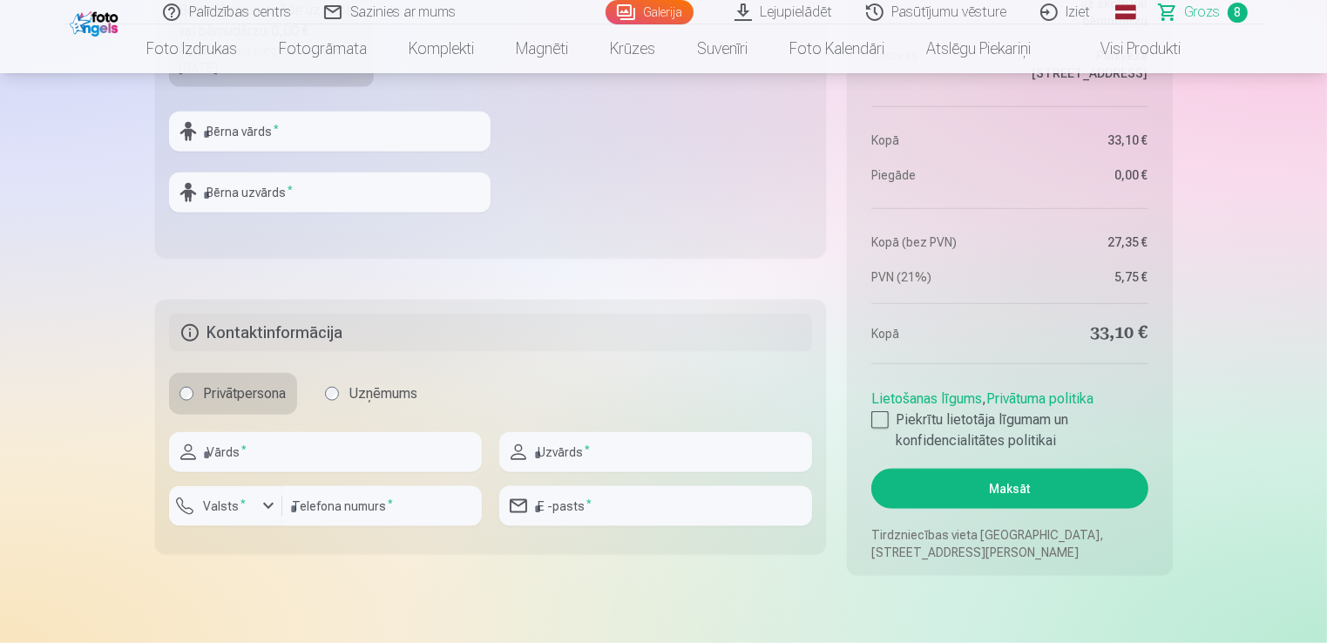
scroll to position [2071, 0]
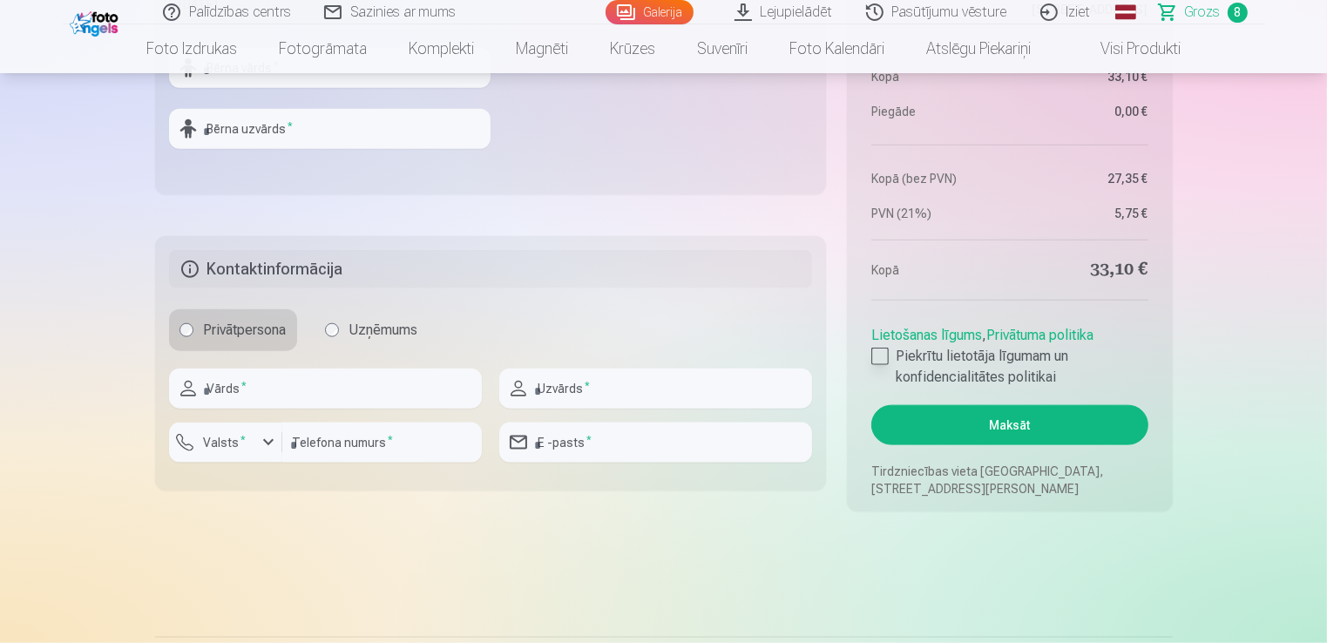
click at [876, 350] on div at bounding box center [879, 356] width 17 height 17
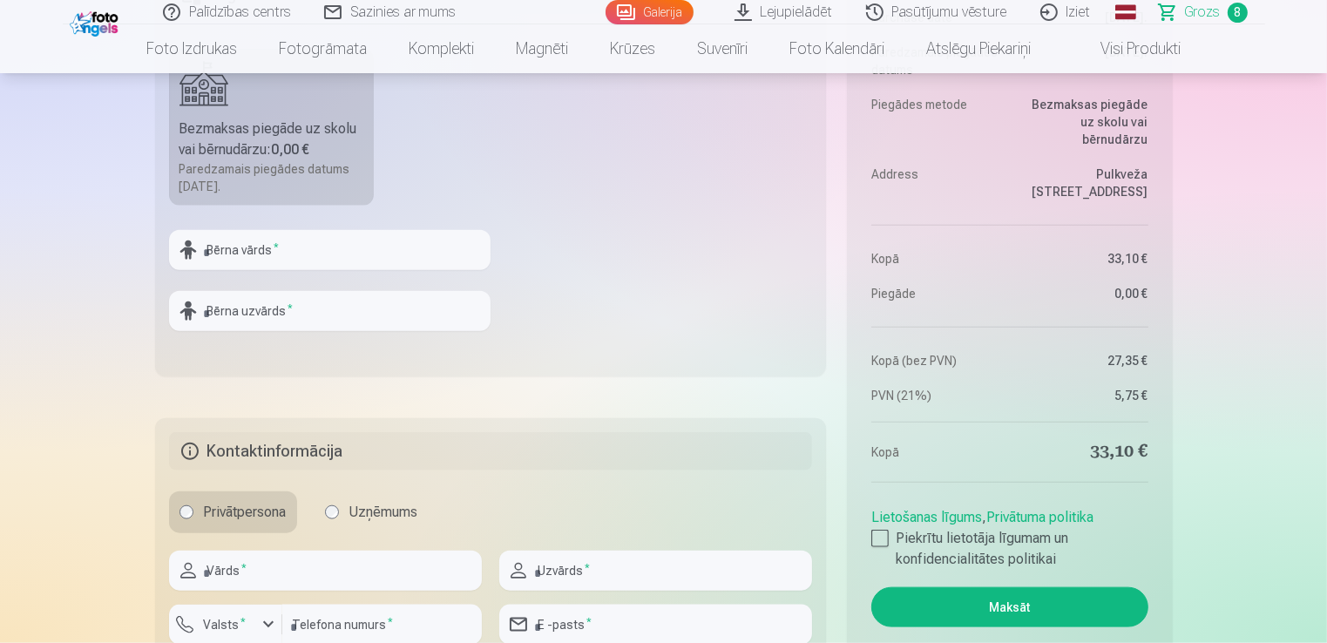
scroll to position [1788, 0]
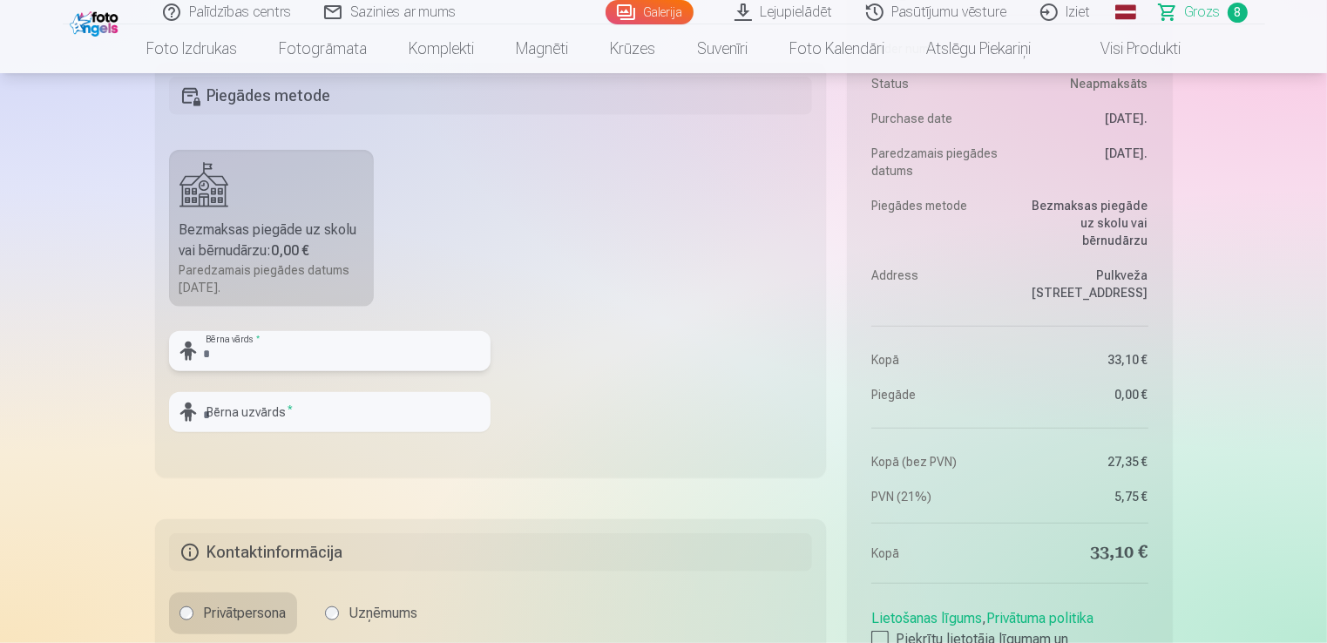
click at [288, 348] on input "text" at bounding box center [329, 351] width 321 height 40
type input "**********"
click at [243, 230] on div "Bezmaksas piegāde uz skolu vai bērnudārzu : 0,00 €" at bounding box center [271, 241] width 185 height 42
drag, startPoint x: 1325, startPoint y: 157, endPoint x: 1334, endPoint y: 200, distance: 44.4
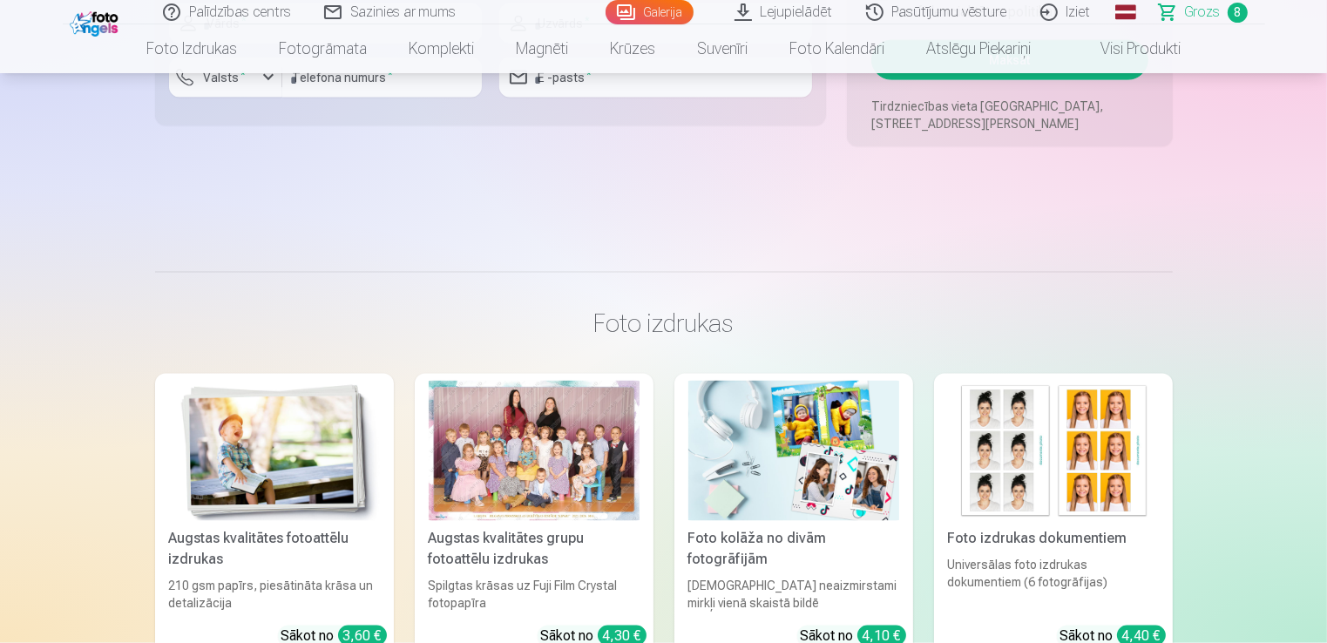
scroll to position [2344, 0]
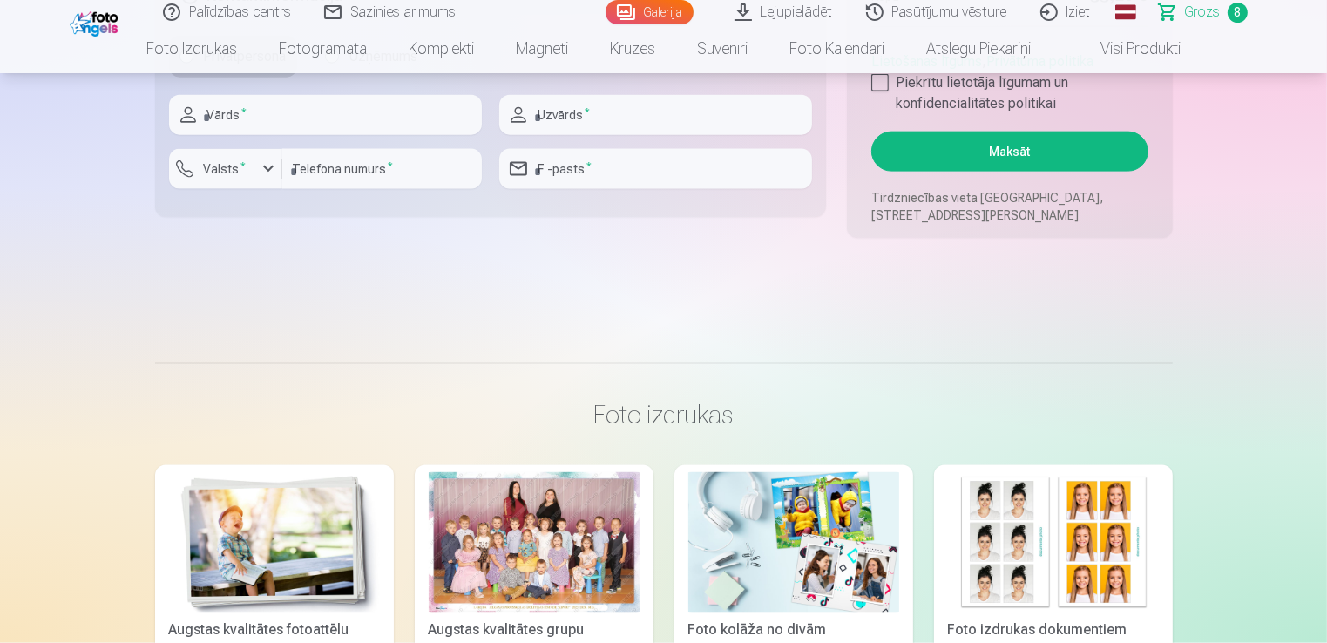
click at [994, 148] on button "Maksāt" at bounding box center [1009, 152] width 276 height 40
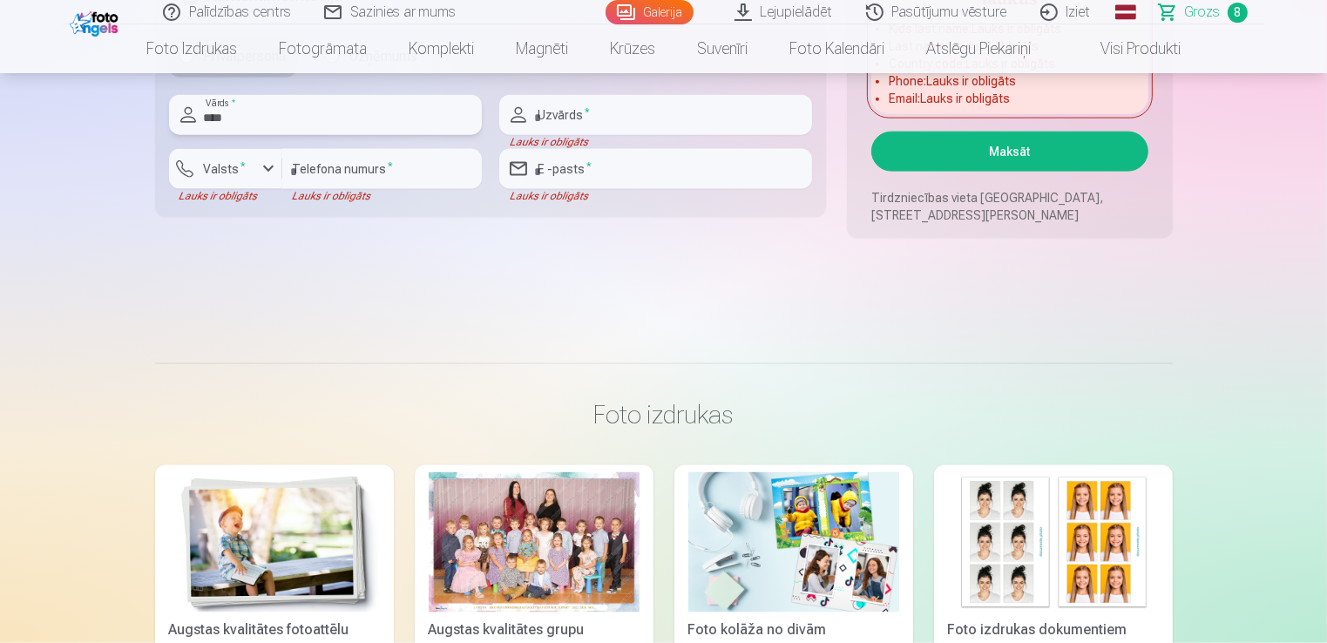
type input "********"
type input "**********"
click at [957, 148] on button "Maksāt" at bounding box center [1009, 152] width 276 height 40
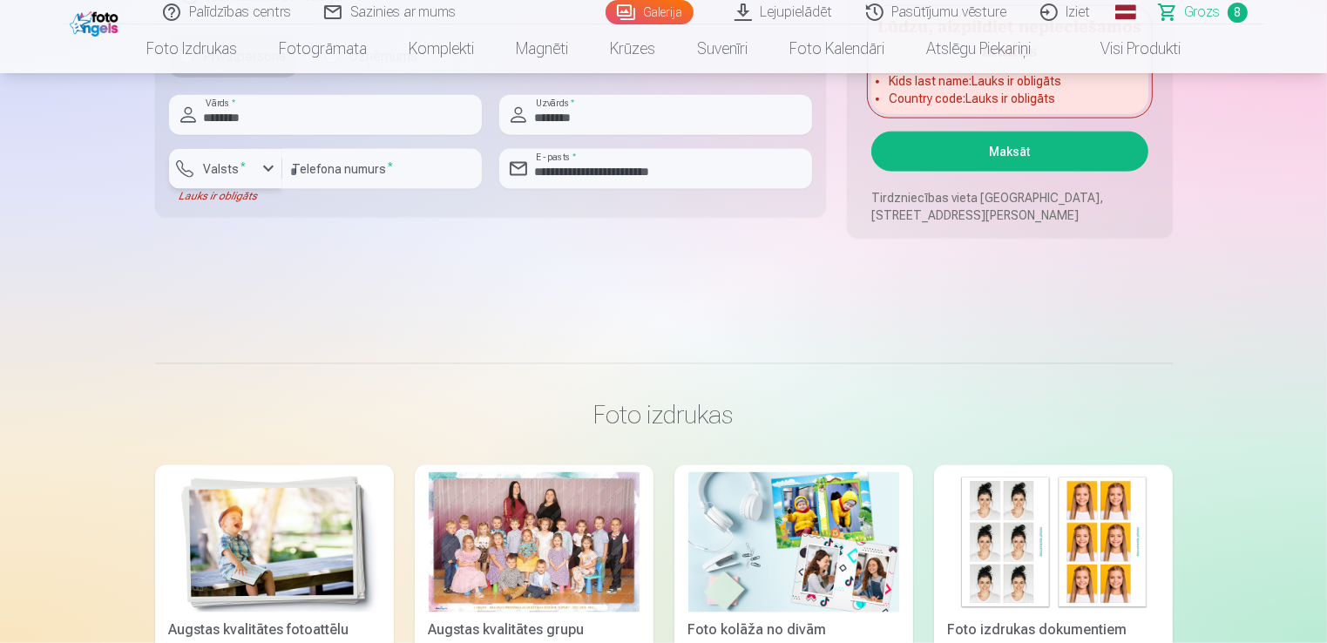
click at [195, 160] on button "Valsts *" at bounding box center [225, 169] width 113 height 40
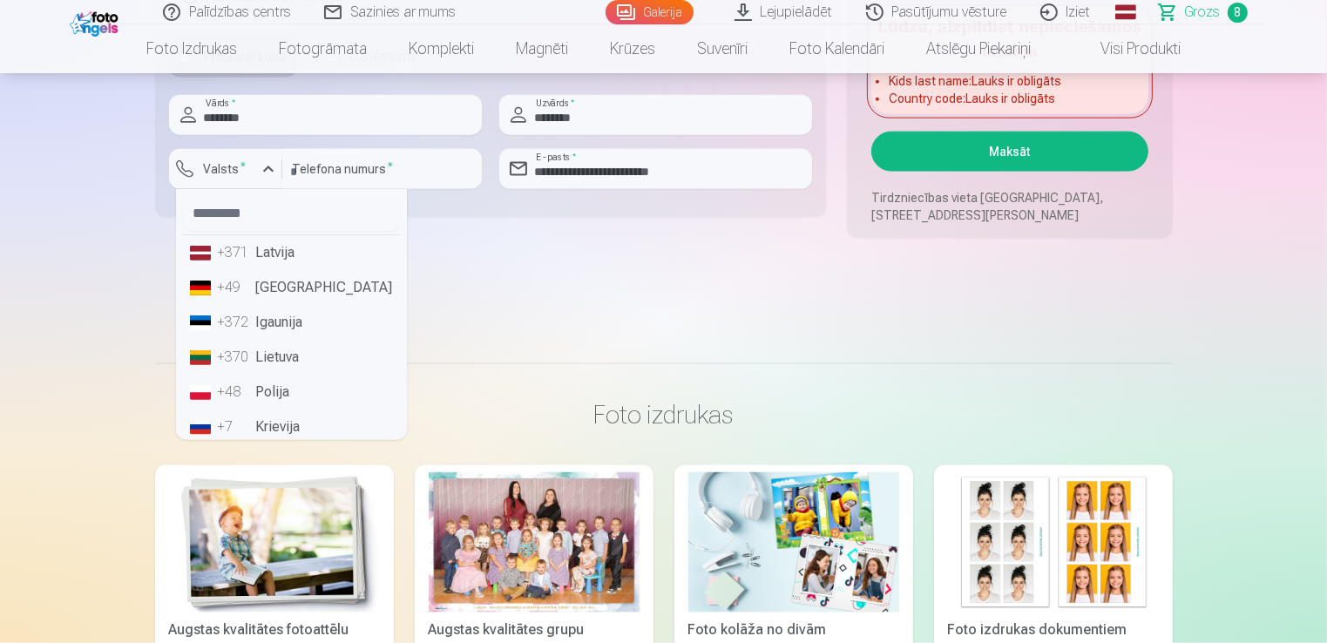
click at [279, 249] on li "+371 Latvija" at bounding box center [291, 252] width 217 height 35
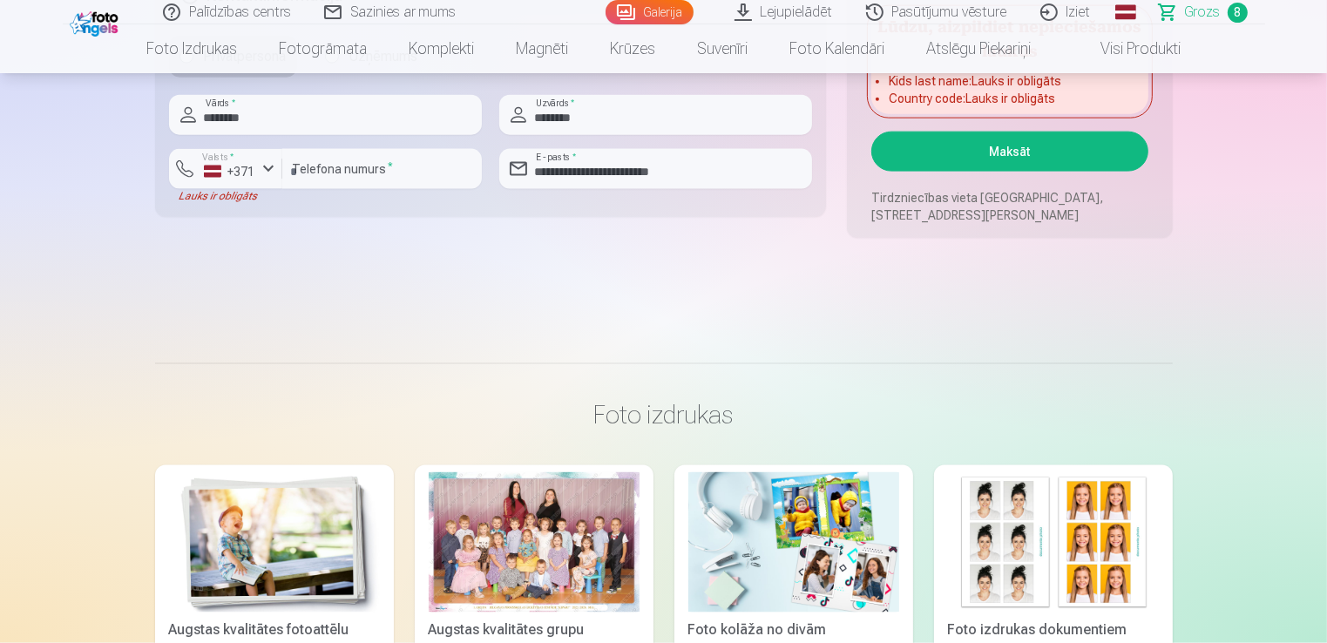
click at [966, 138] on button "Maksāt" at bounding box center [1009, 152] width 276 height 40
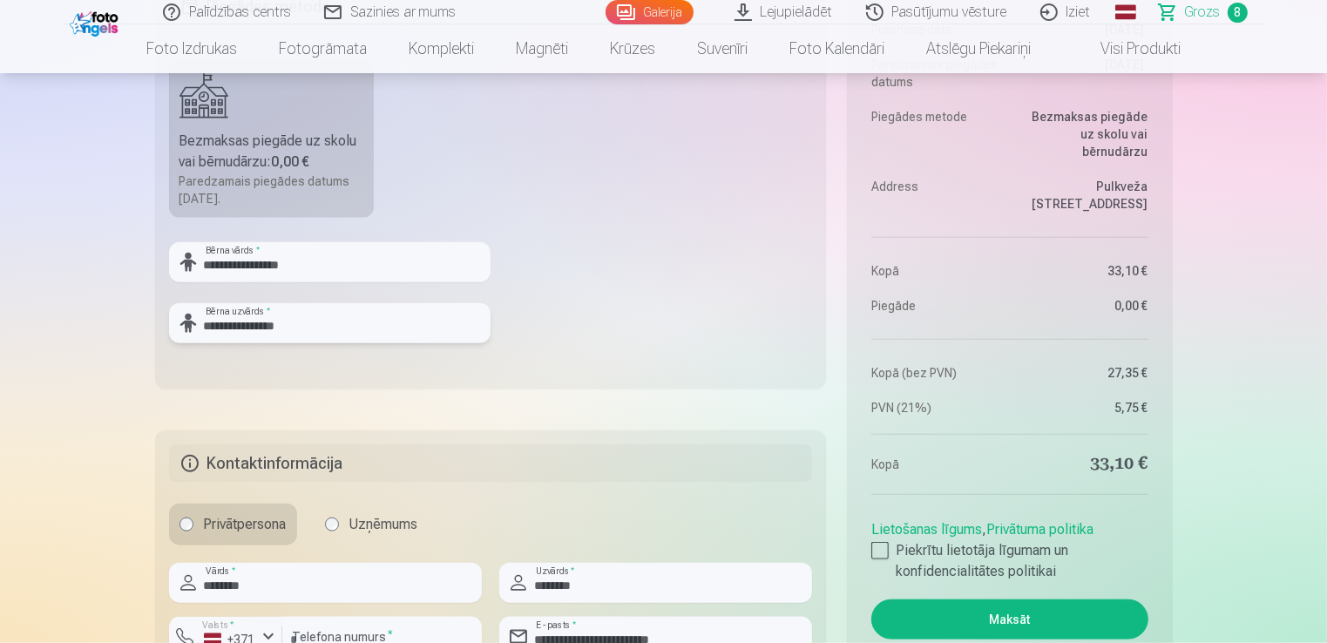
type input "**********"
drag, startPoint x: 1325, startPoint y: 184, endPoint x: 1332, endPoint y: 213, distance: 29.6
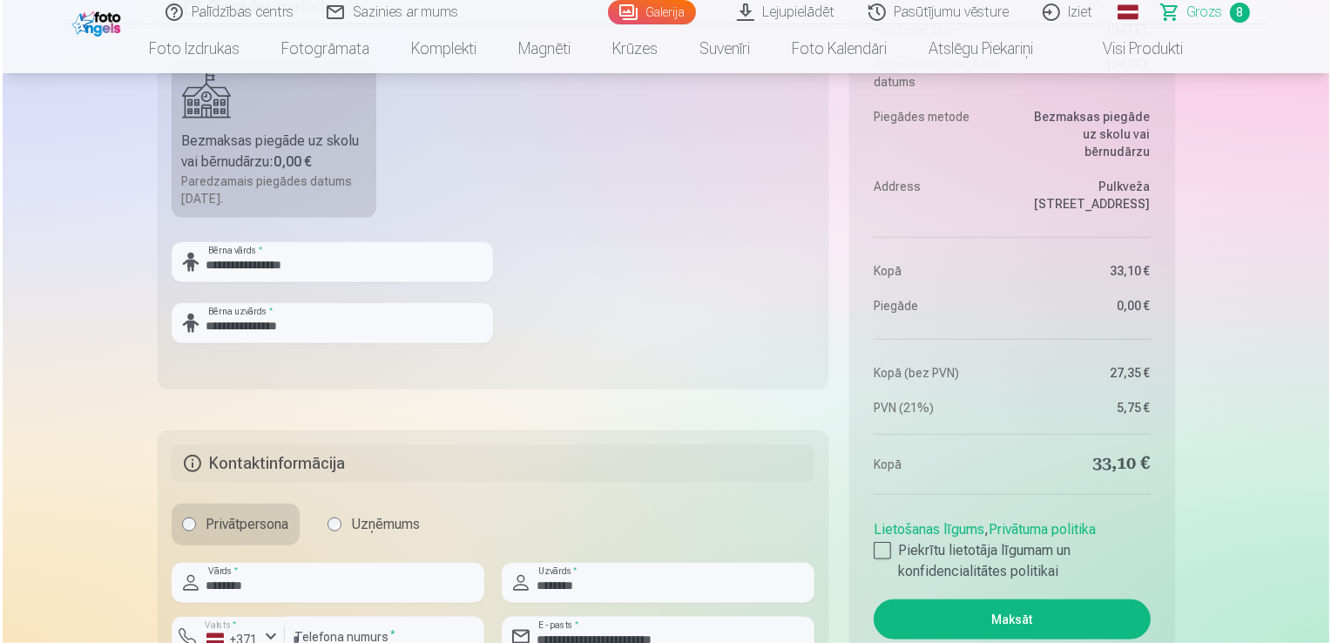
scroll to position [1970, 0]
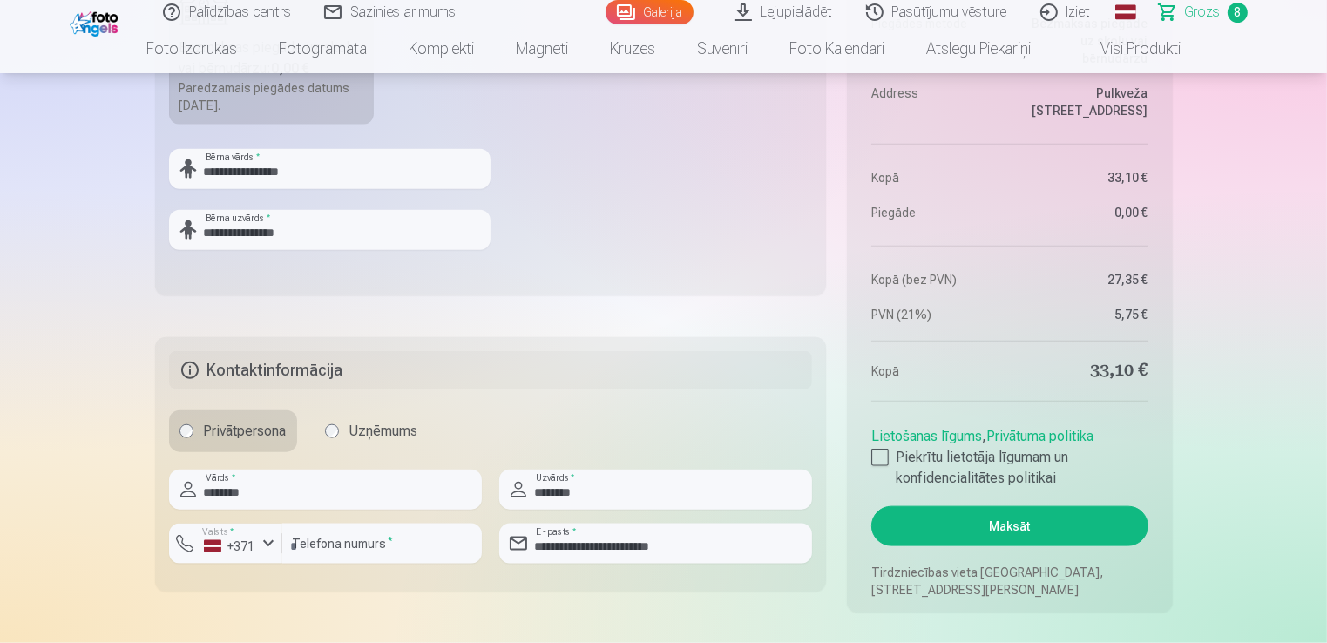
click at [1039, 514] on button "Maksāt" at bounding box center [1009, 526] width 276 height 40
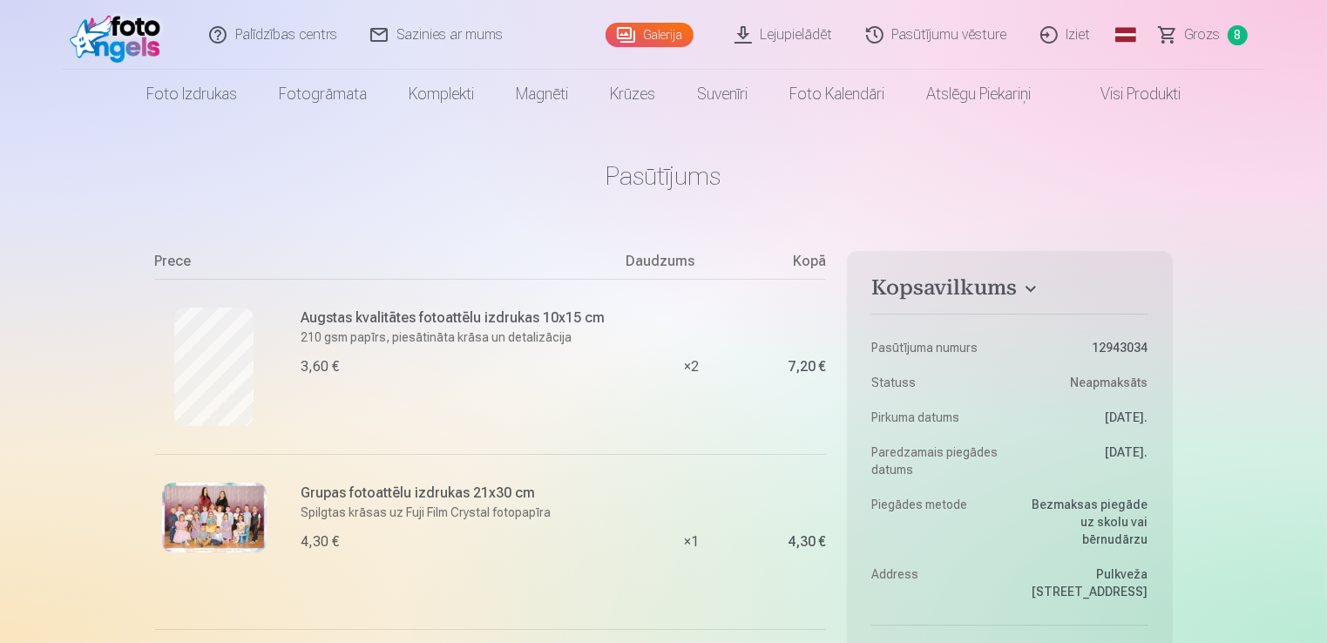
click at [192, 535] on img at bounding box center [214, 518] width 105 height 70
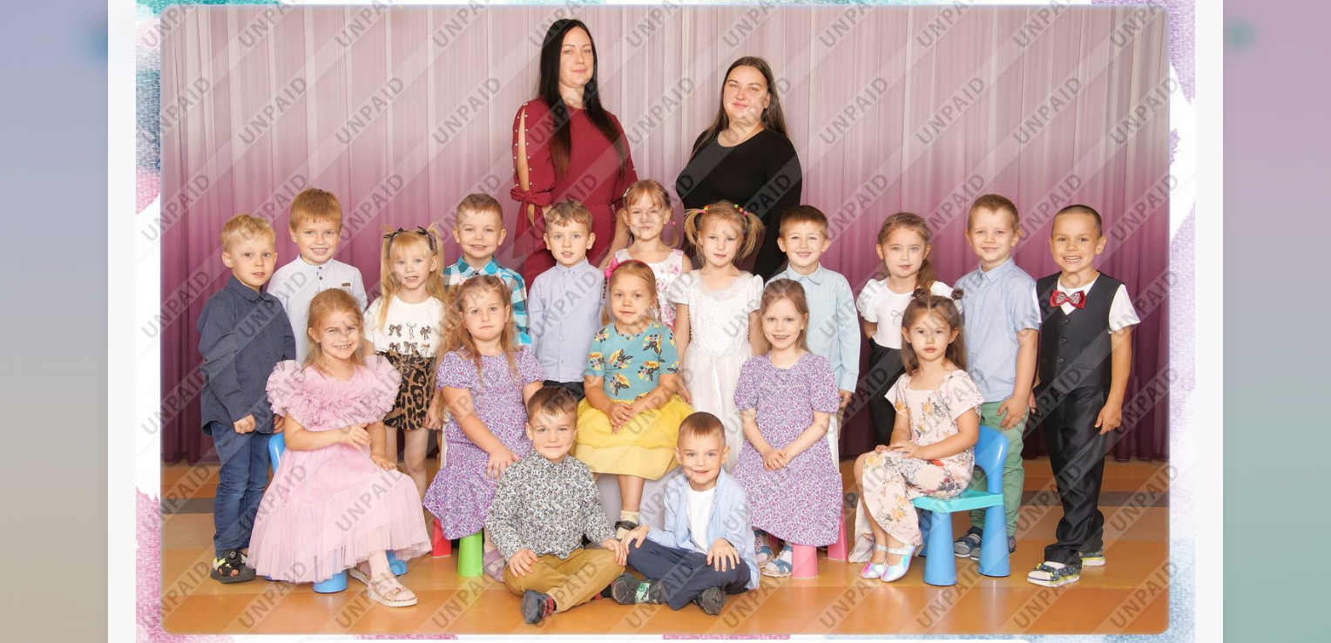
scroll to position [112, 0]
